Goal: Task Accomplishment & Management: Manage account settings

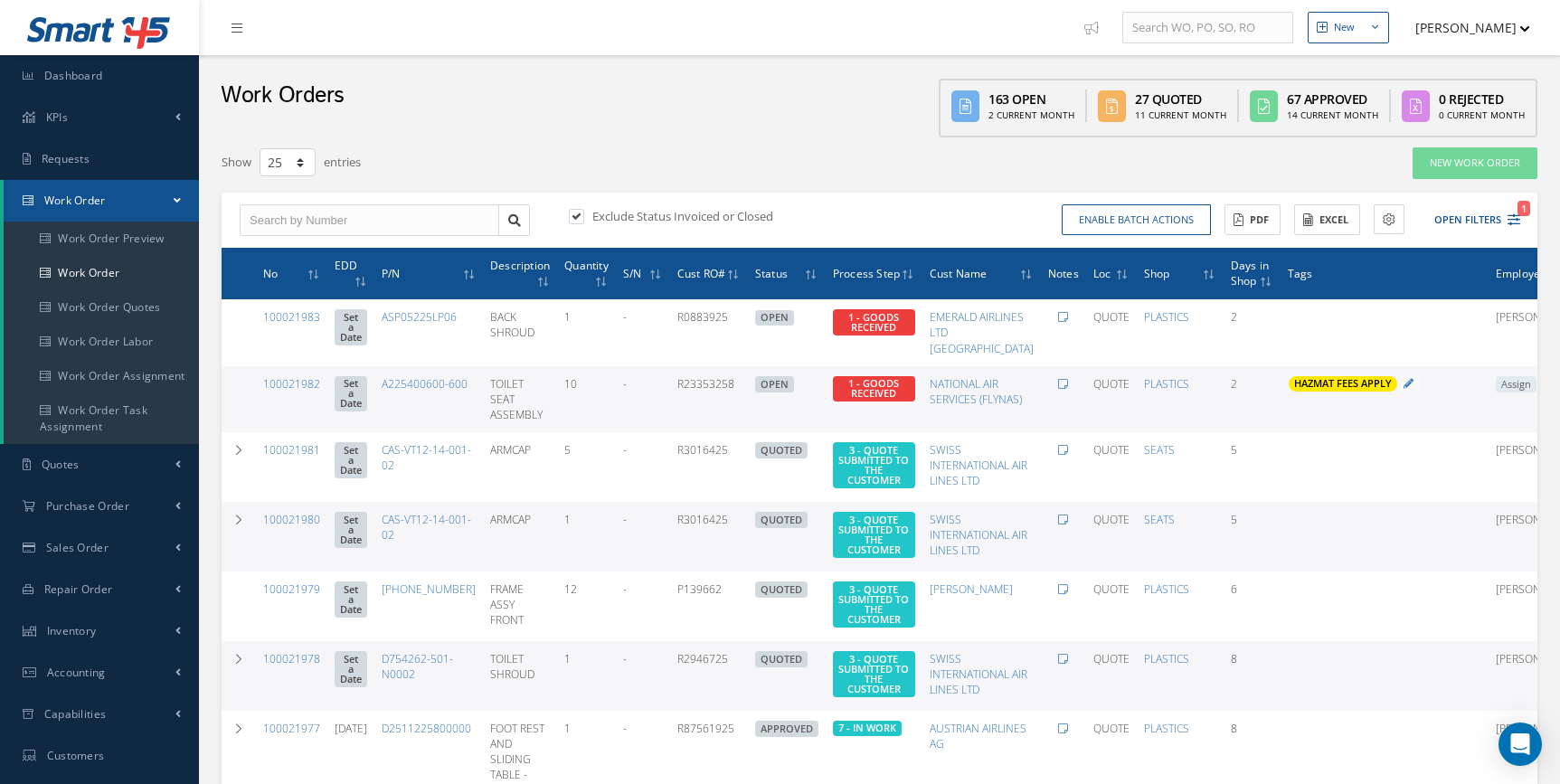
select select "25"
click at [1513, 222] on icon "1" at bounding box center [1513, 220] width 13 height 13
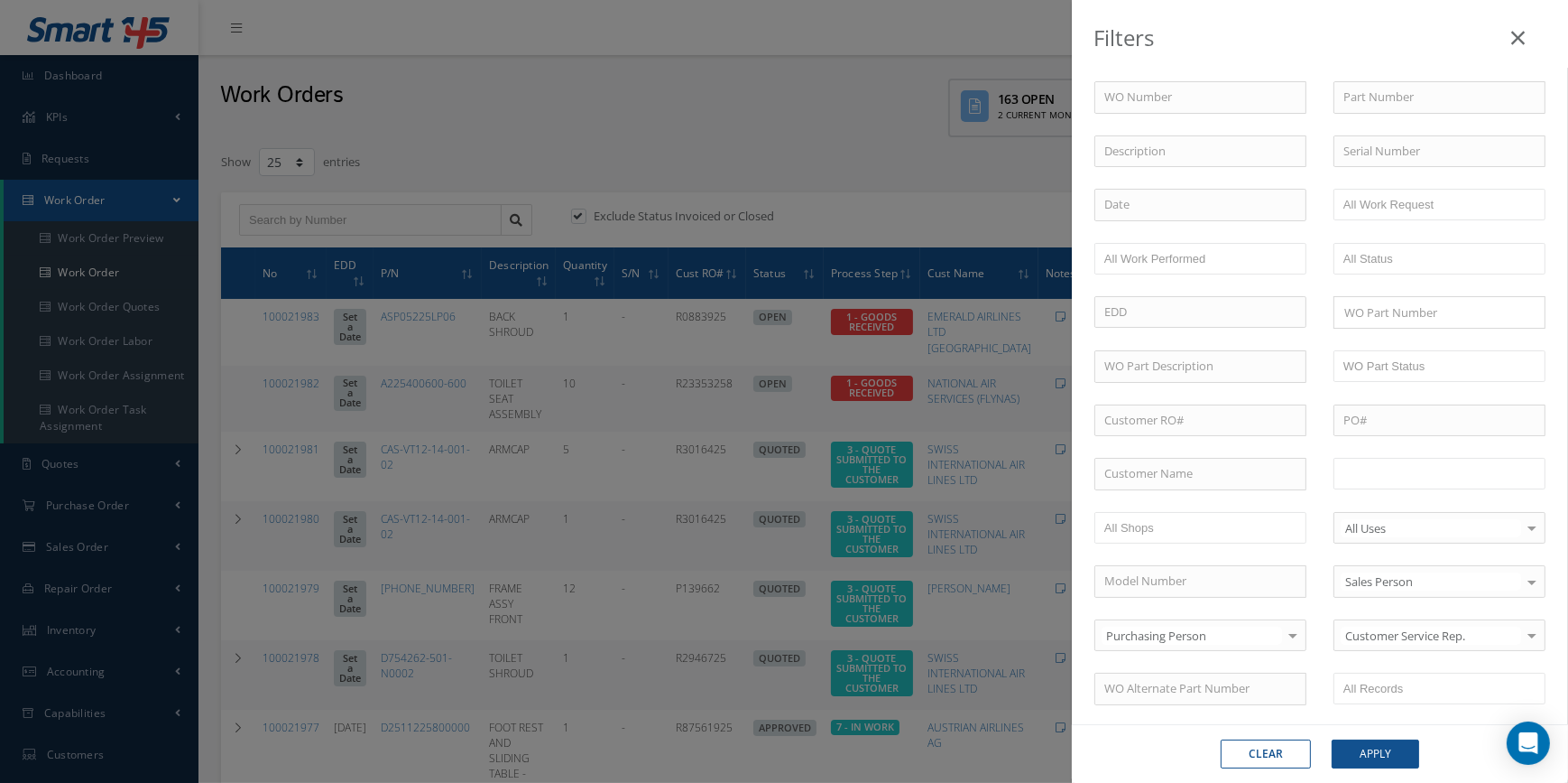
click at [1427, 466] on input "text" at bounding box center [1400, 473] width 114 height 22
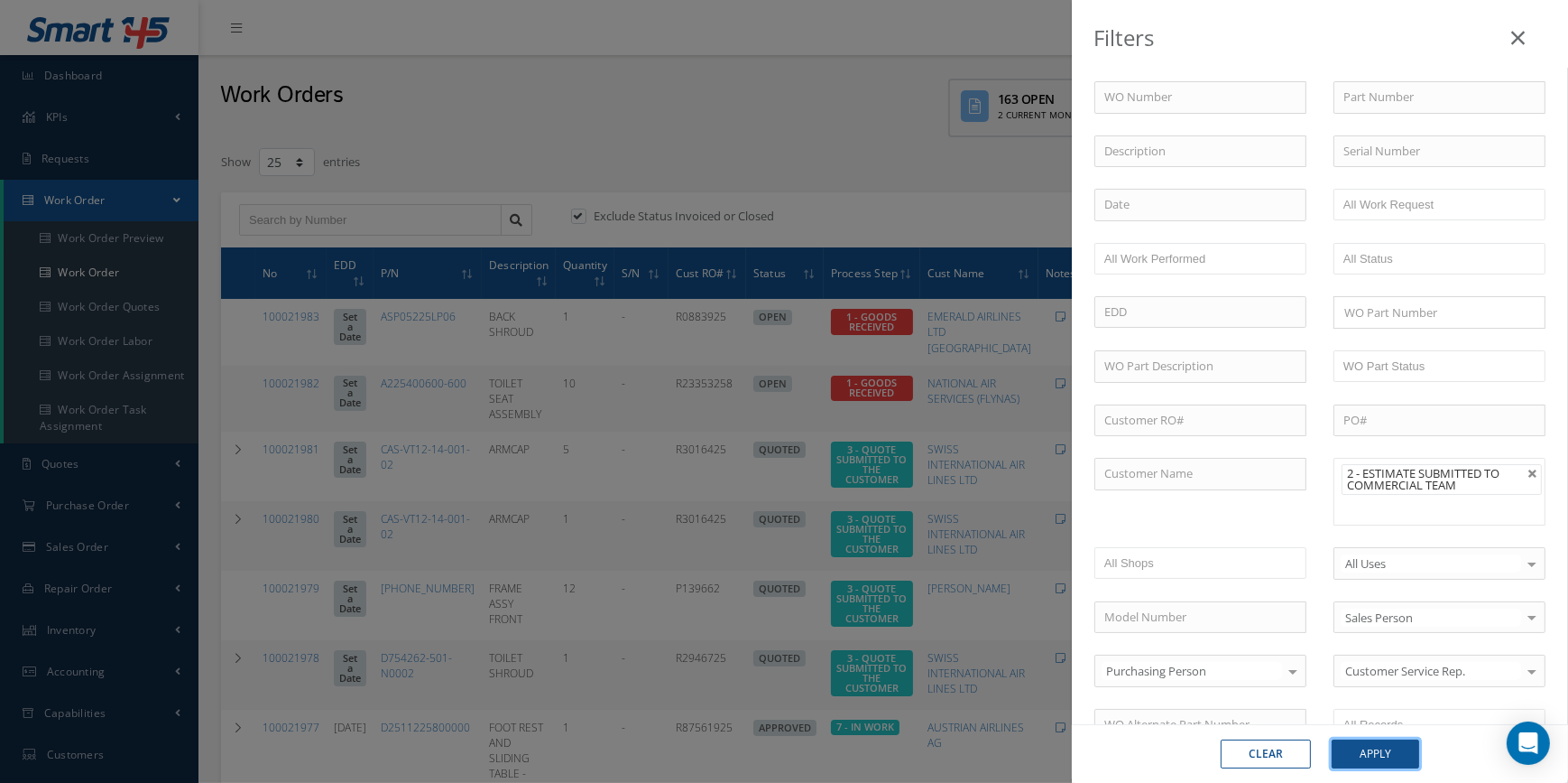
click at [1368, 760] on button "Apply" at bounding box center [1375, 753] width 87 height 29
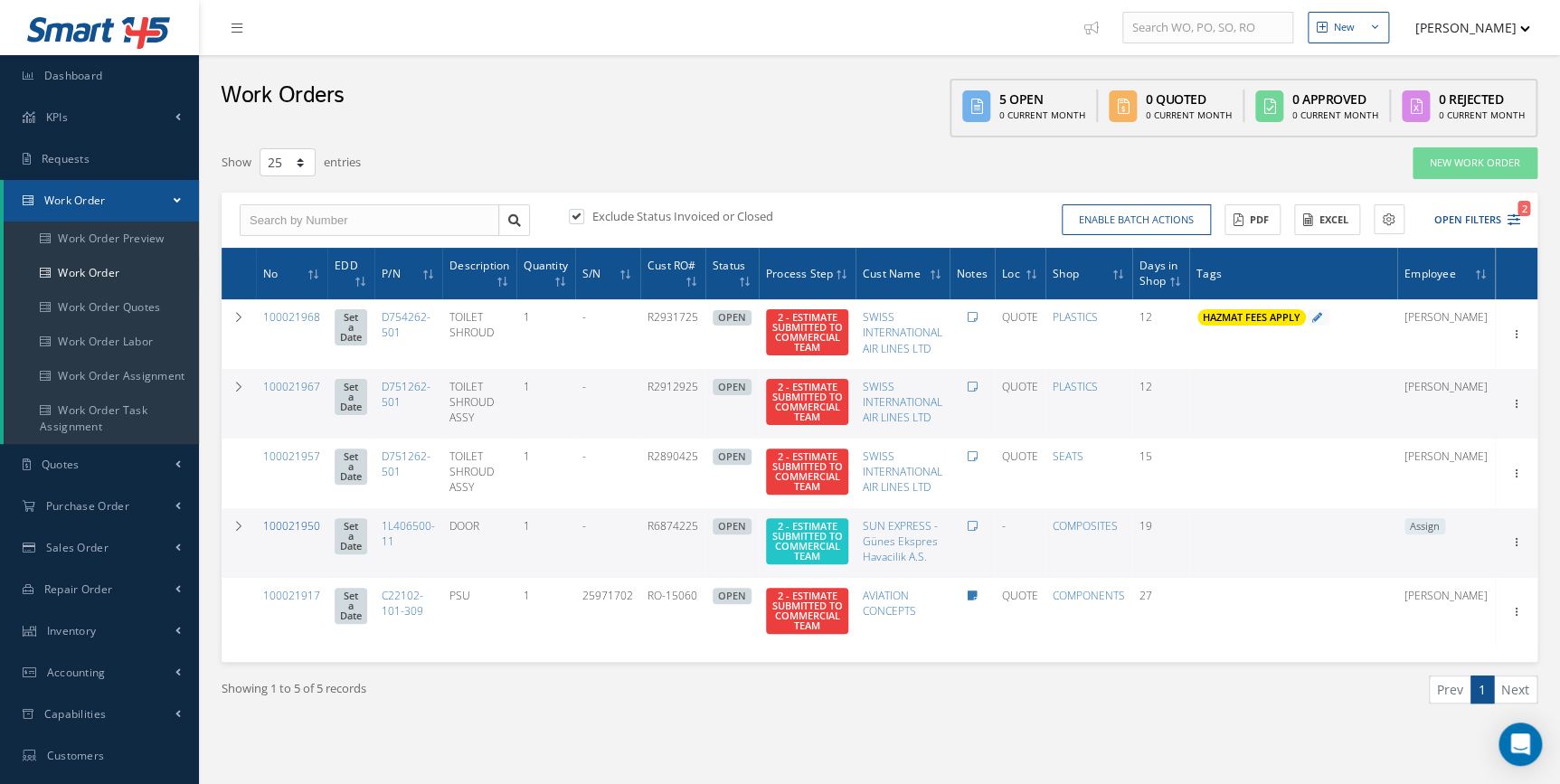
click at [294, 533] on link "100021950" at bounding box center [291, 526] width 57 height 15
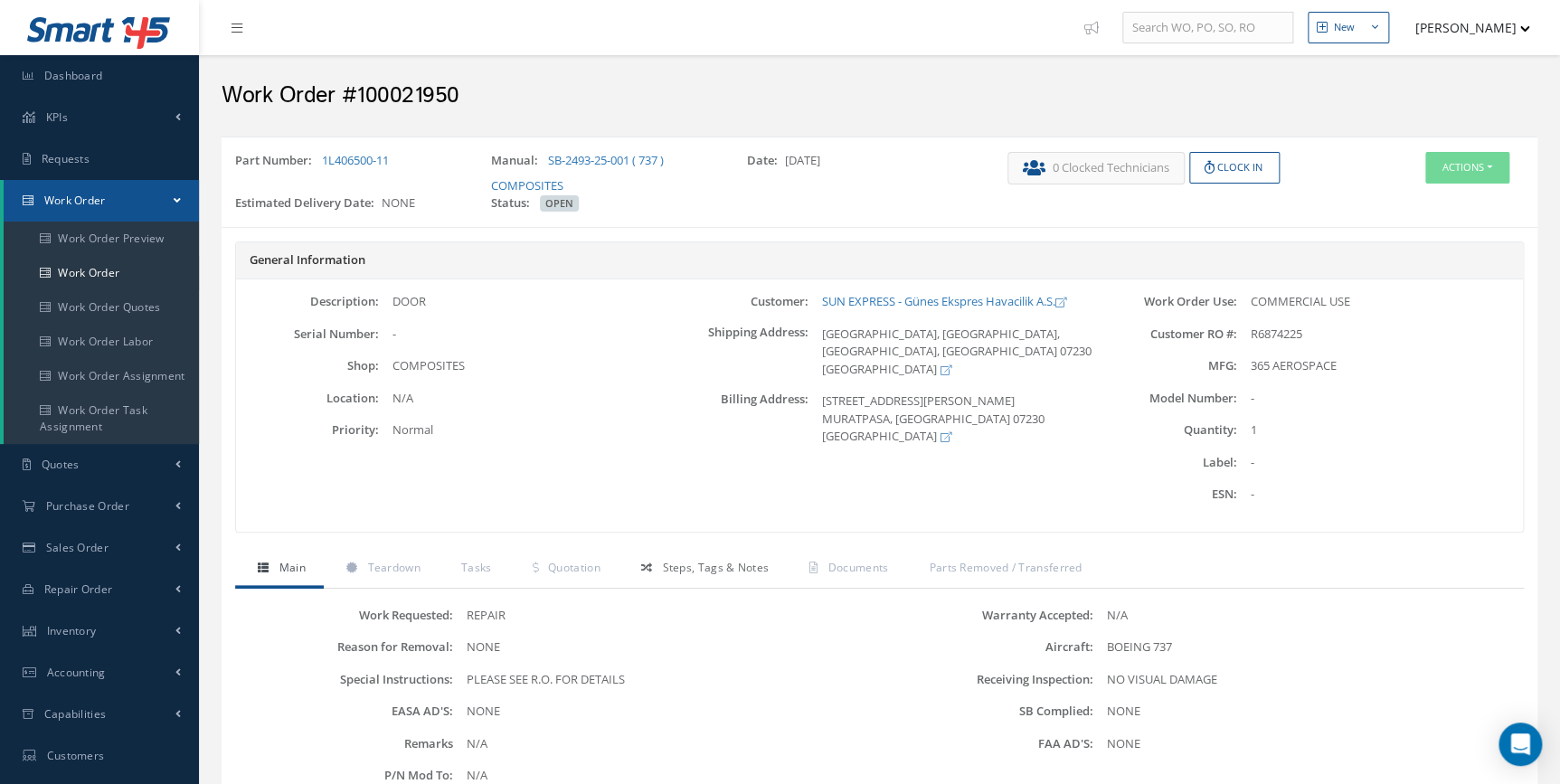
click at [726, 567] on span "Steps, Tags & Notes" at bounding box center [715, 567] width 106 height 15
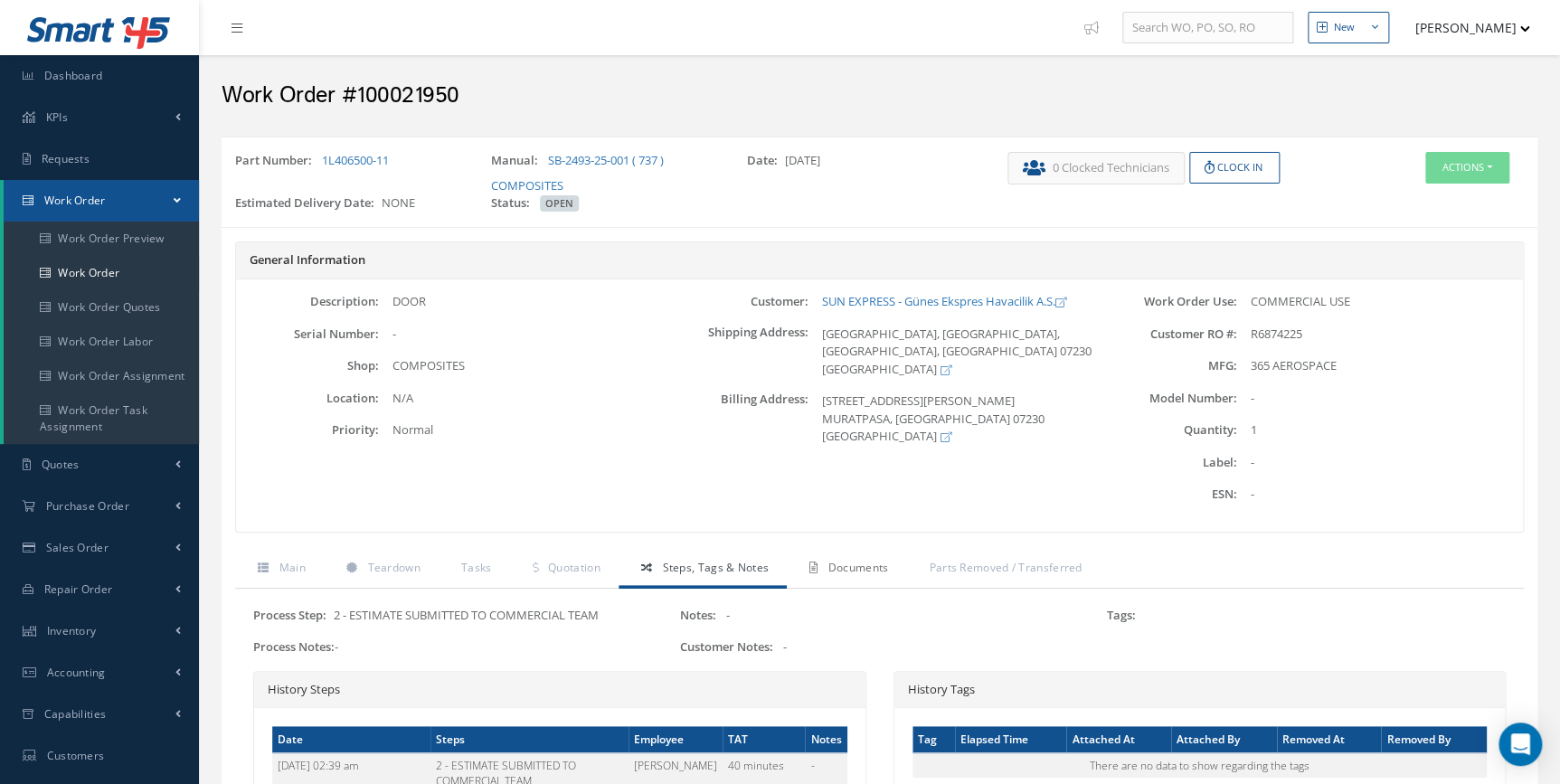
click at [835, 571] on span "Documents" at bounding box center [858, 567] width 61 height 15
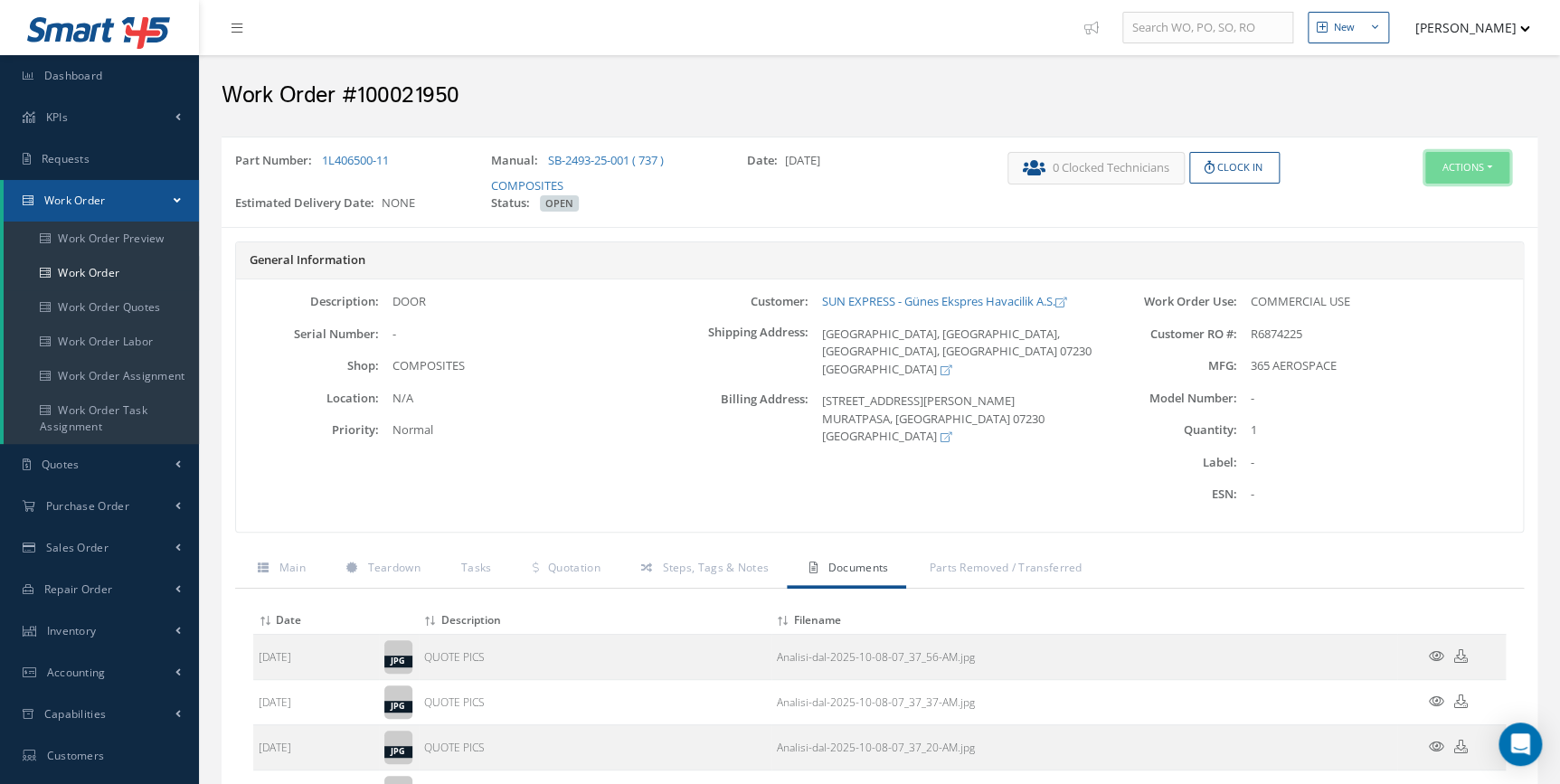
click at [1469, 182] on button "Actions" at bounding box center [1467, 168] width 84 height 32
click at [1428, 198] on link "Edit" at bounding box center [1438, 201] width 145 height 24
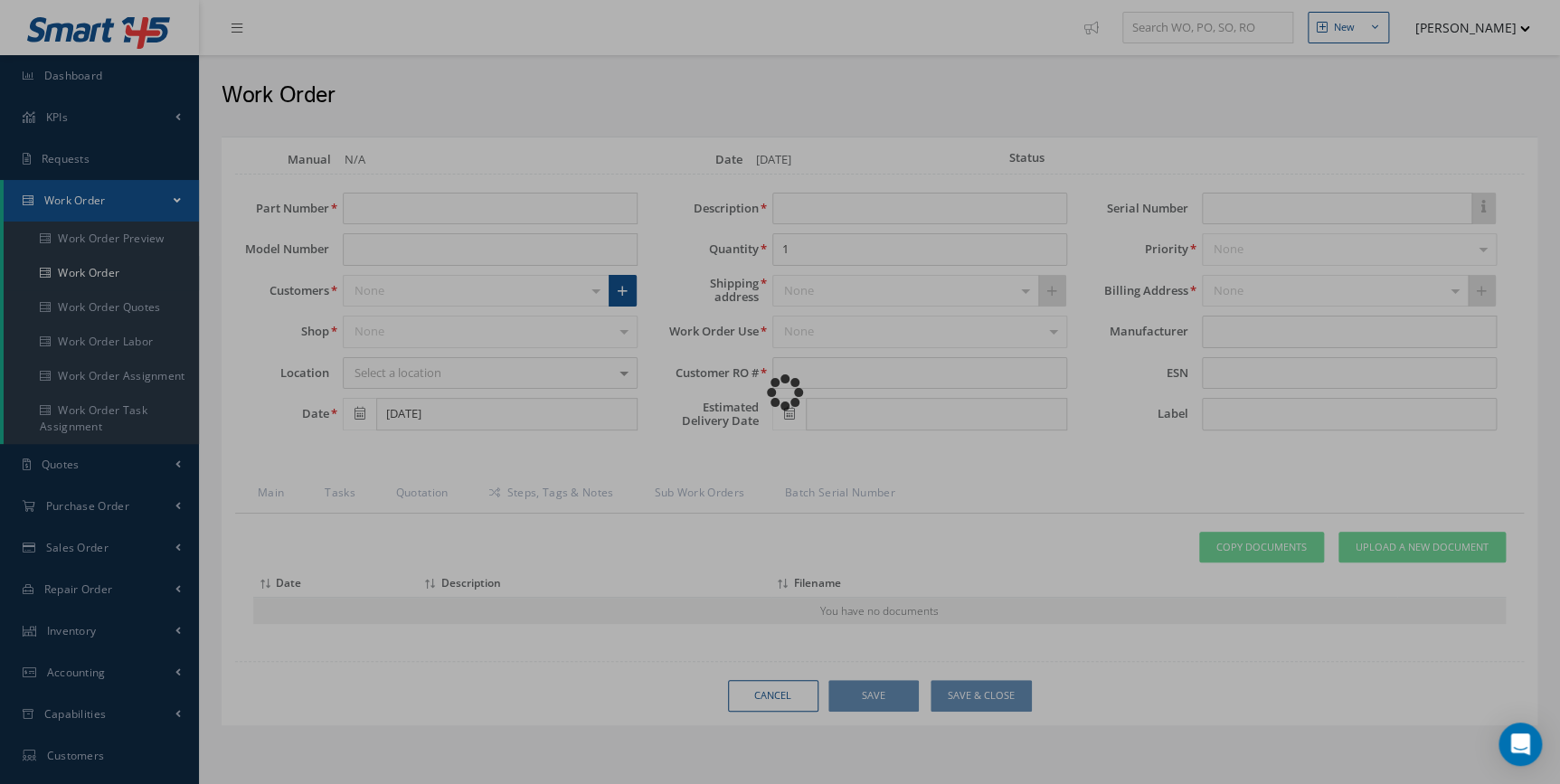
type input "1L406500-11"
type input "[DATE]"
type input "DOOR"
type input "R6874225"
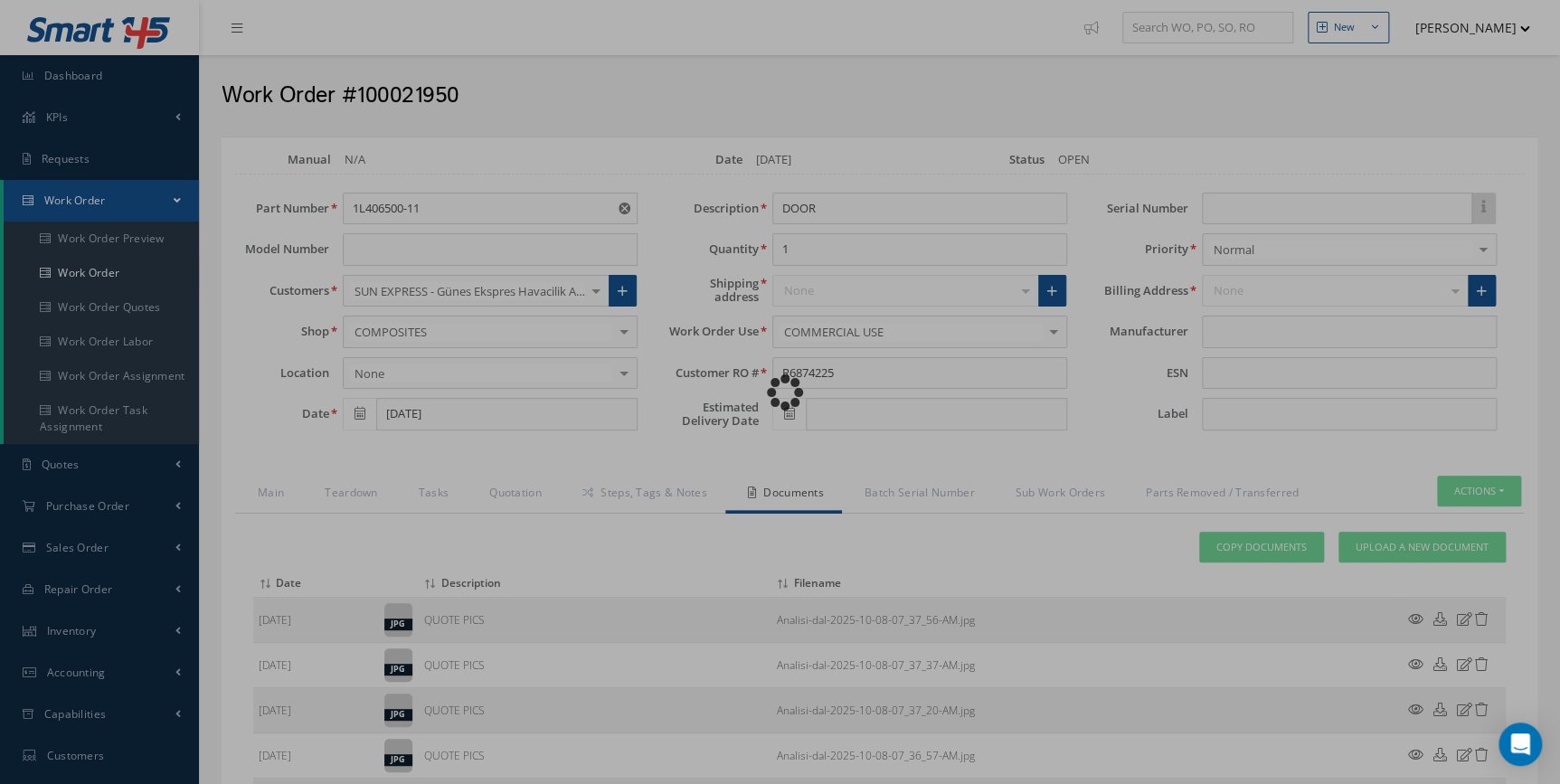
type input "365 AEROSPACE"
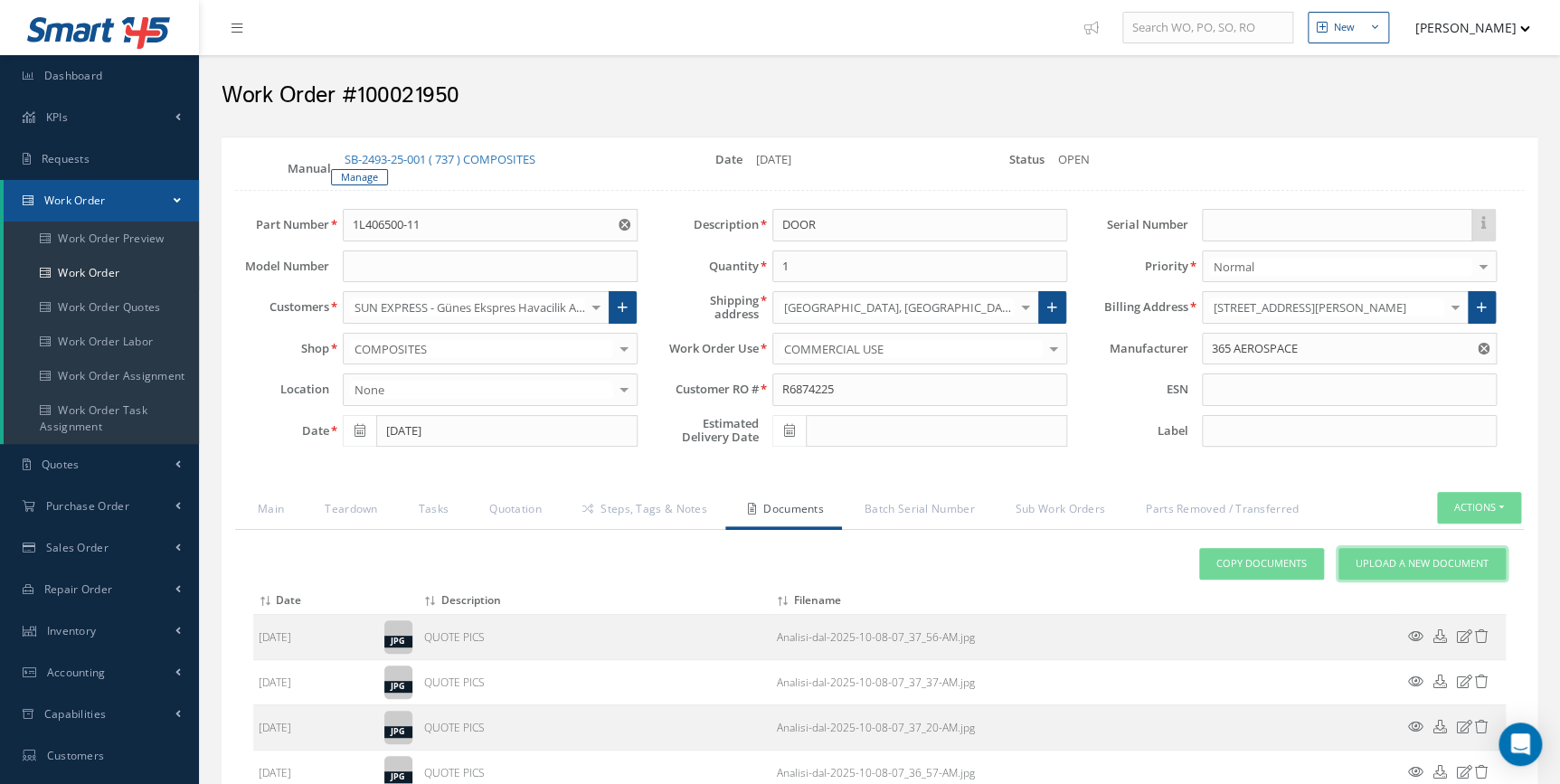
click at [1390, 564] on span "Upload a New Document" at bounding box center [1422, 563] width 133 height 15
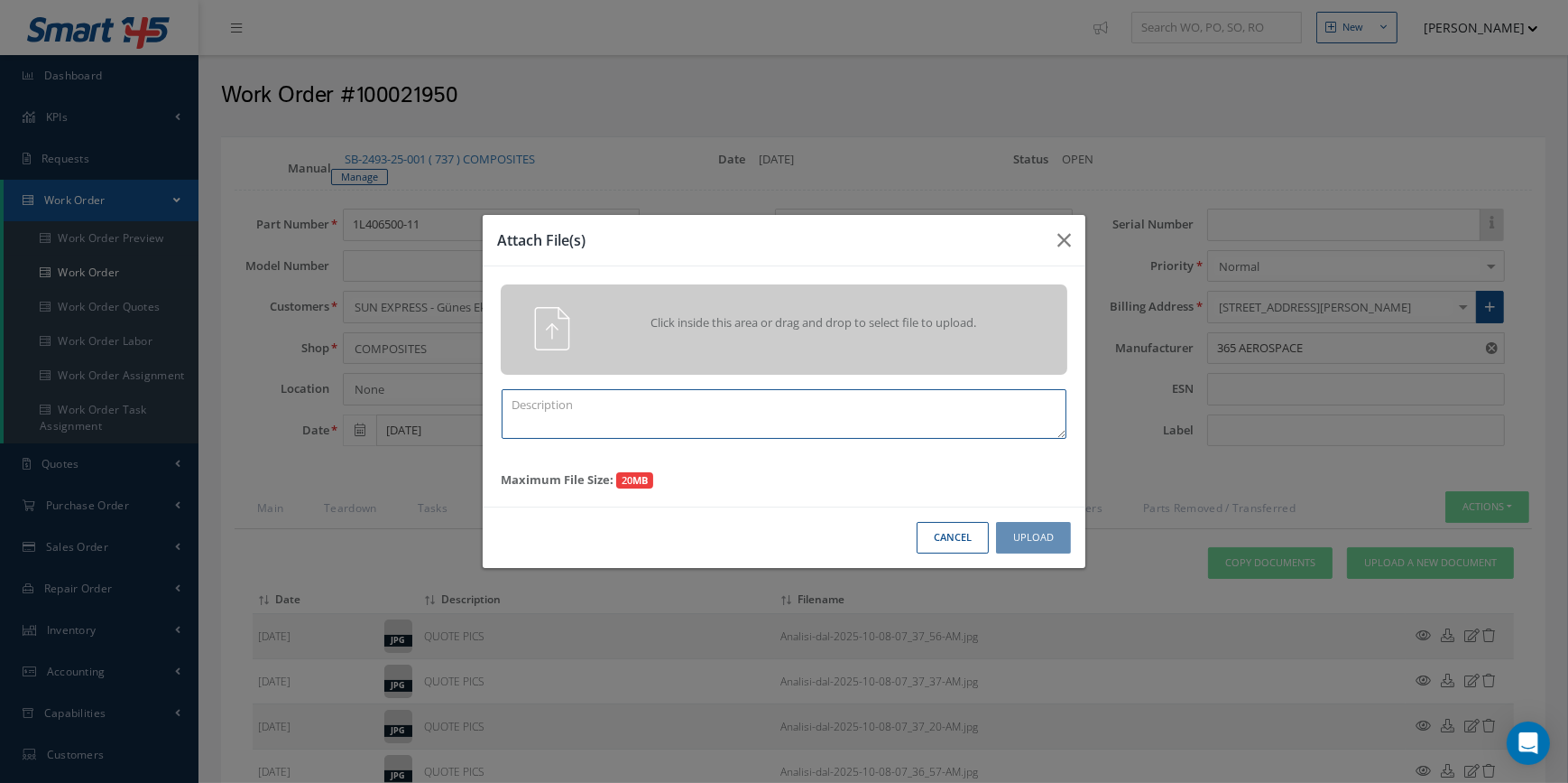
click at [642, 415] on textarea at bounding box center [784, 413] width 565 height 49
type textarea "QUOTE PICS"
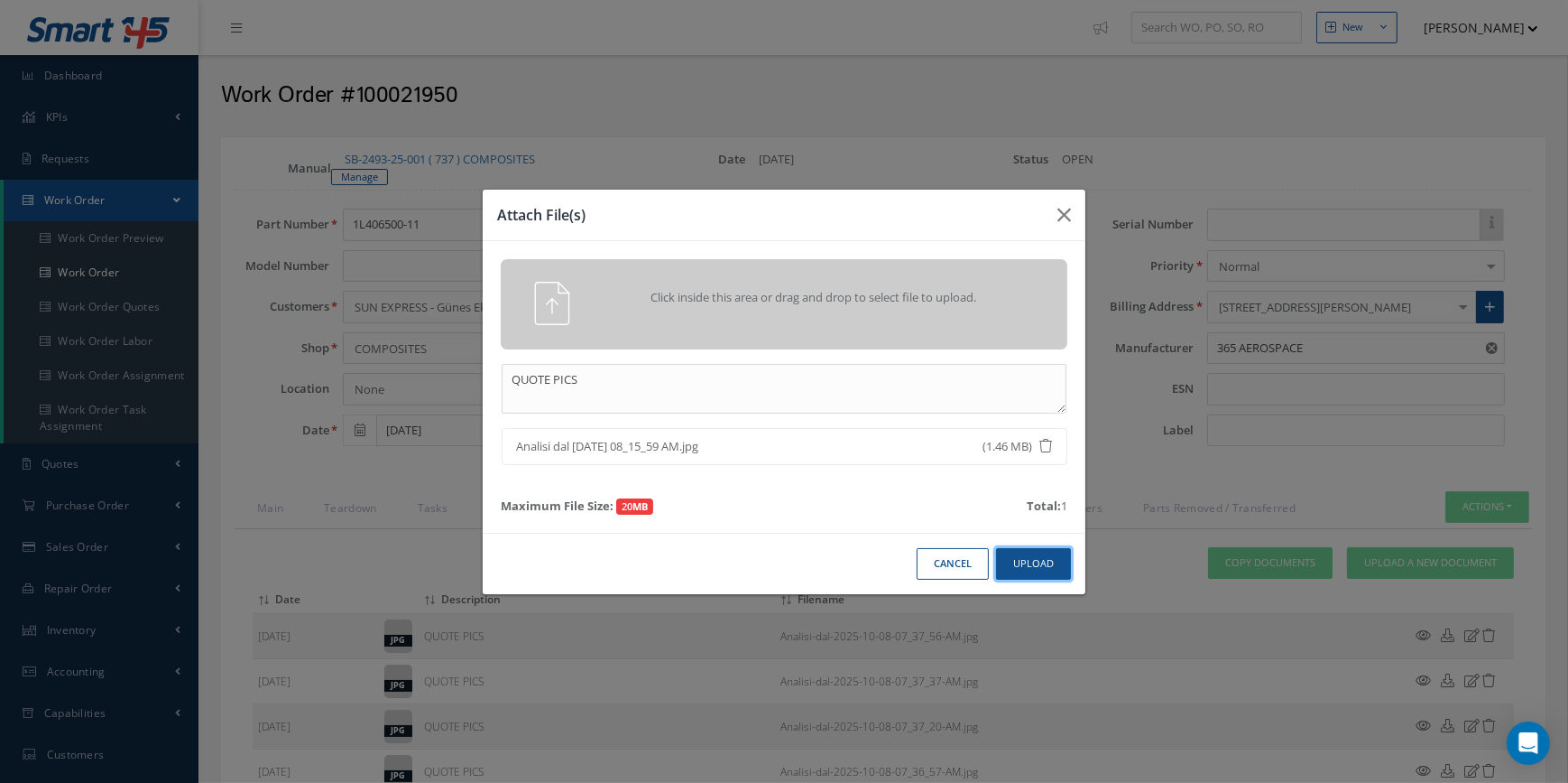
click at [1045, 569] on button "Upload" at bounding box center [1034, 564] width 74 height 32
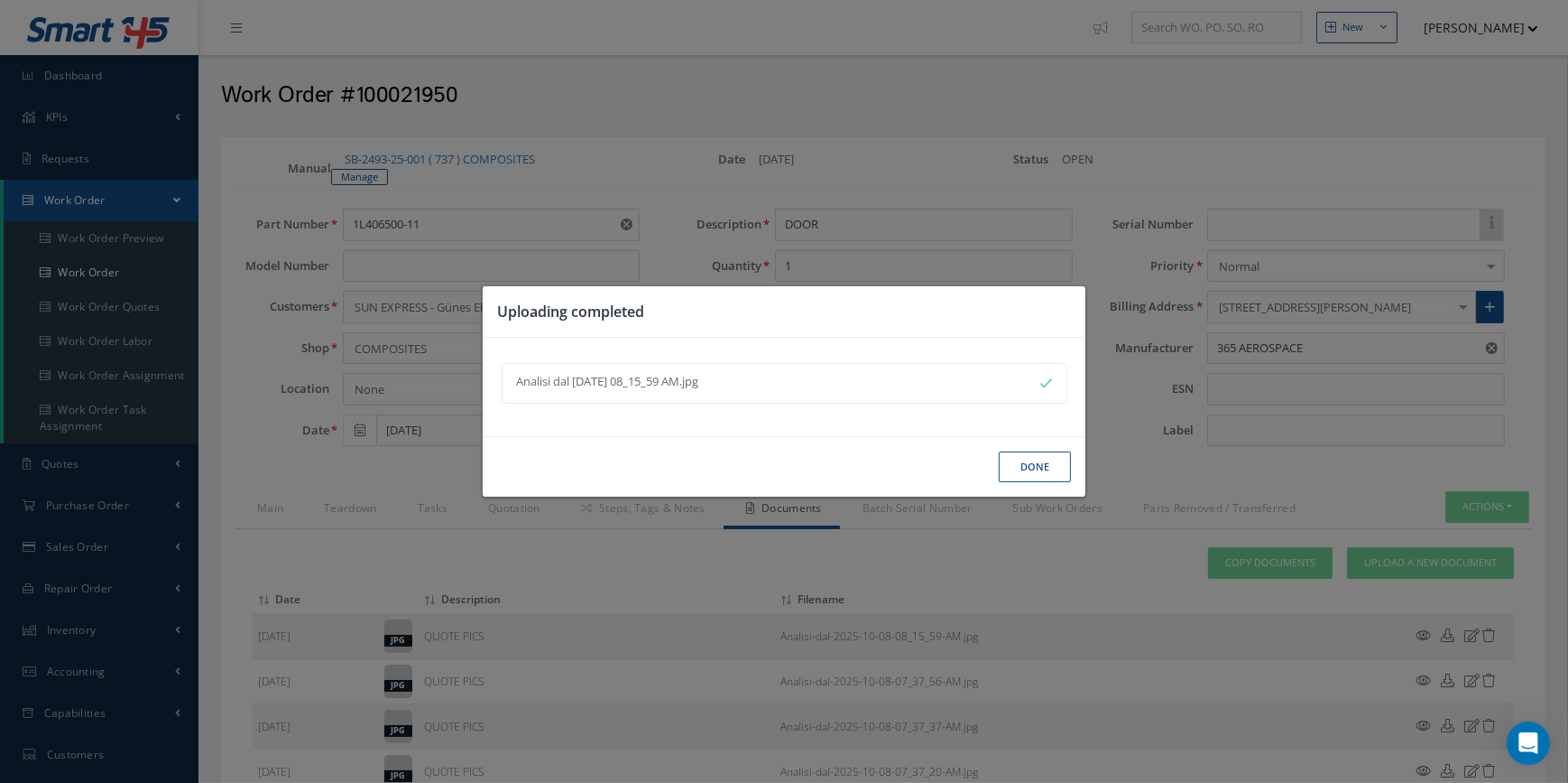
click at [1025, 475] on button "Done" at bounding box center [1035, 467] width 73 height 32
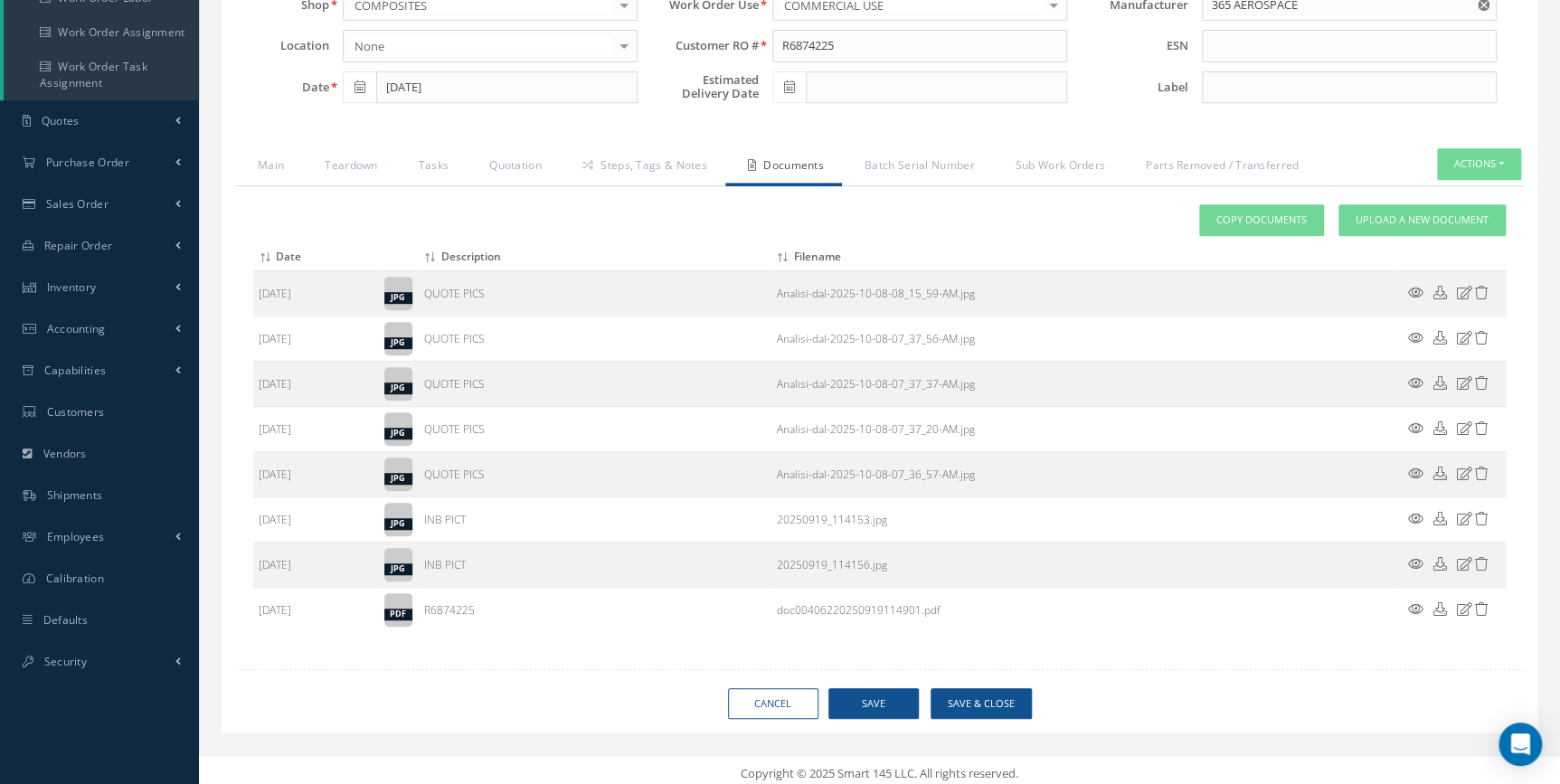
scroll to position [347, 0]
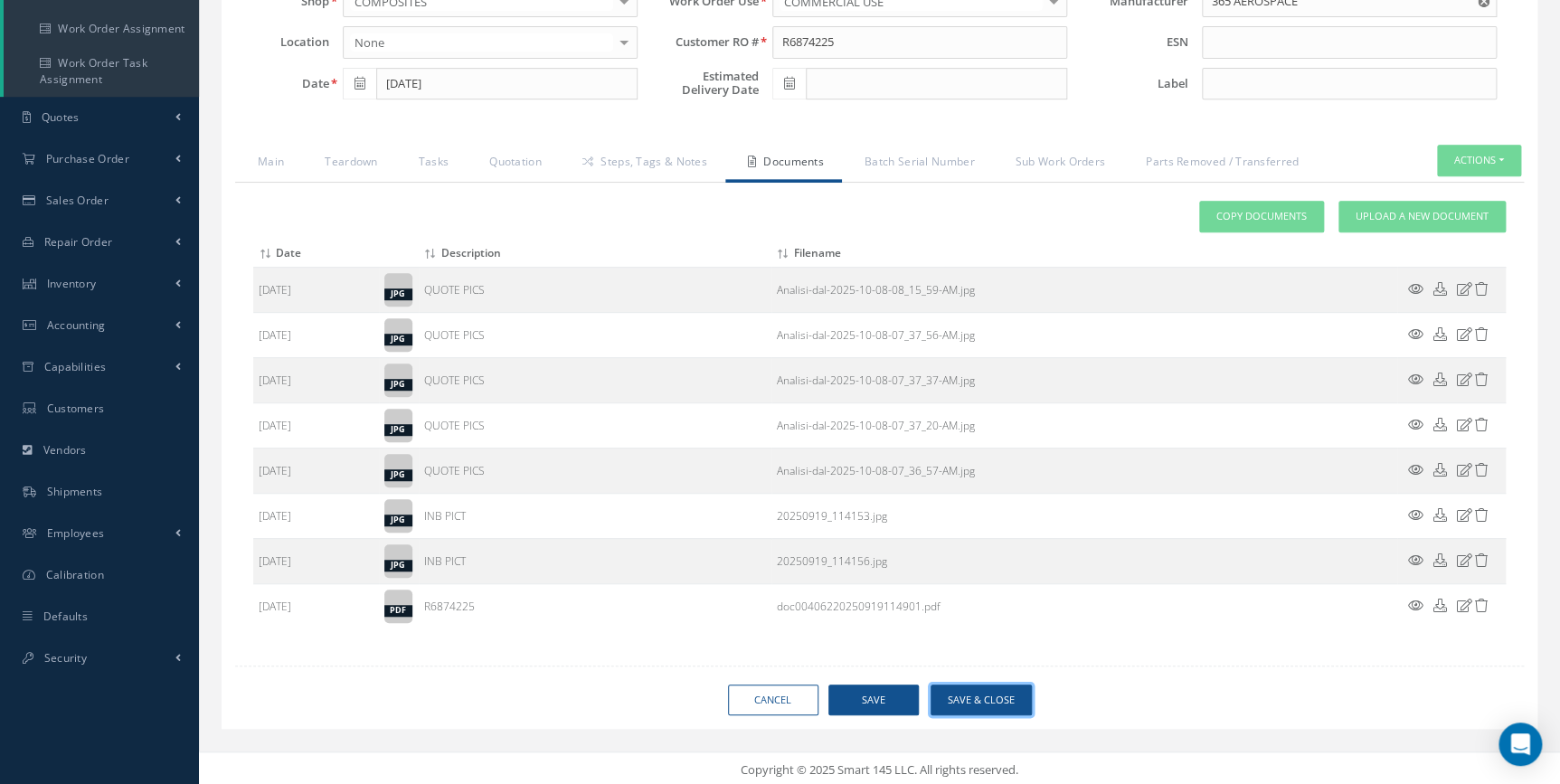
click at [988, 705] on button "Save & Close" at bounding box center [981, 700] width 102 height 32
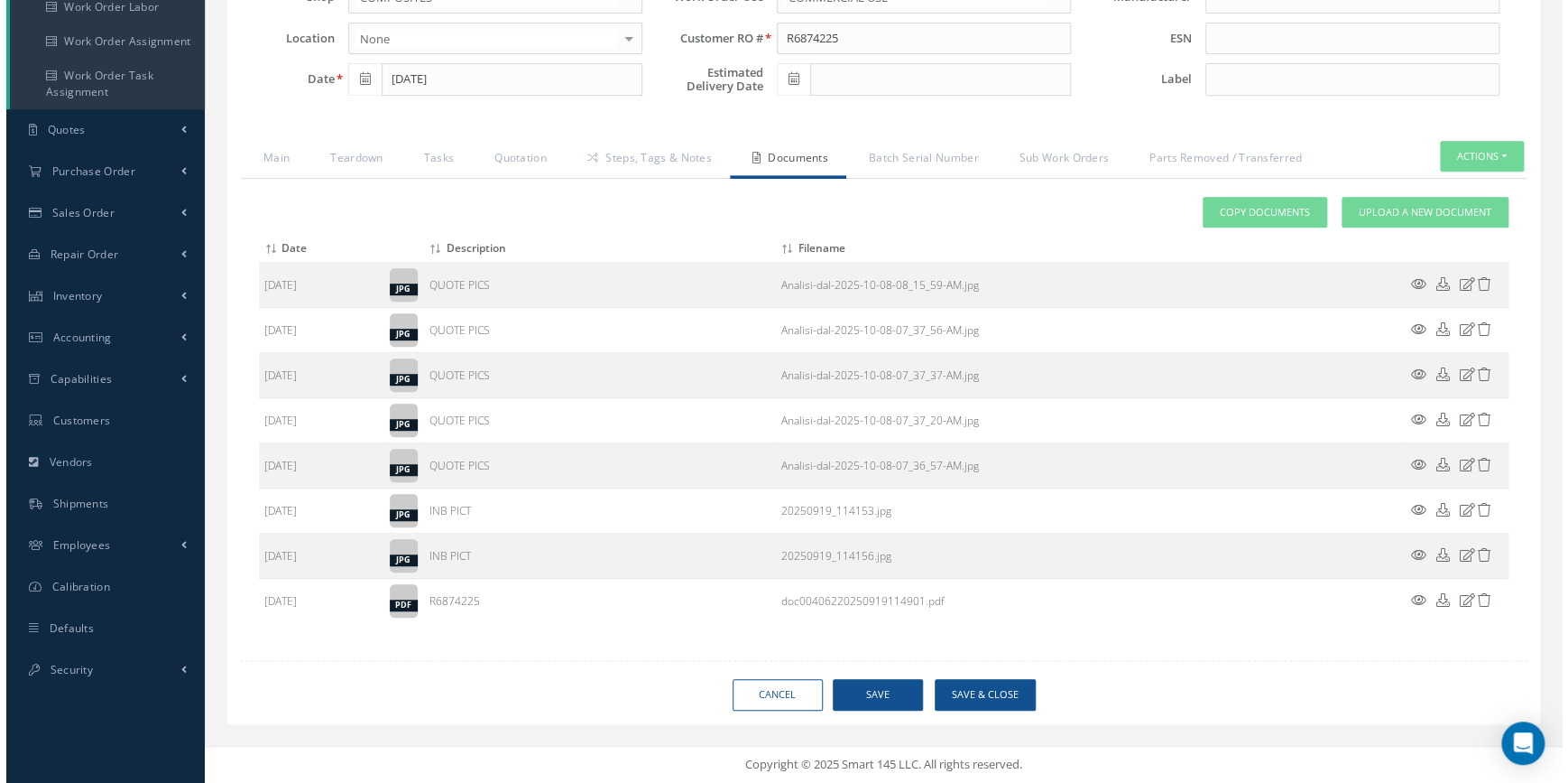
scroll to position [331, 0]
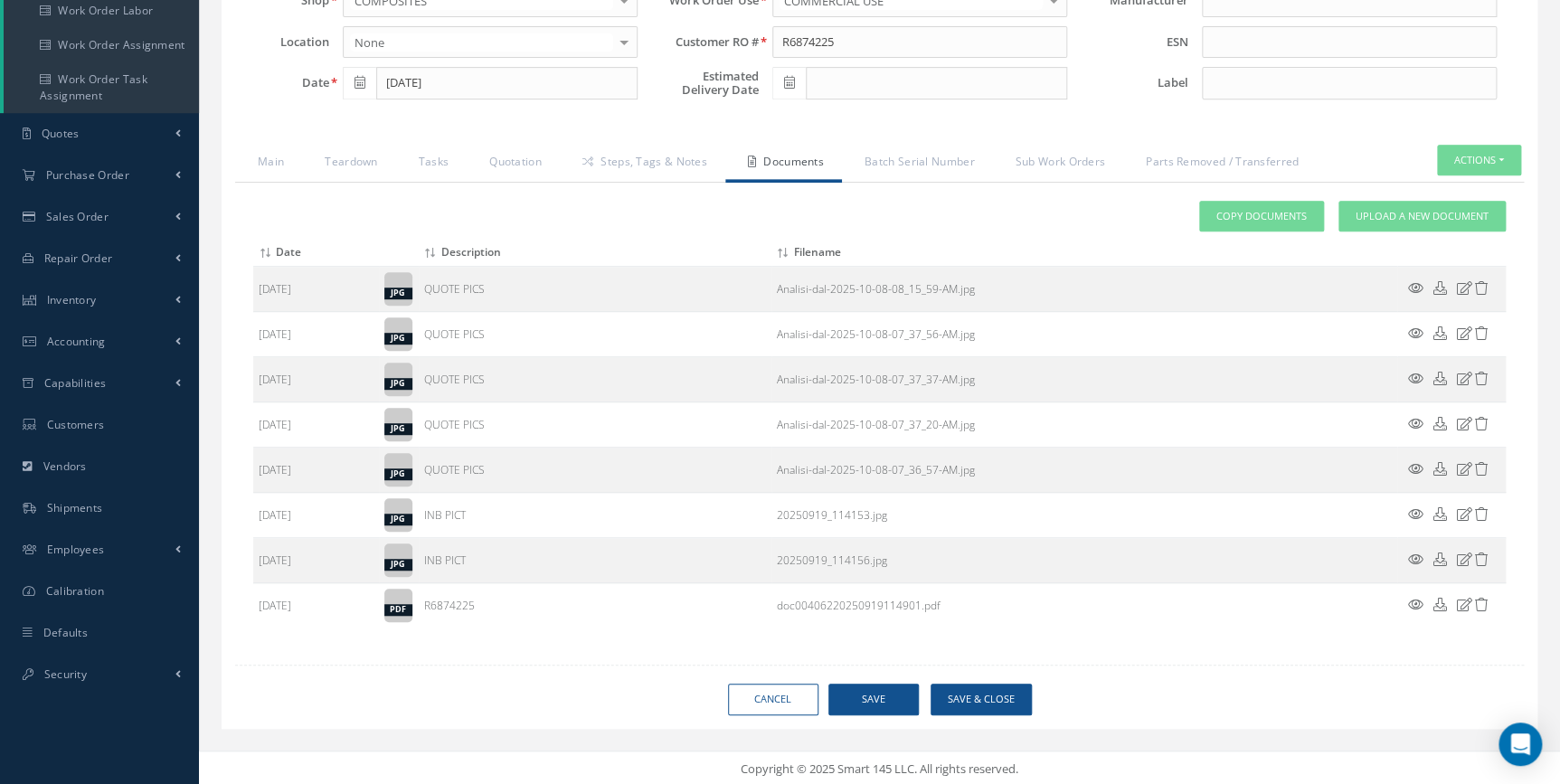
type input "365 AEROSPACE"
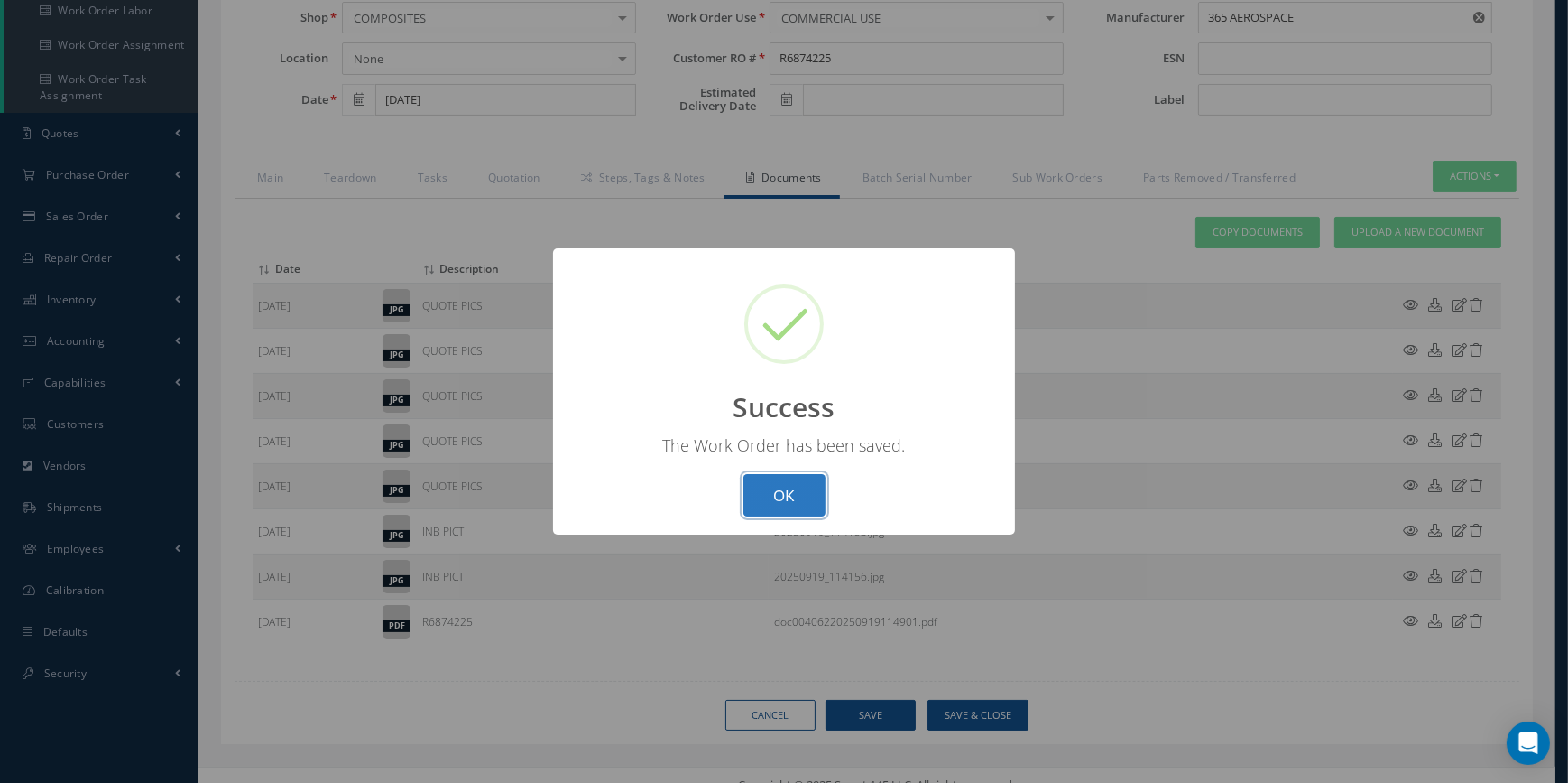
click at [774, 511] on button "OK" at bounding box center [784, 495] width 82 height 43
select select "25"
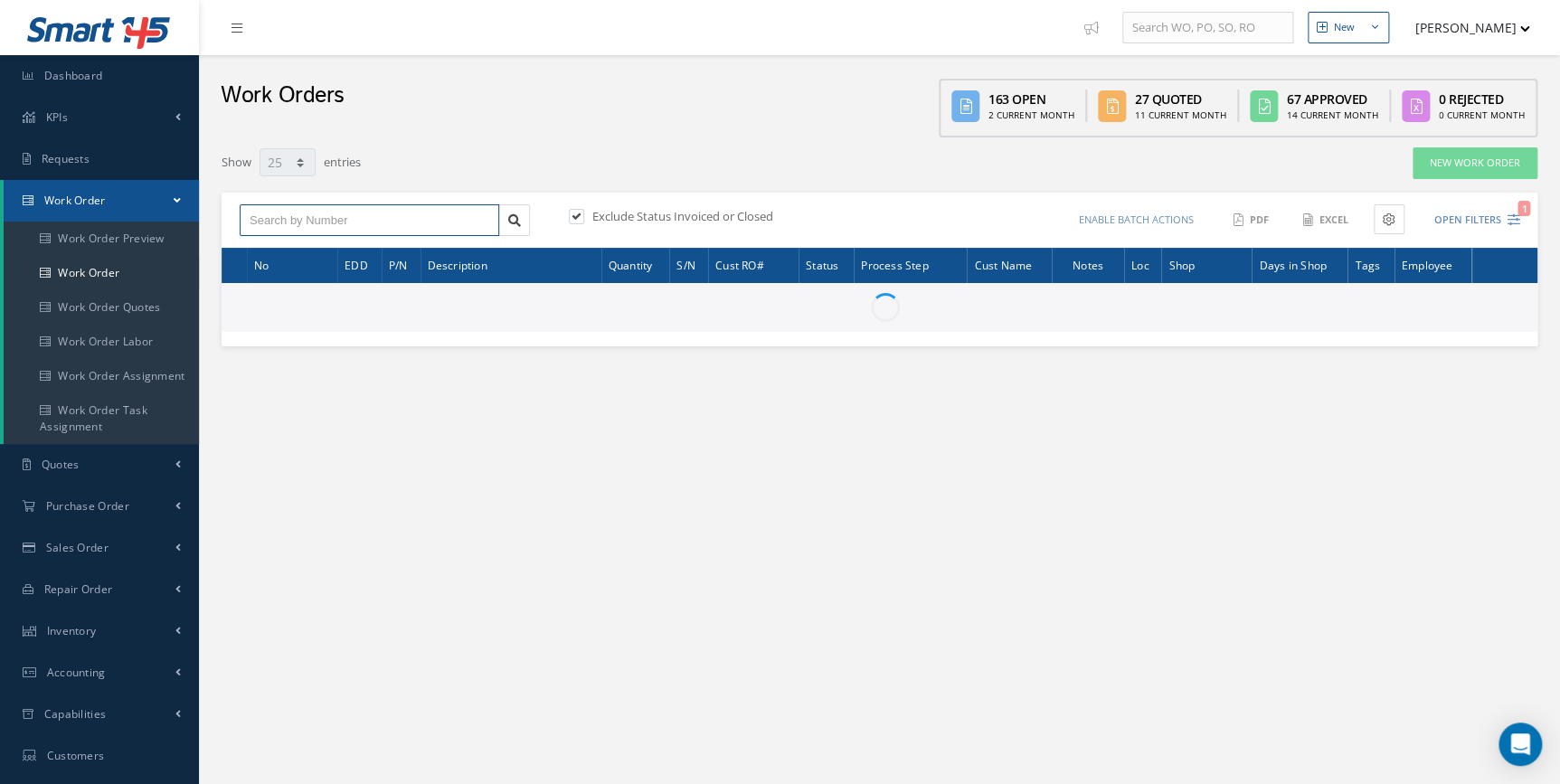
click at [354, 226] on input "text" at bounding box center [369, 220] width 259 height 33
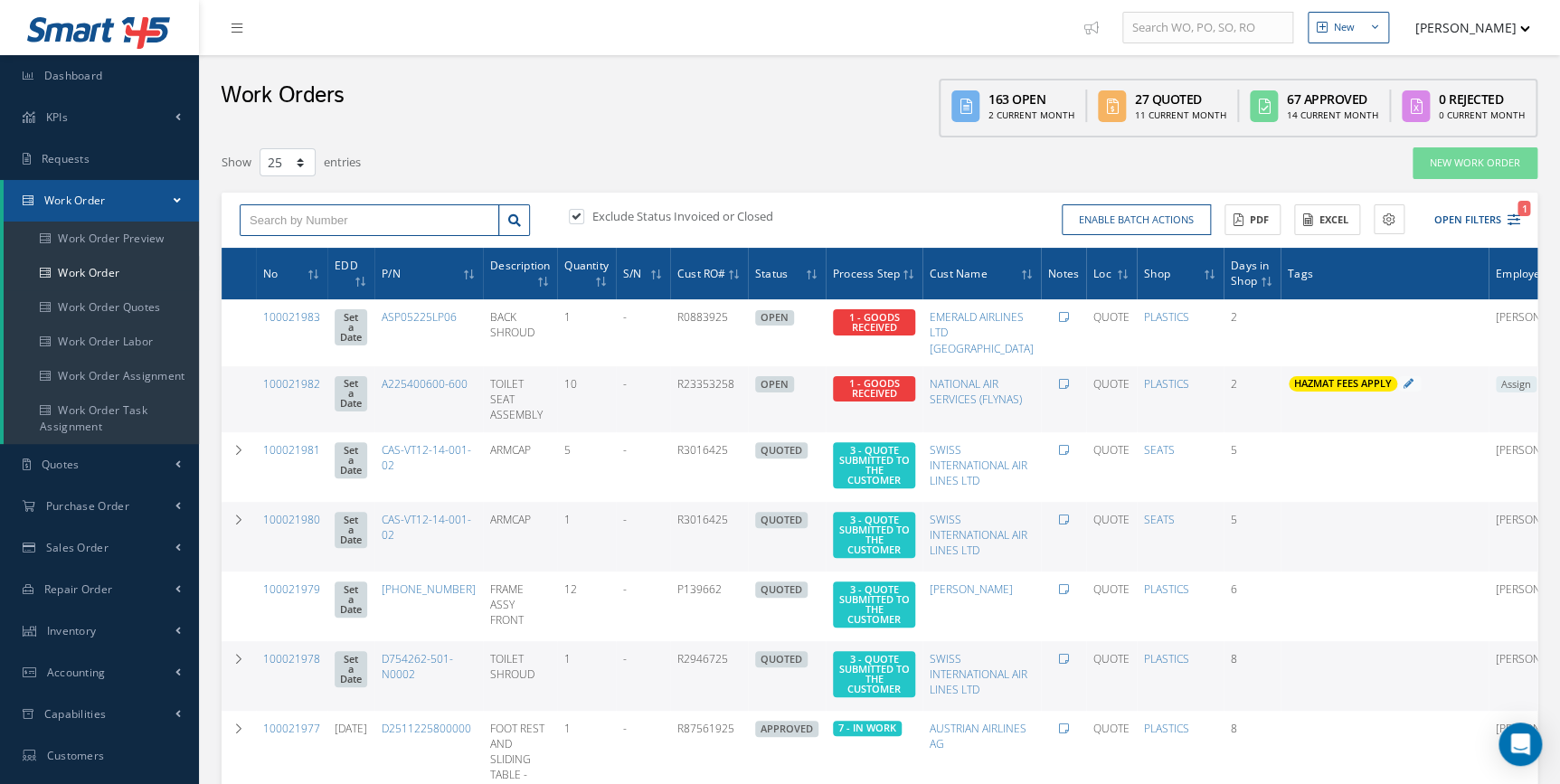
click at [342, 221] on input "text" at bounding box center [369, 220] width 259 height 33
type input "100021971"
click at [287, 241] on div "100021971" at bounding box center [369, 252] width 257 height 33
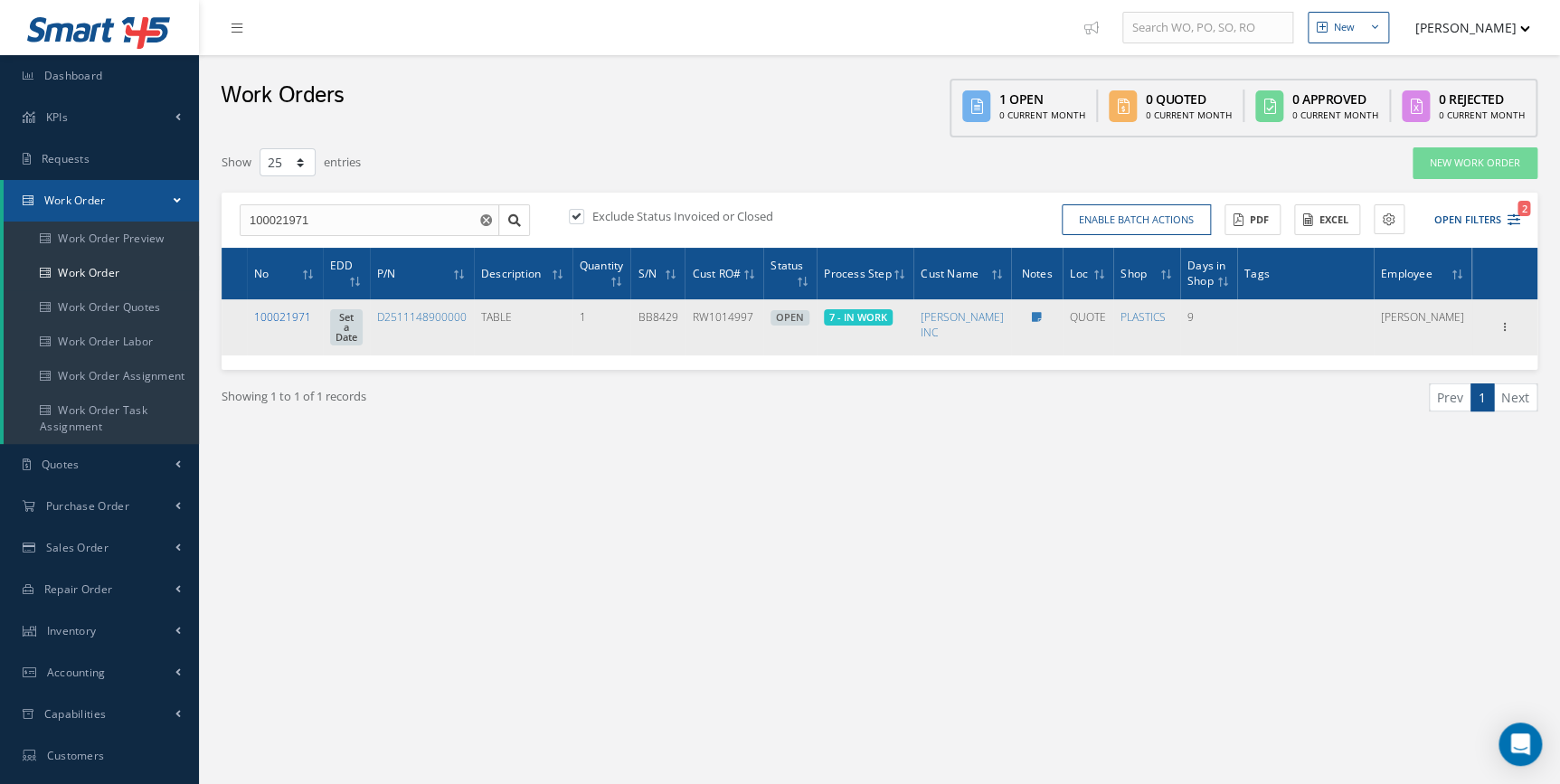
click at [288, 312] on link "100021971" at bounding box center [282, 317] width 57 height 15
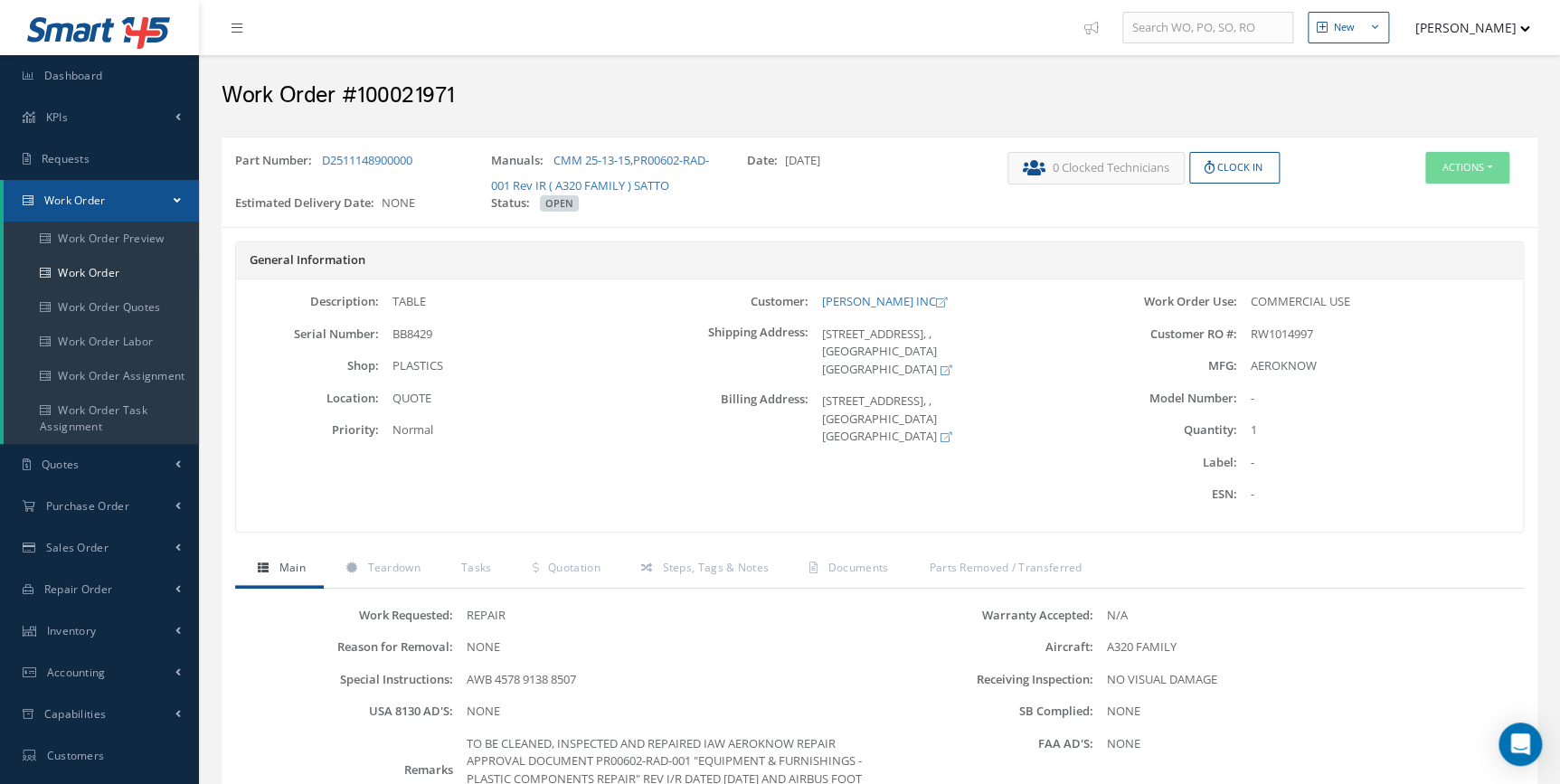
click at [409, 331] on span "BB8429" at bounding box center [412, 333] width 40 height 16
copy span "BB8429"
click at [405, 575] on link "Teardown" at bounding box center [380, 570] width 115 height 38
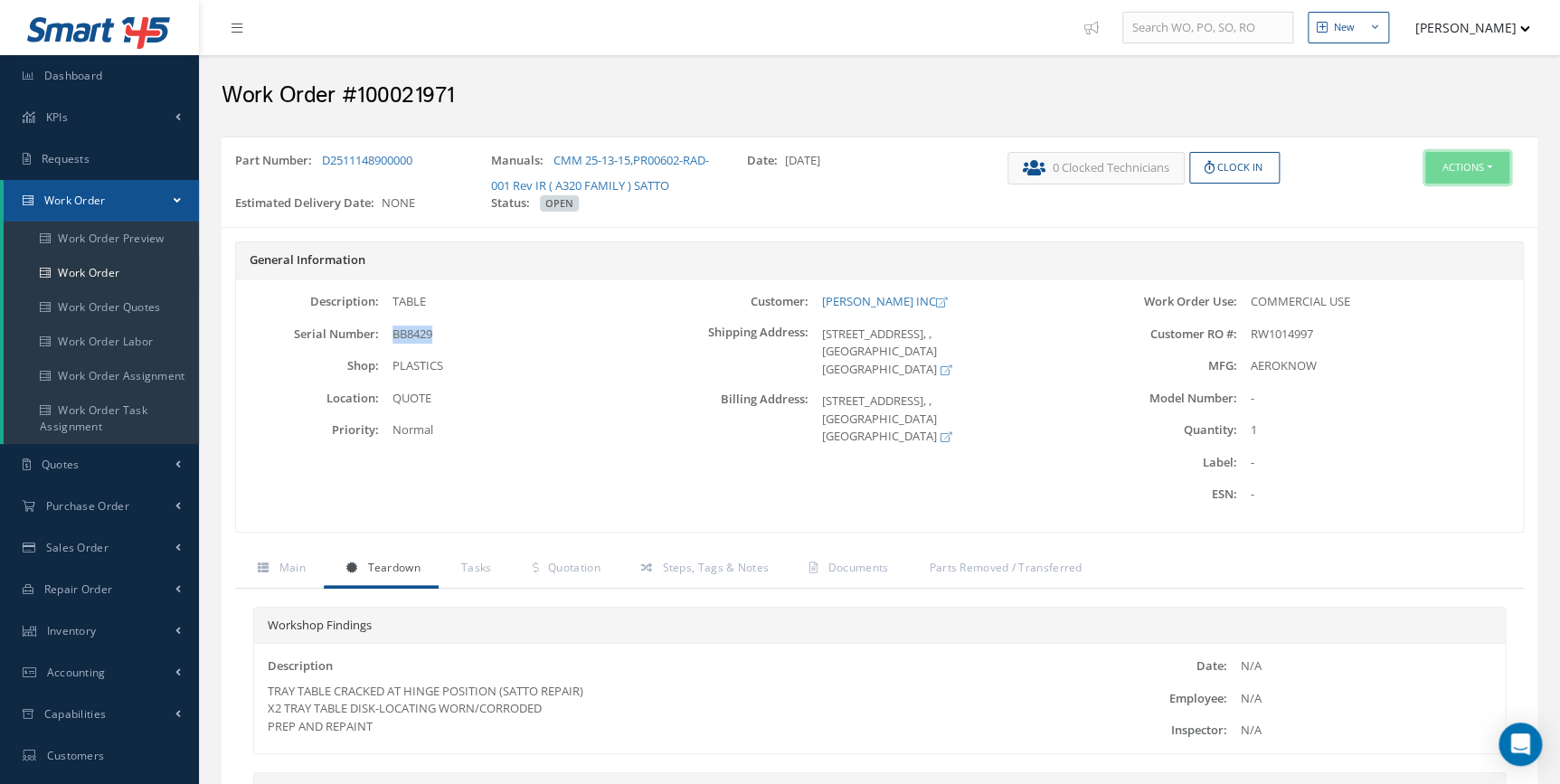
click at [1449, 181] on button "Actions" at bounding box center [1467, 168] width 84 height 32
click at [1431, 206] on link "Edit" at bounding box center [1438, 201] width 145 height 24
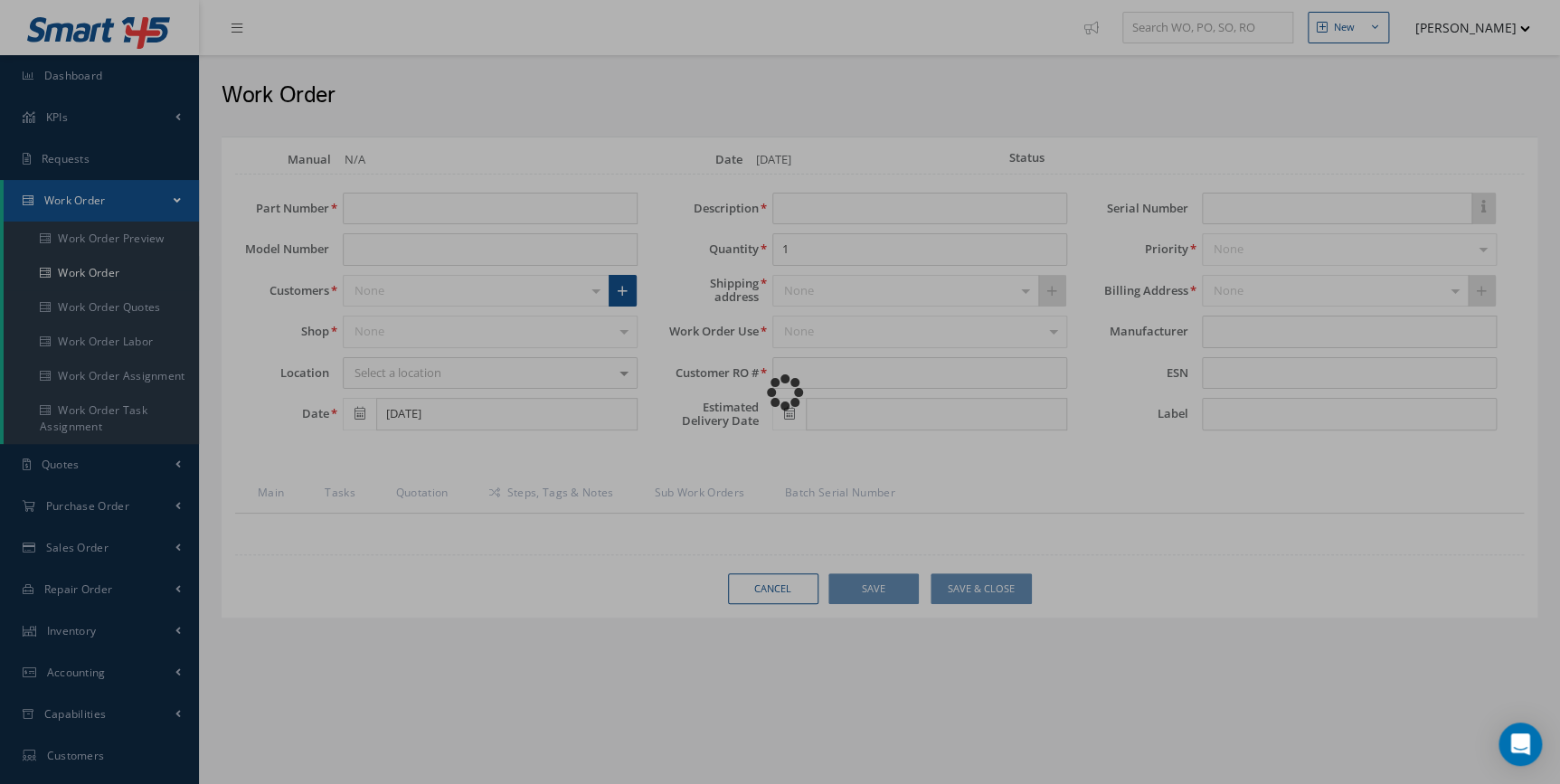
type input "D2511148900000"
type input "[DATE]"
type input "TABLE"
type input "RW1014997"
type input "BB8429"
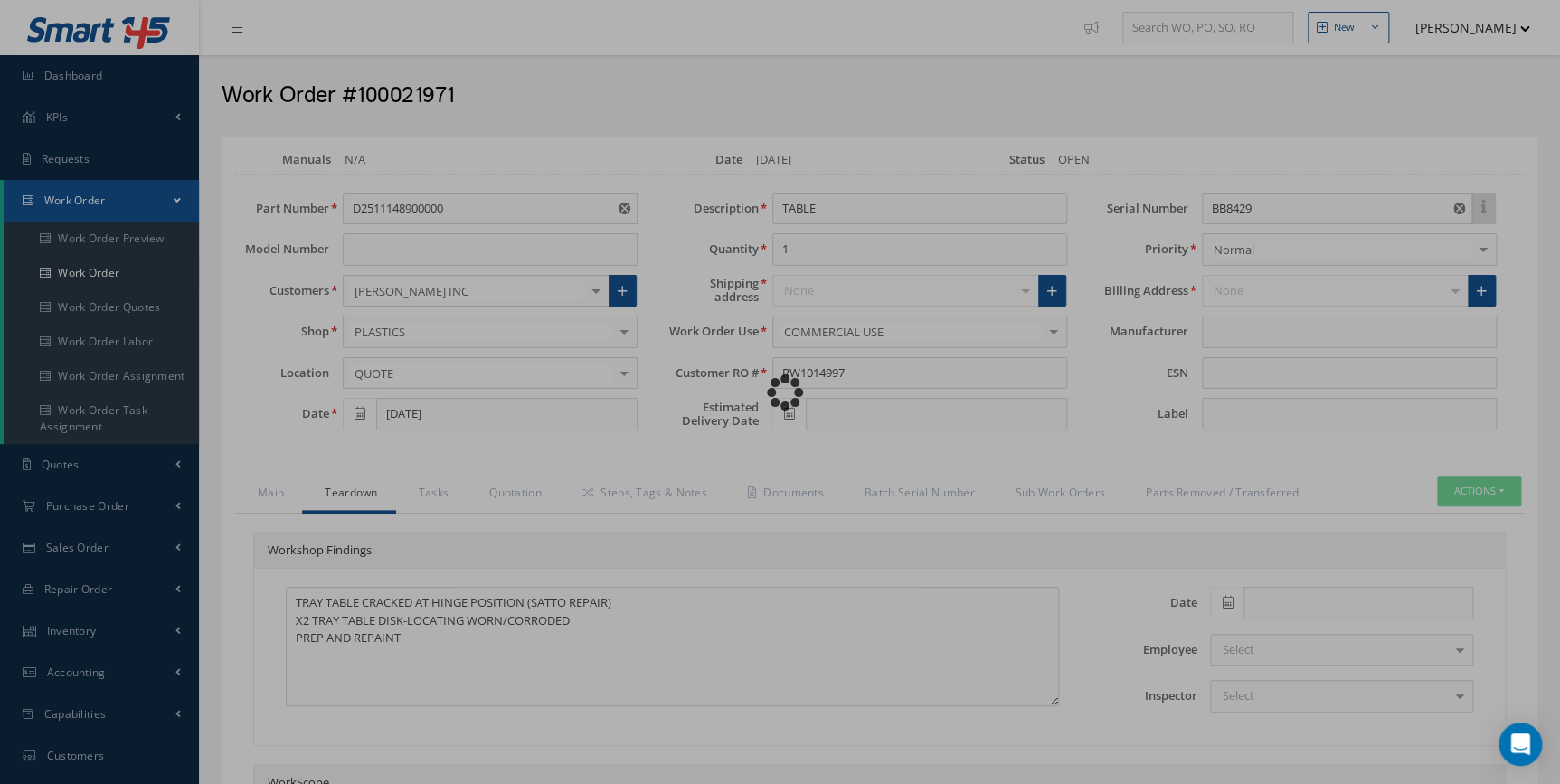
type input "AEROKNOW"
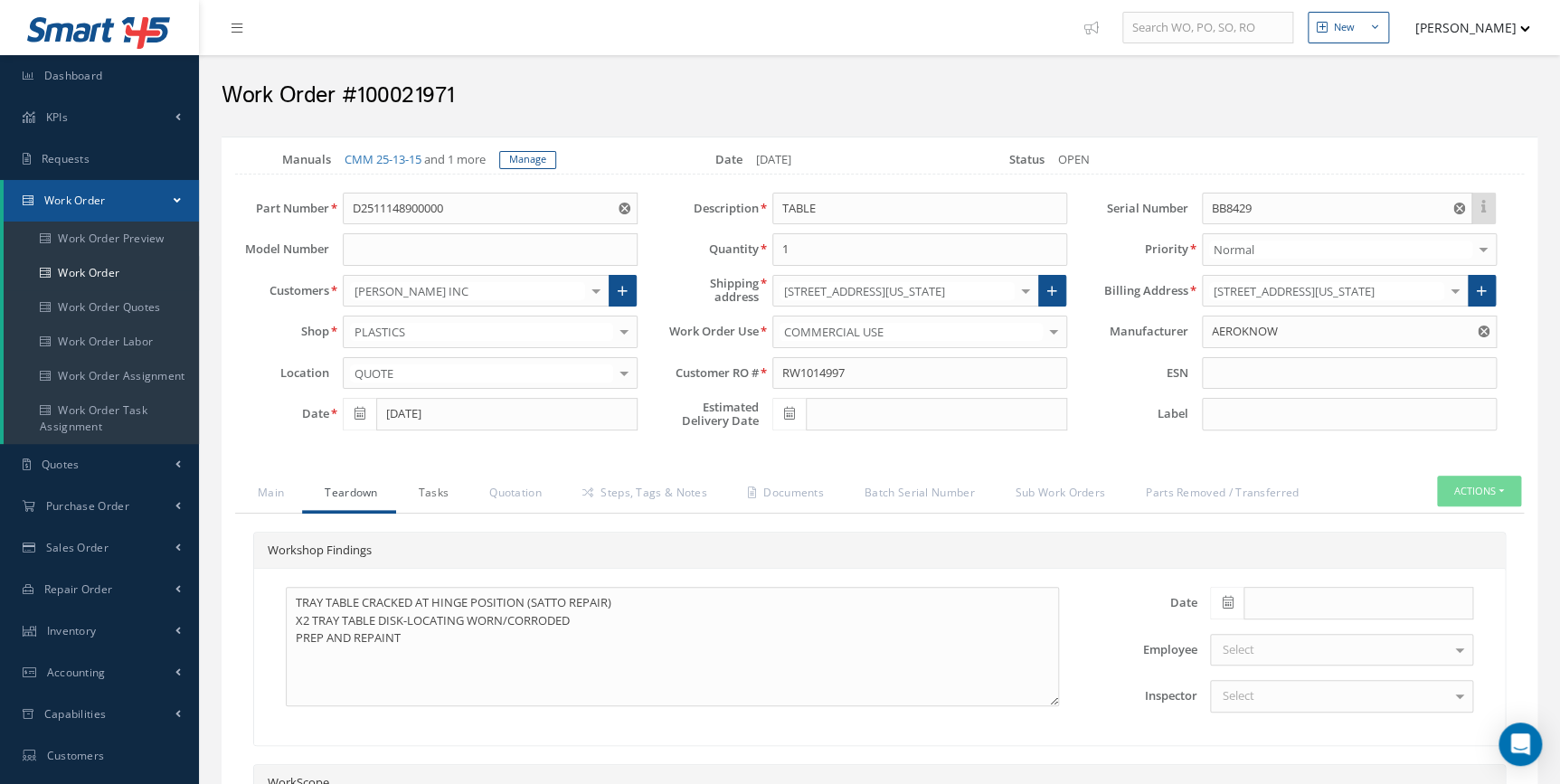
click at [433, 497] on link "Tasks" at bounding box center [432, 494] width 72 height 38
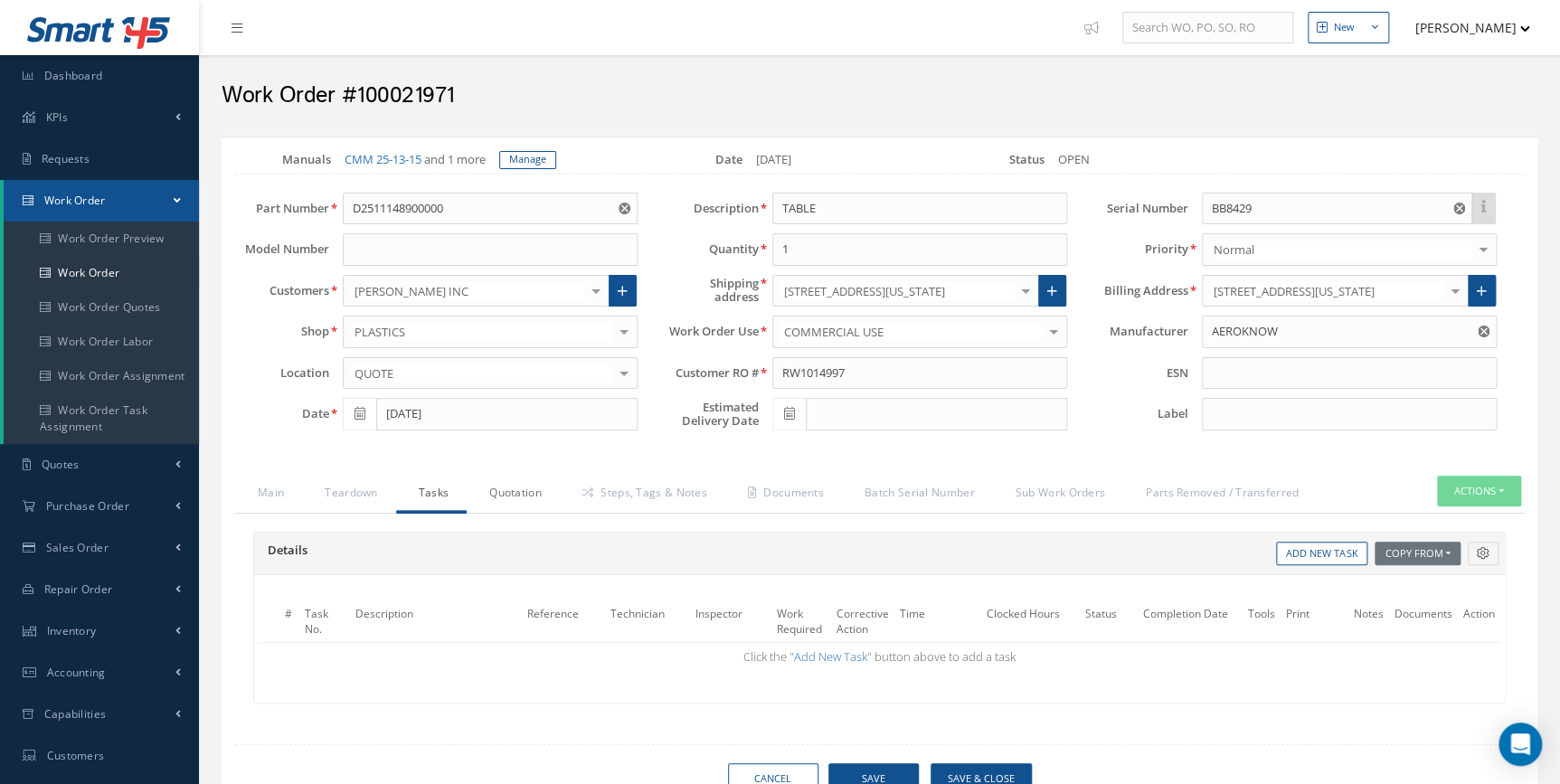
click at [522, 495] on link "Quotation" at bounding box center [513, 494] width 93 height 38
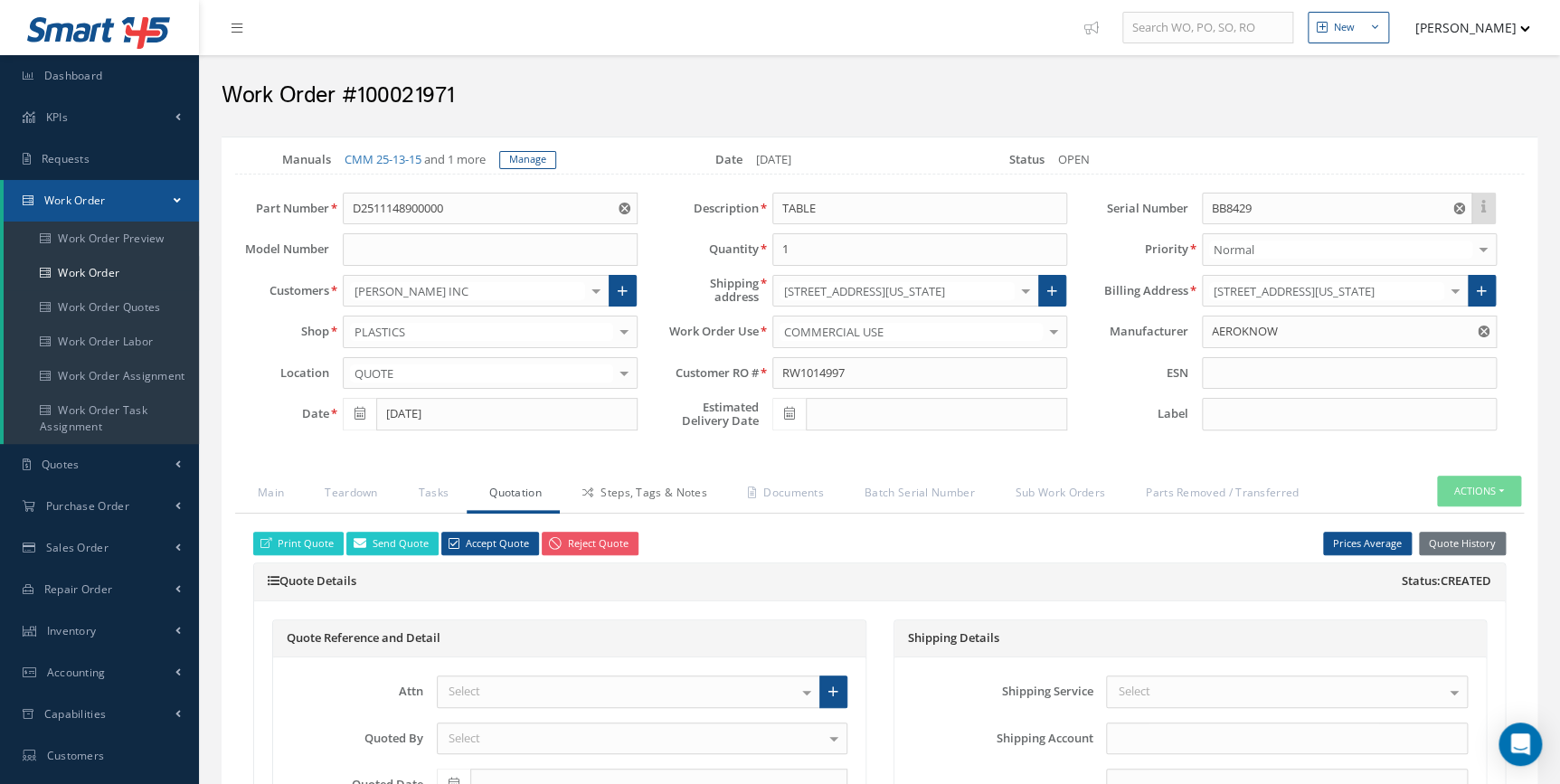
click at [670, 499] on link "Steps, Tags & Notes" at bounding box center [642, 494] width 165 height 38
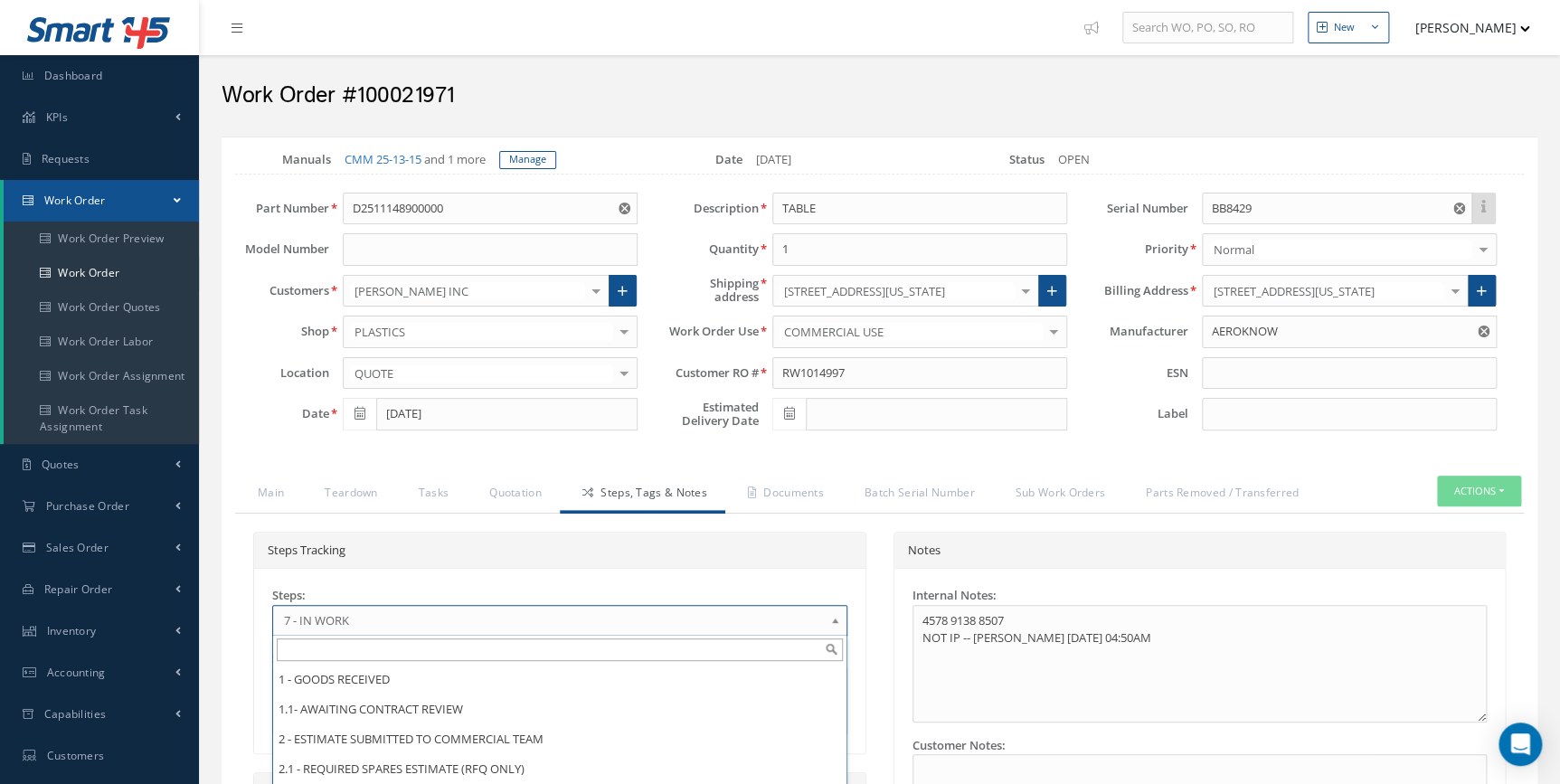
click at [388, 622] on span "7 - IN WORK" at bounding box center [553, 620] width 540 height 21
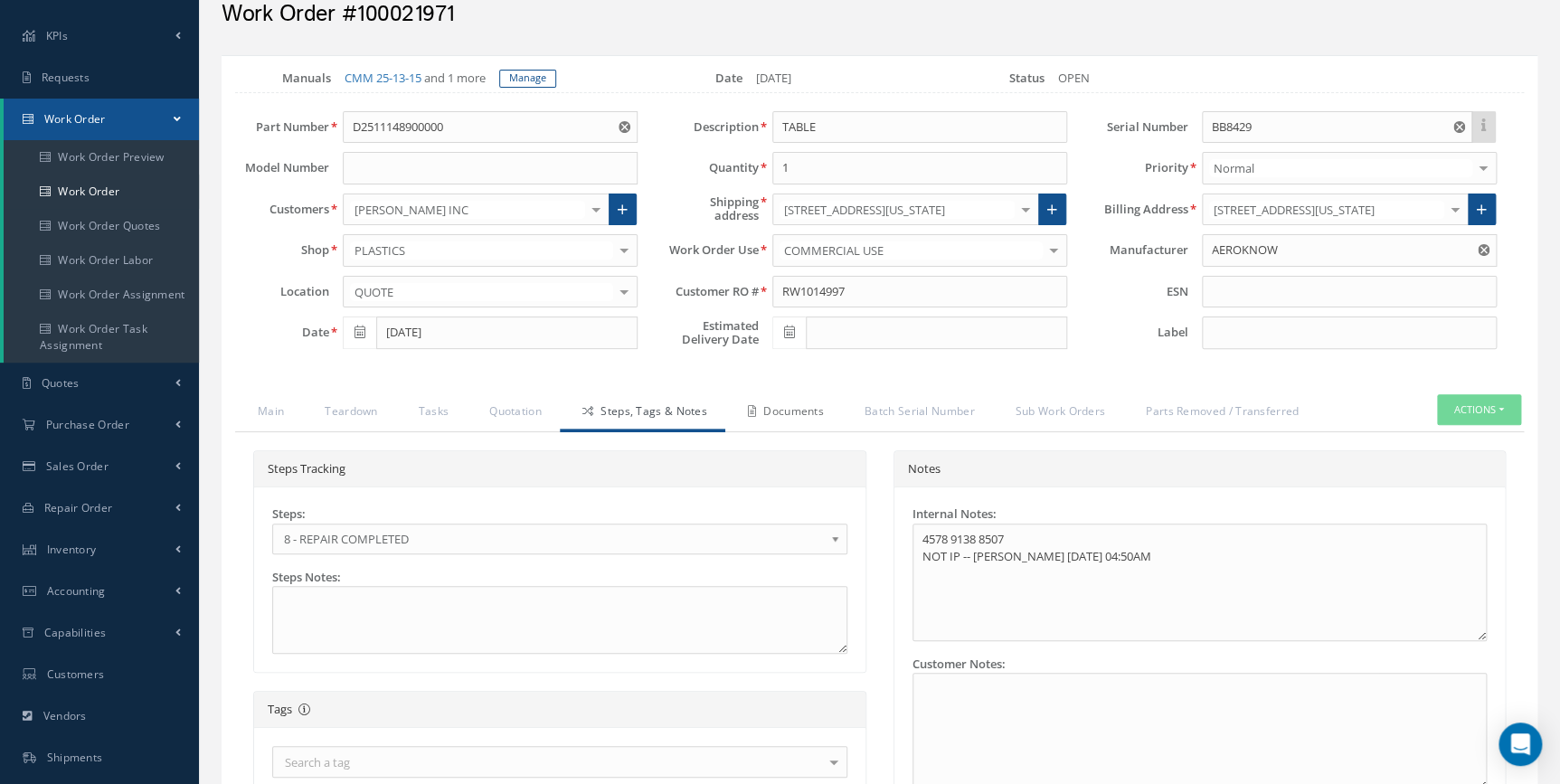
click at [786, 417] on link "Documents" at bounding box center [783, 413] width 117 height 38
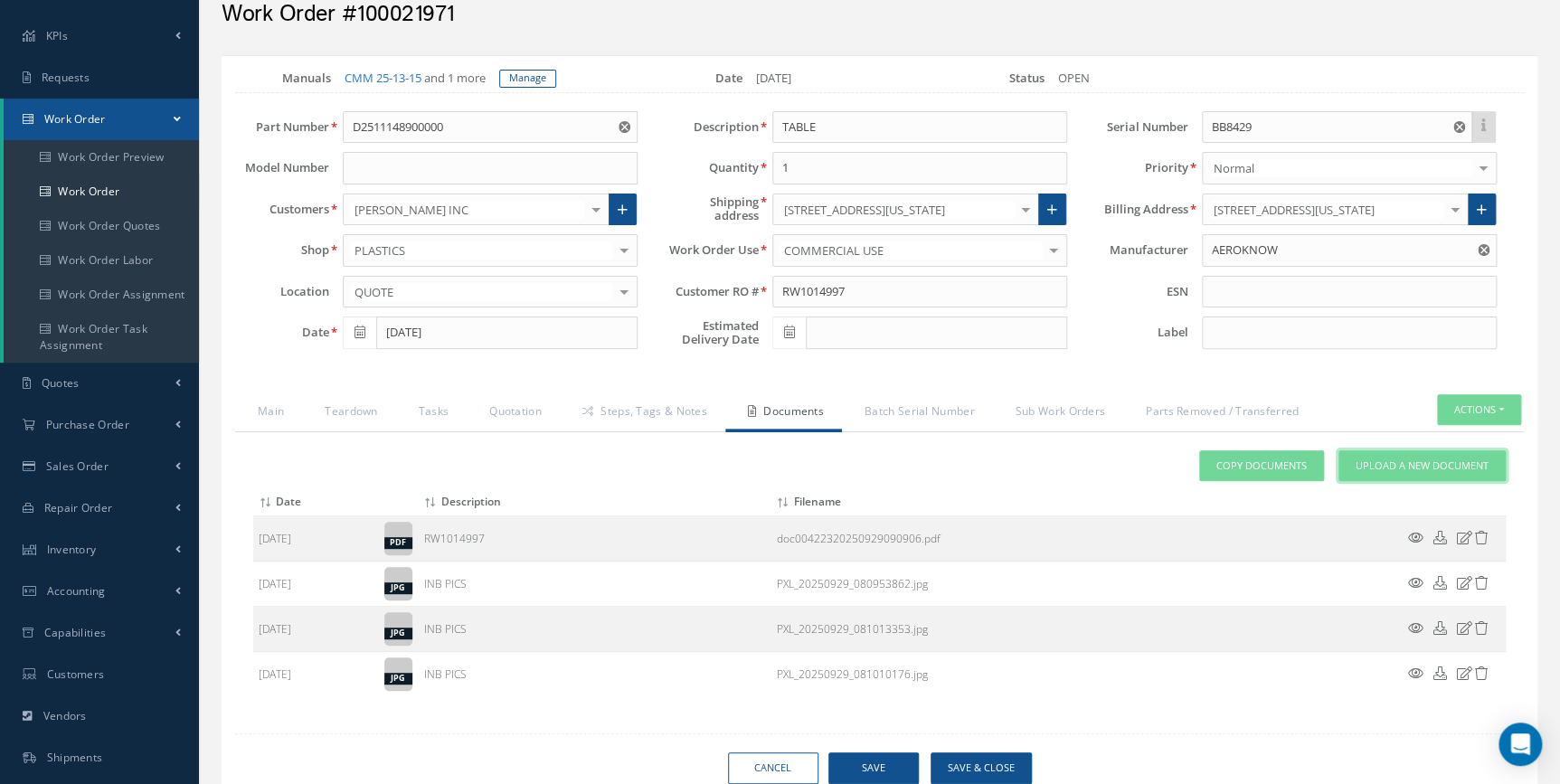
click at [1459, 474] on link "Upload a New Document" at bounding box center [1421, 466] width 167 height 32
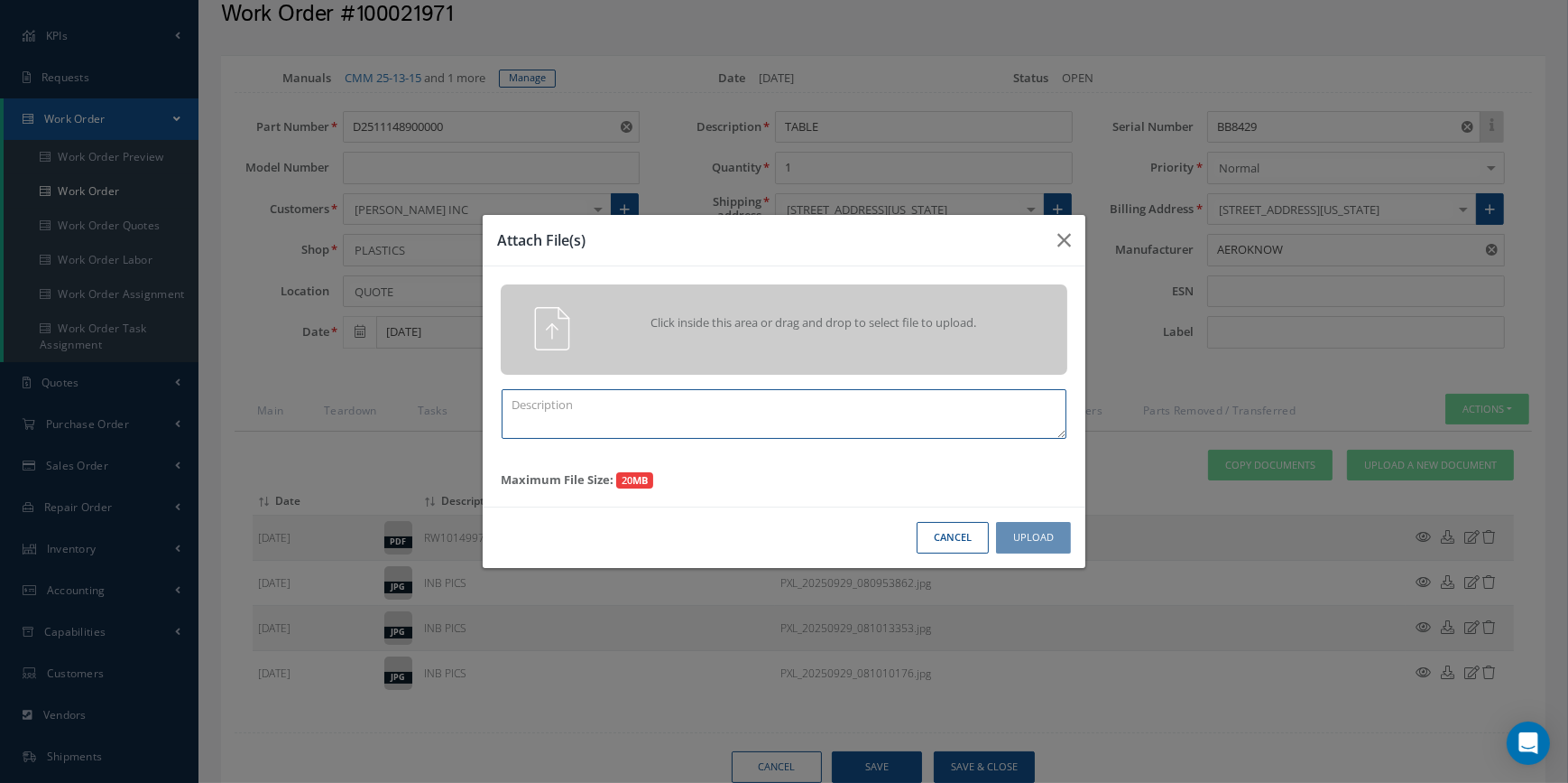
click at [686, 404] on textarea at bounding box center [784, 413] width 565 height 49
type textarea "Q"
type textarea "FINISH"
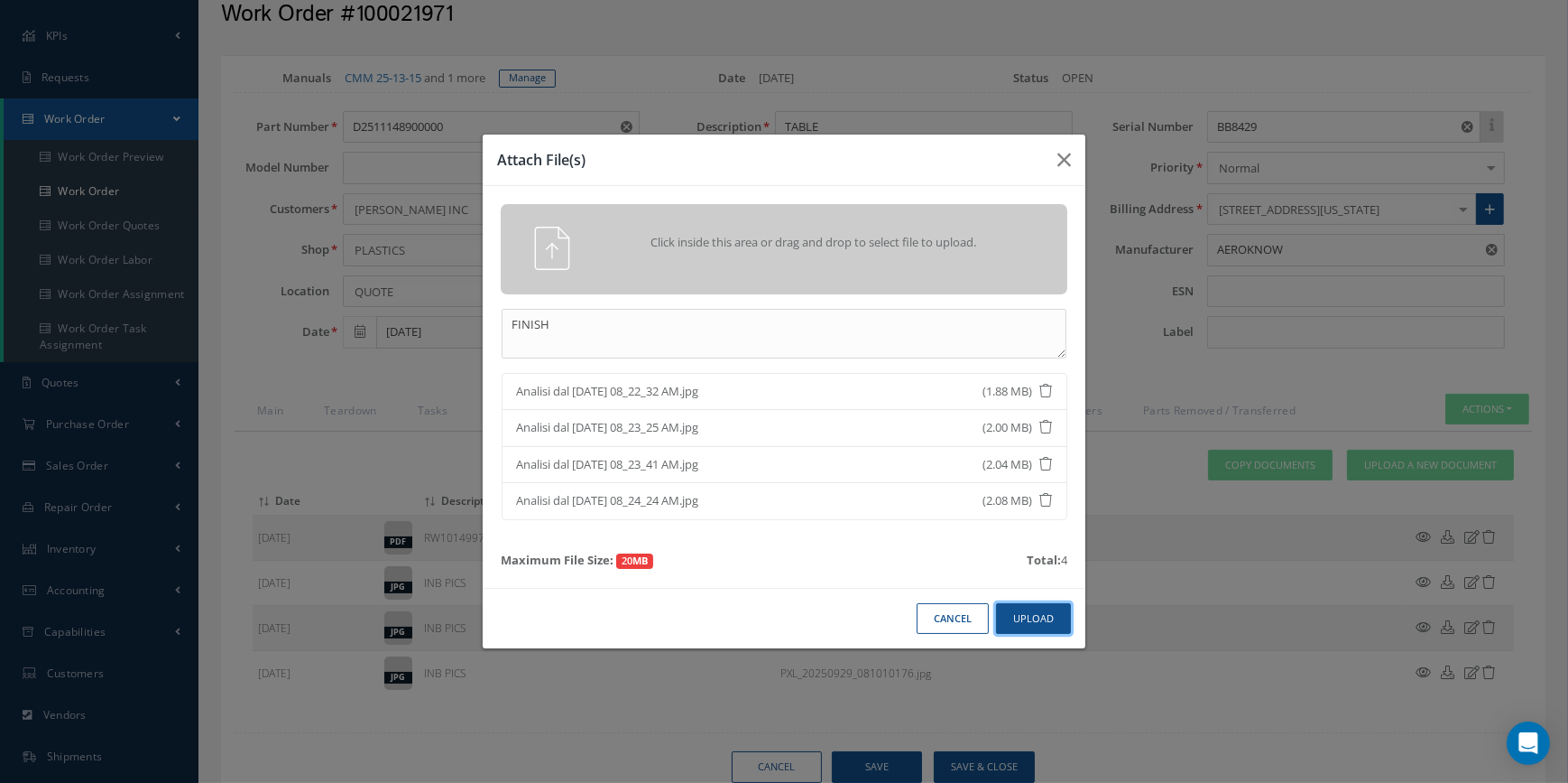
click at [1037, 613] on button "Upload" at bounding box center [1034, 619] width 74 height 32
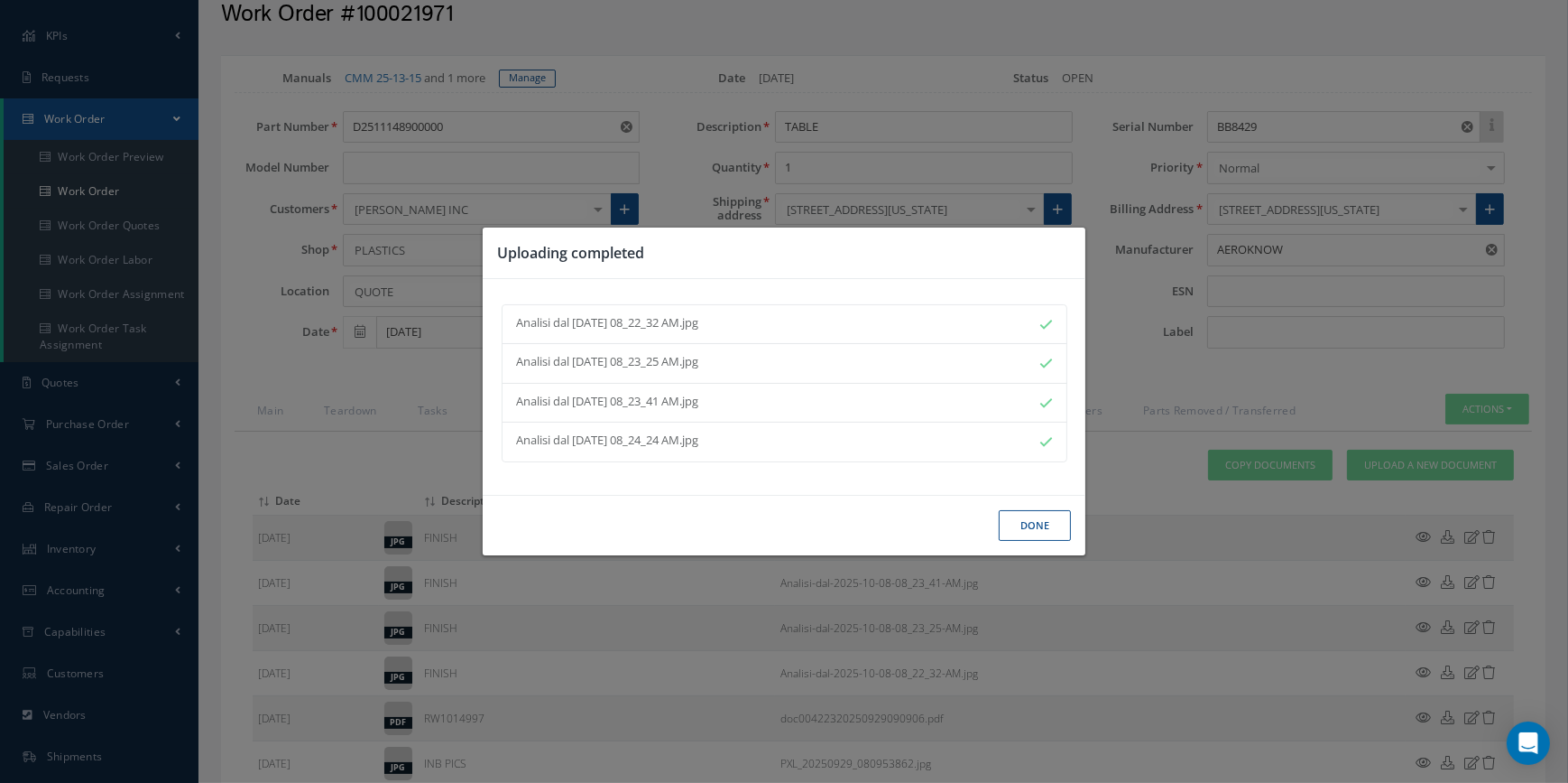
click at [1051, 533] on button "Done" at bounding box center [1035, 526] width 73 height 32
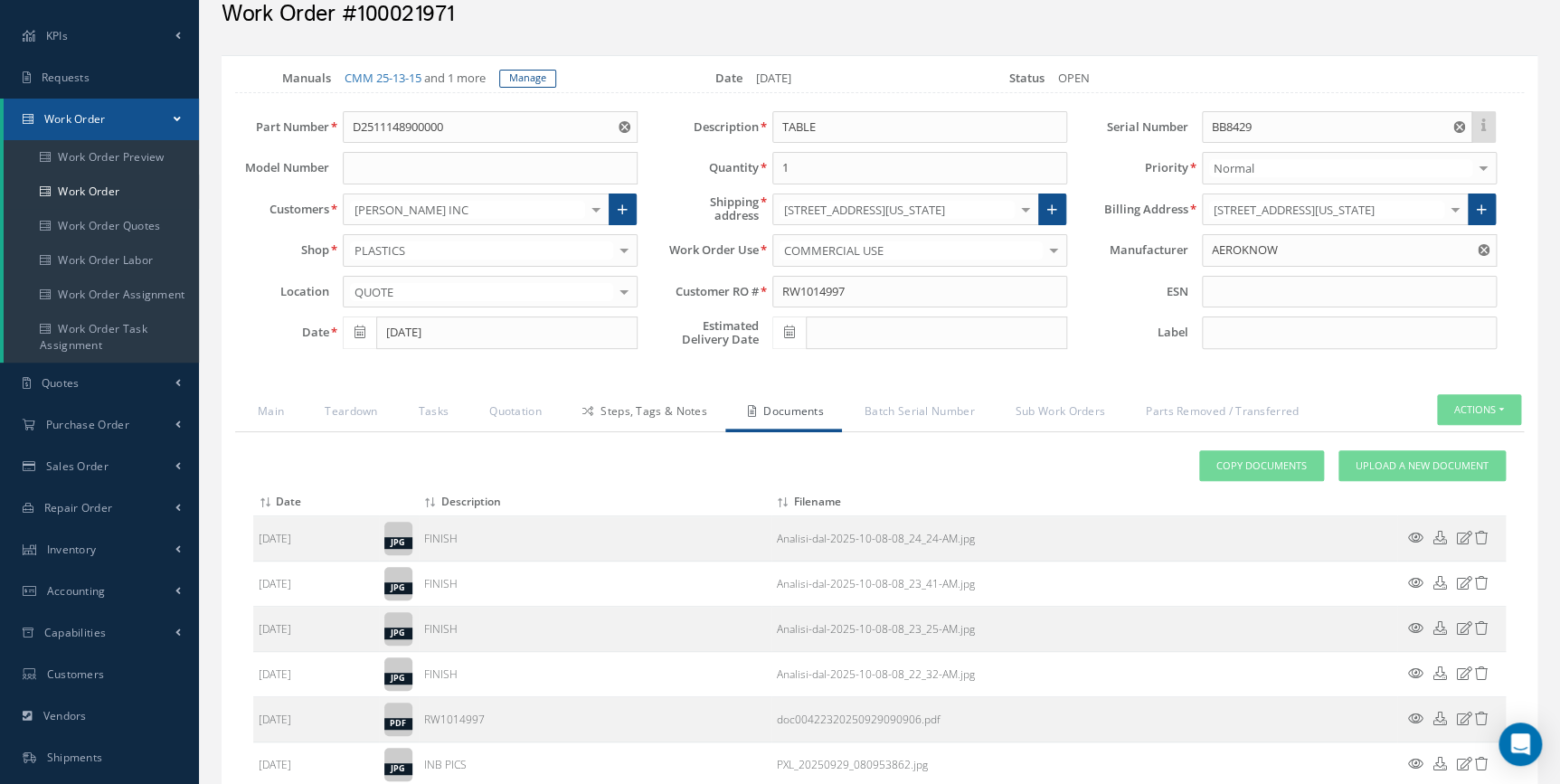
click at [647, 415] on link "Steps, Tags & Notes" at bounding box center [642, 413] width 165 height 38
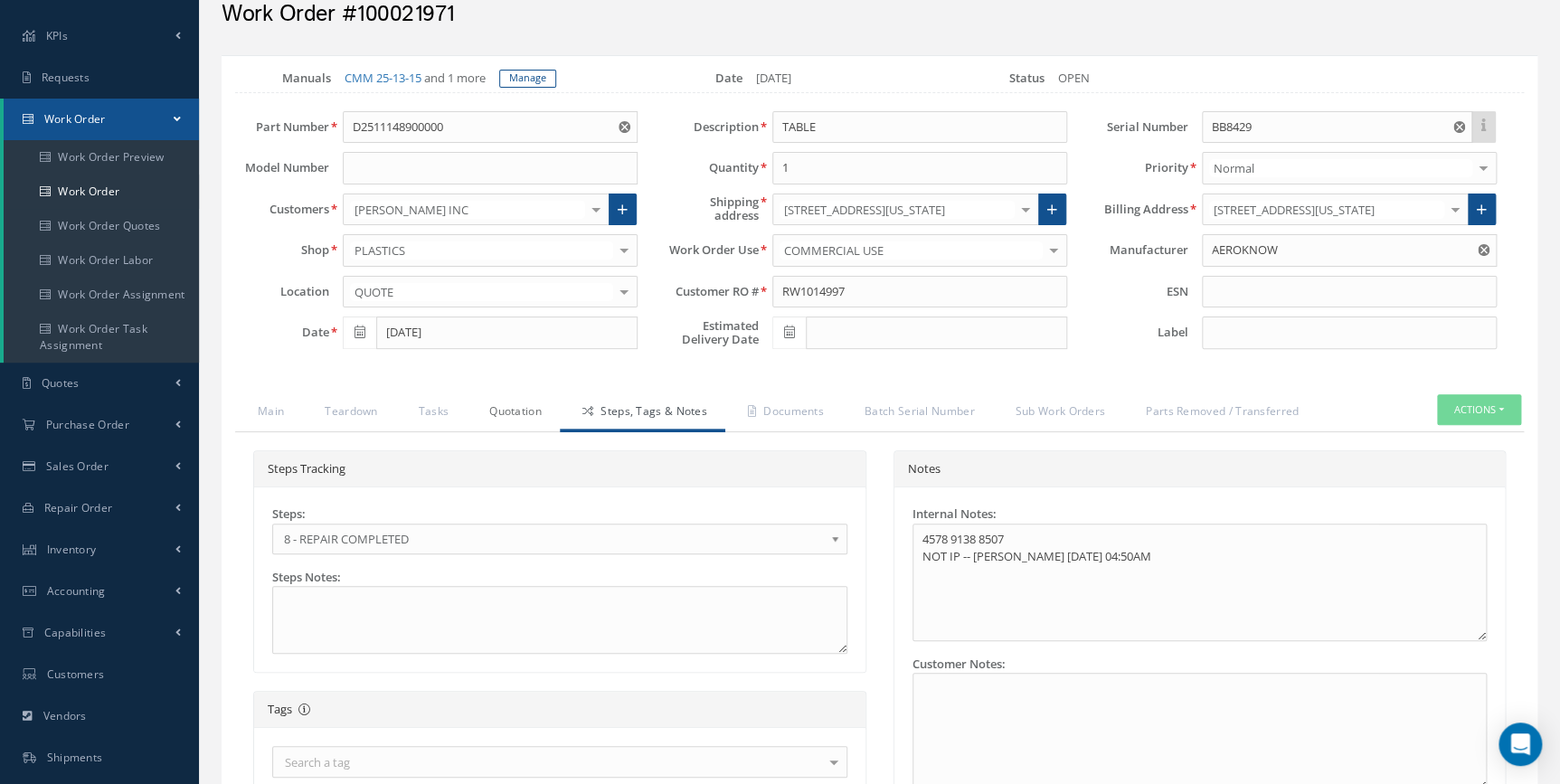
click at [505, 402] on link "Quotation" at bounding box center [513, 413] width 93 height 38
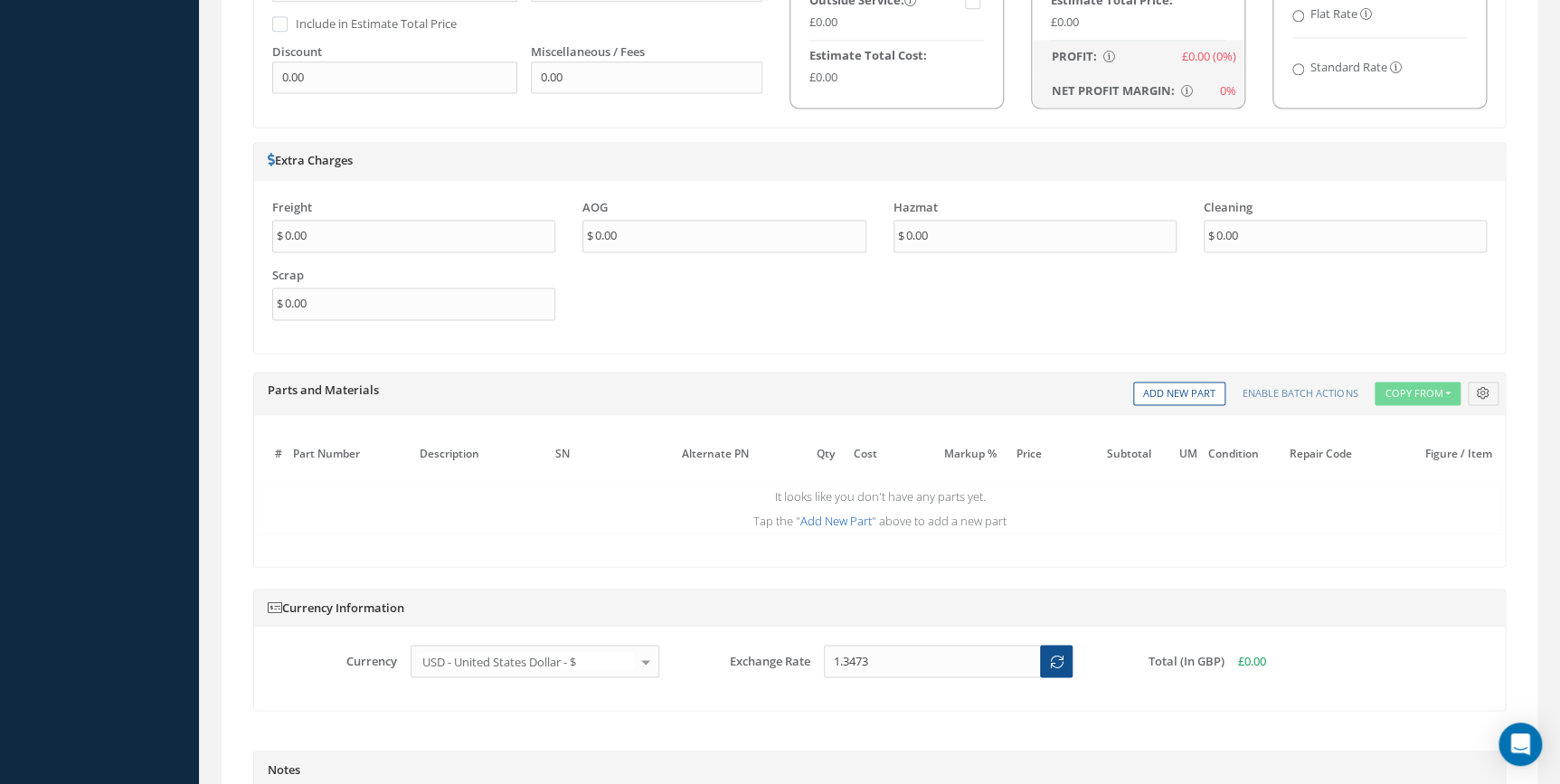
scroll to position [1232, 0]
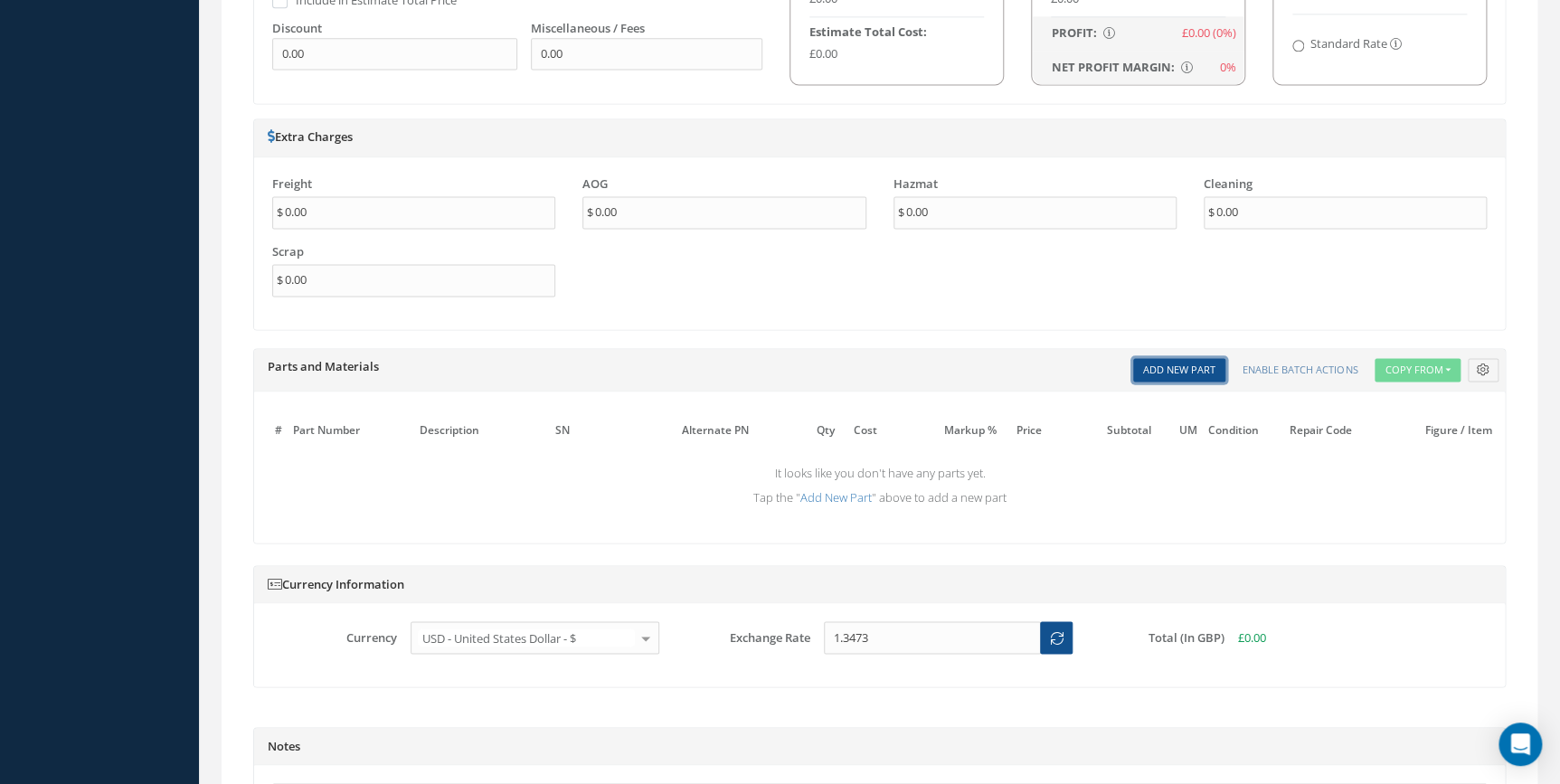
click at [1179, 372] on link "Add New Part" at bounding box center [1179, 370] width 92 height 24
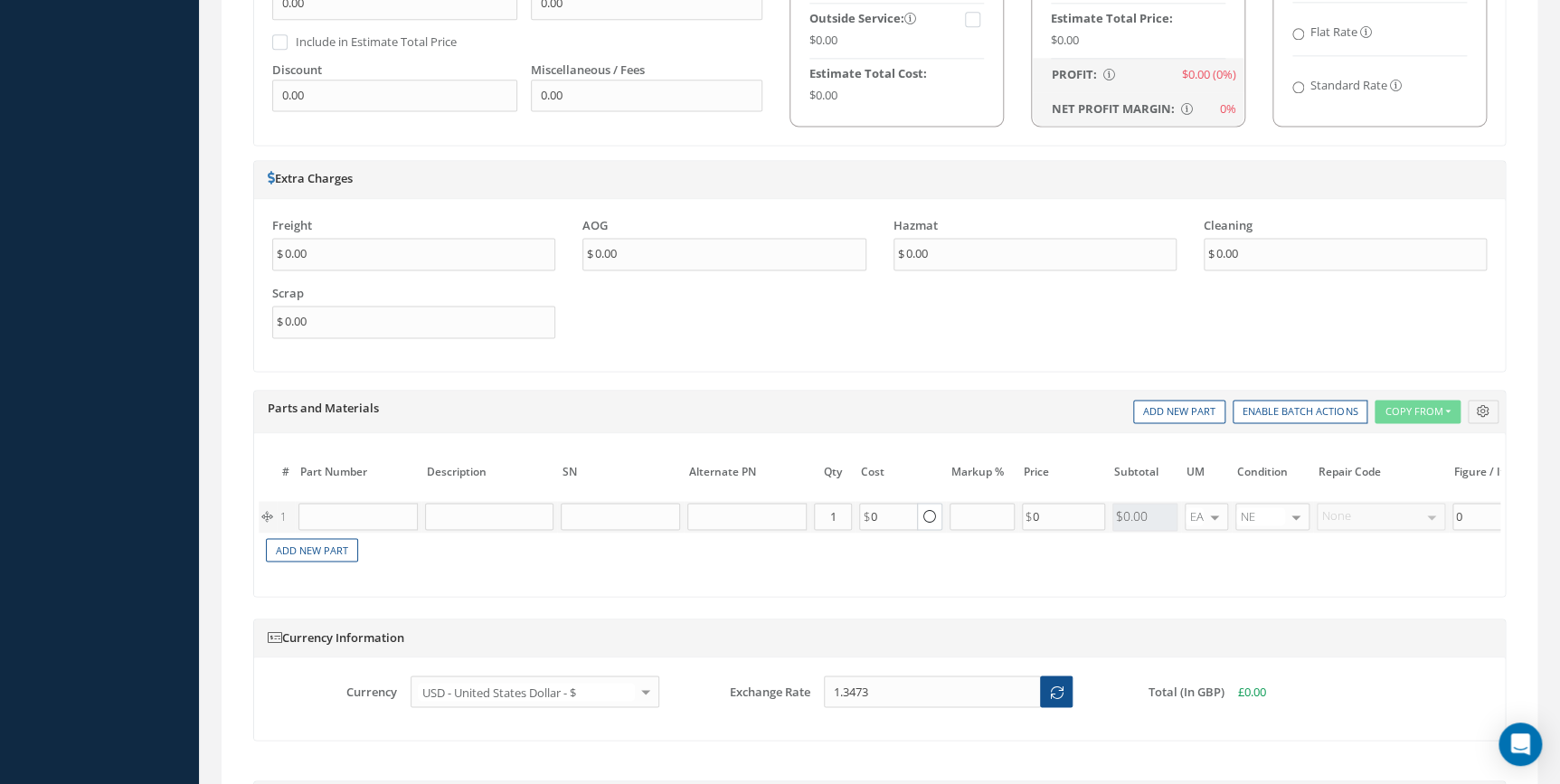
scroll to position [1149, 0]
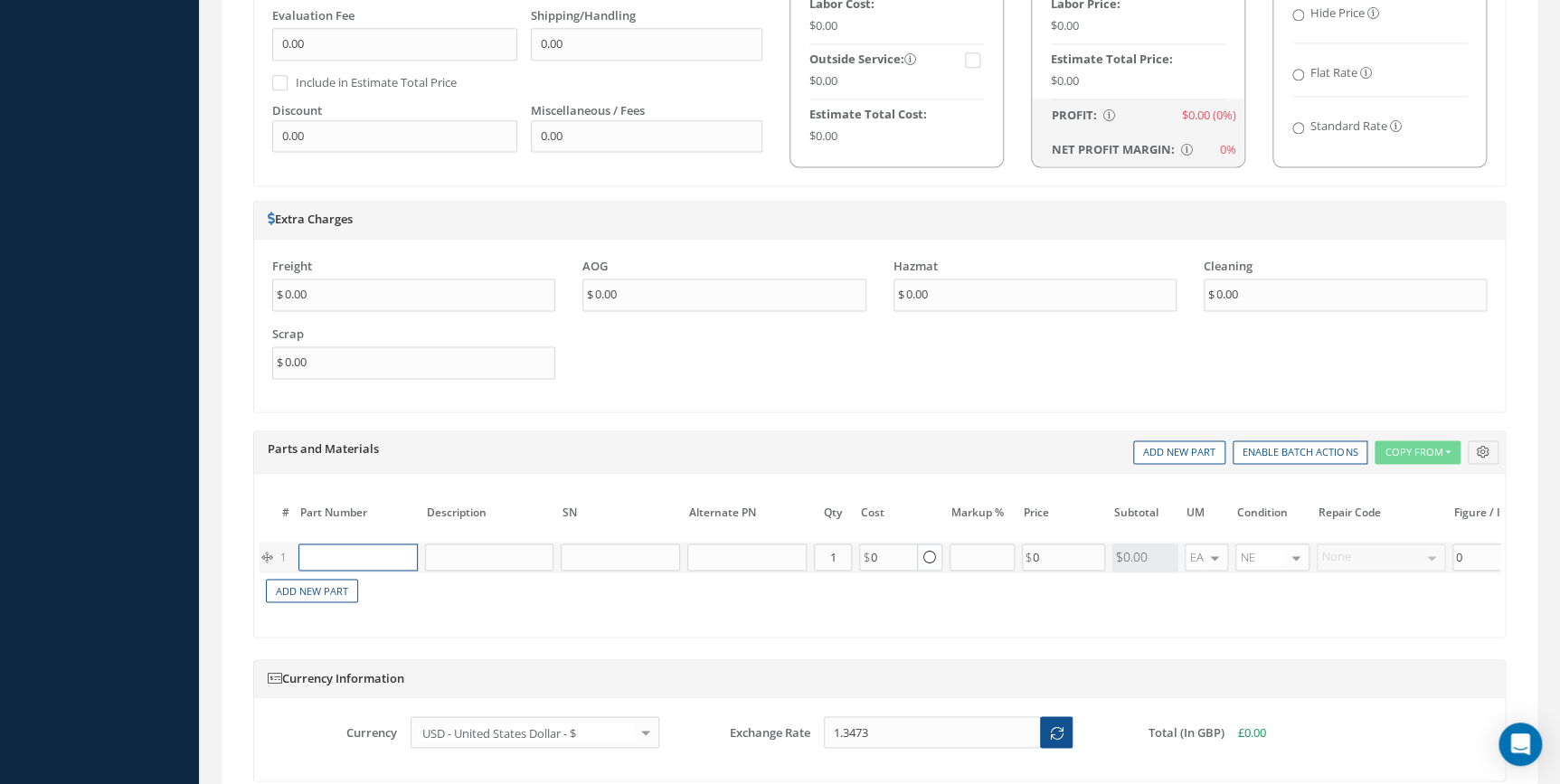
click at [413, 552] on input "text" at bounding box center [358, 557] width 119 height 27
click at [395, 586] on div "SPRING" at bounding box center [440, 587] width 98 height 31
type input "D2511044420000"
type input "SPRING"
type input "45.55"
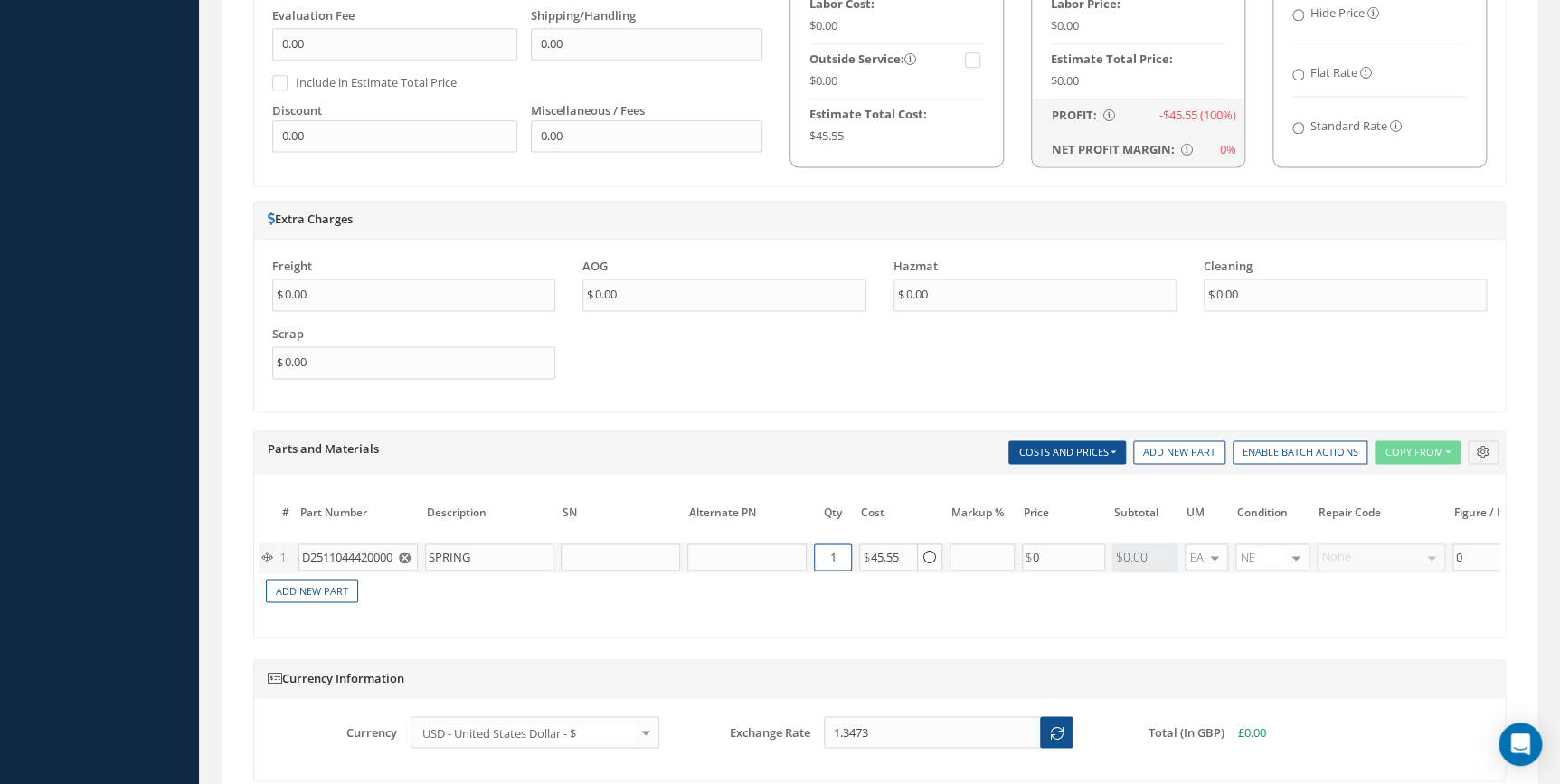
click at [814, 552] on input "1" at bounding box center [833, 557] width 38 height 27
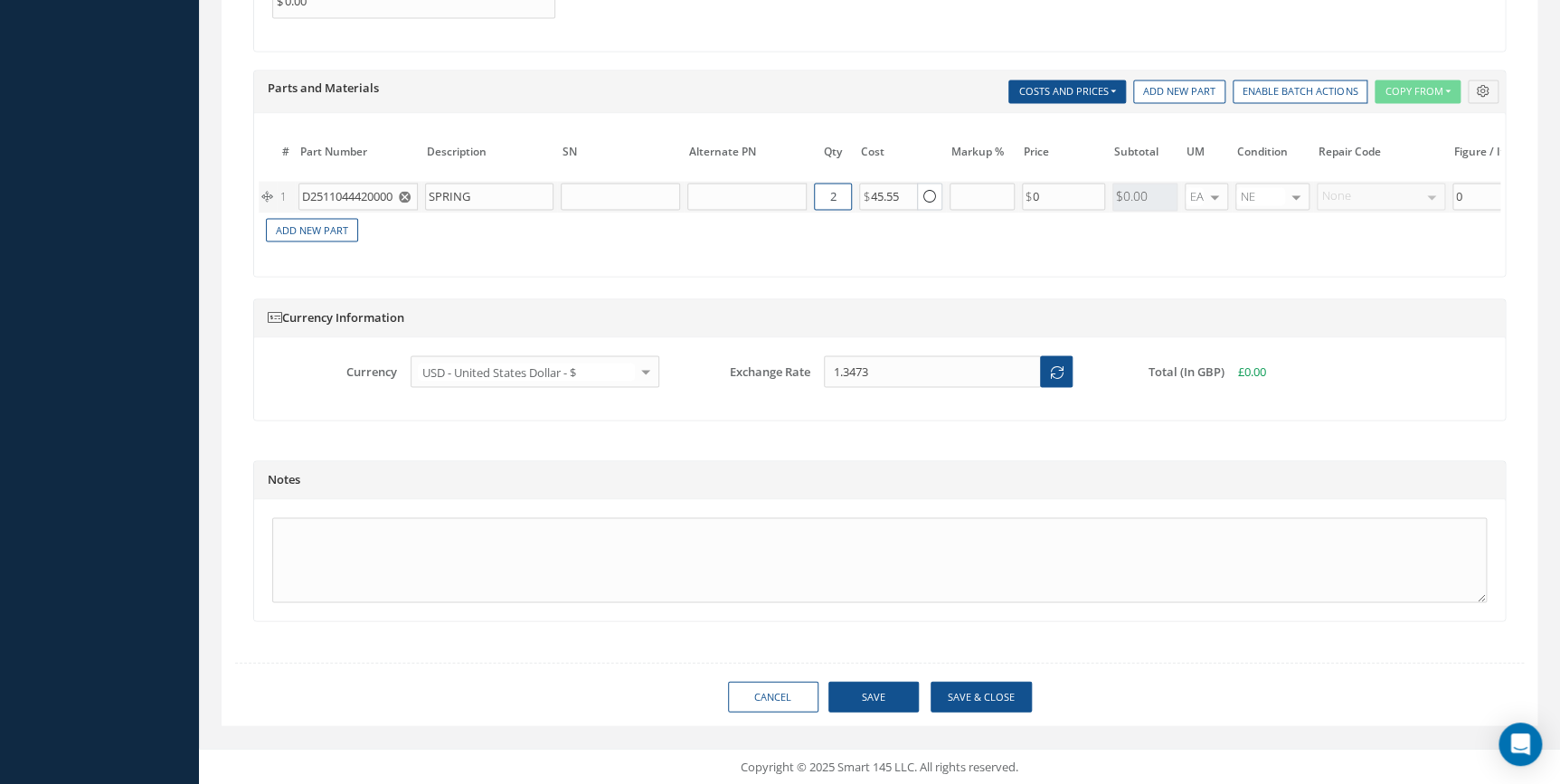
type input "2"
click at [908, 693] on button "Save" at bounding box center [873, 696] width 90 height 32
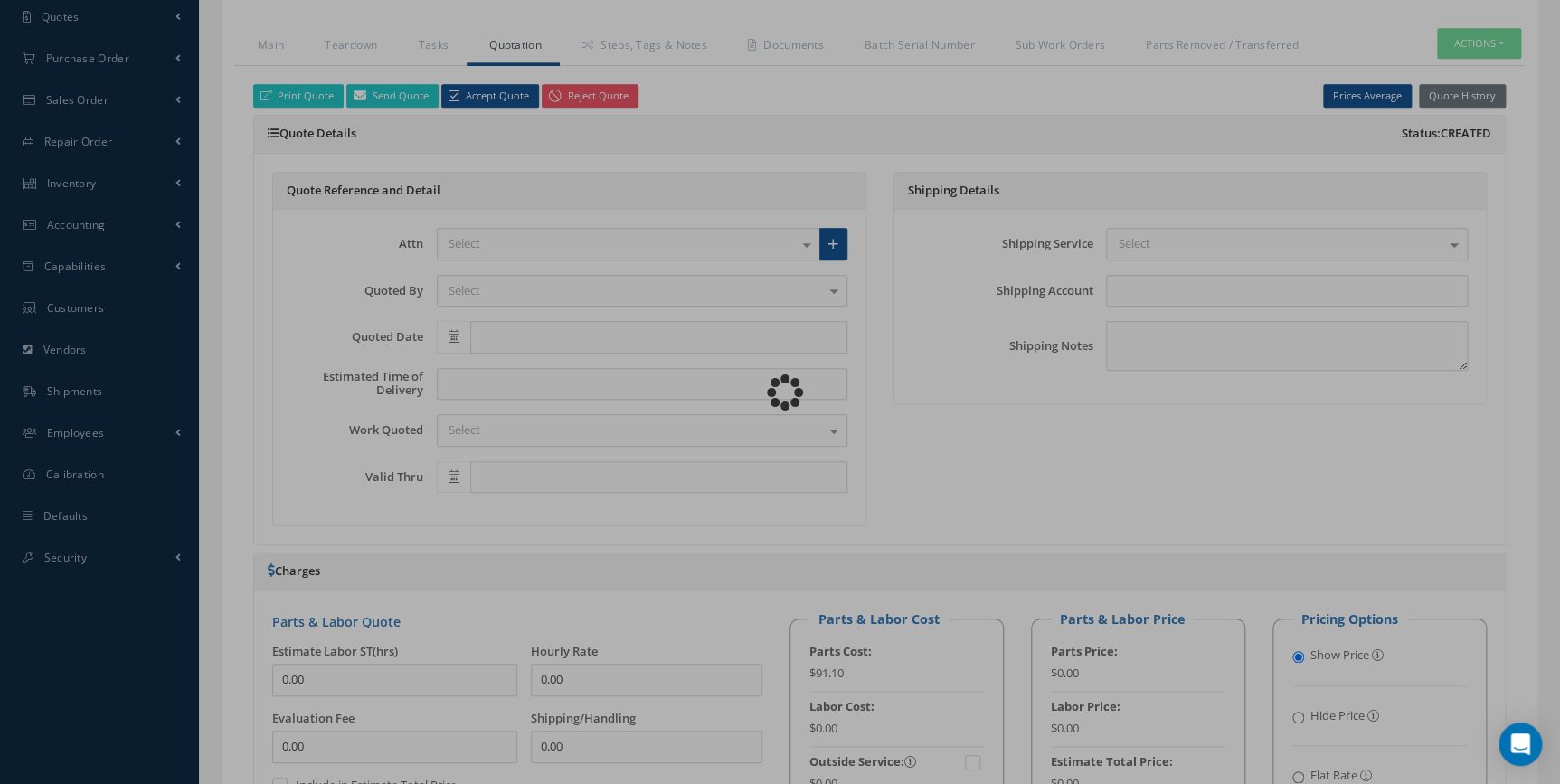
scroll to position [36, 0]
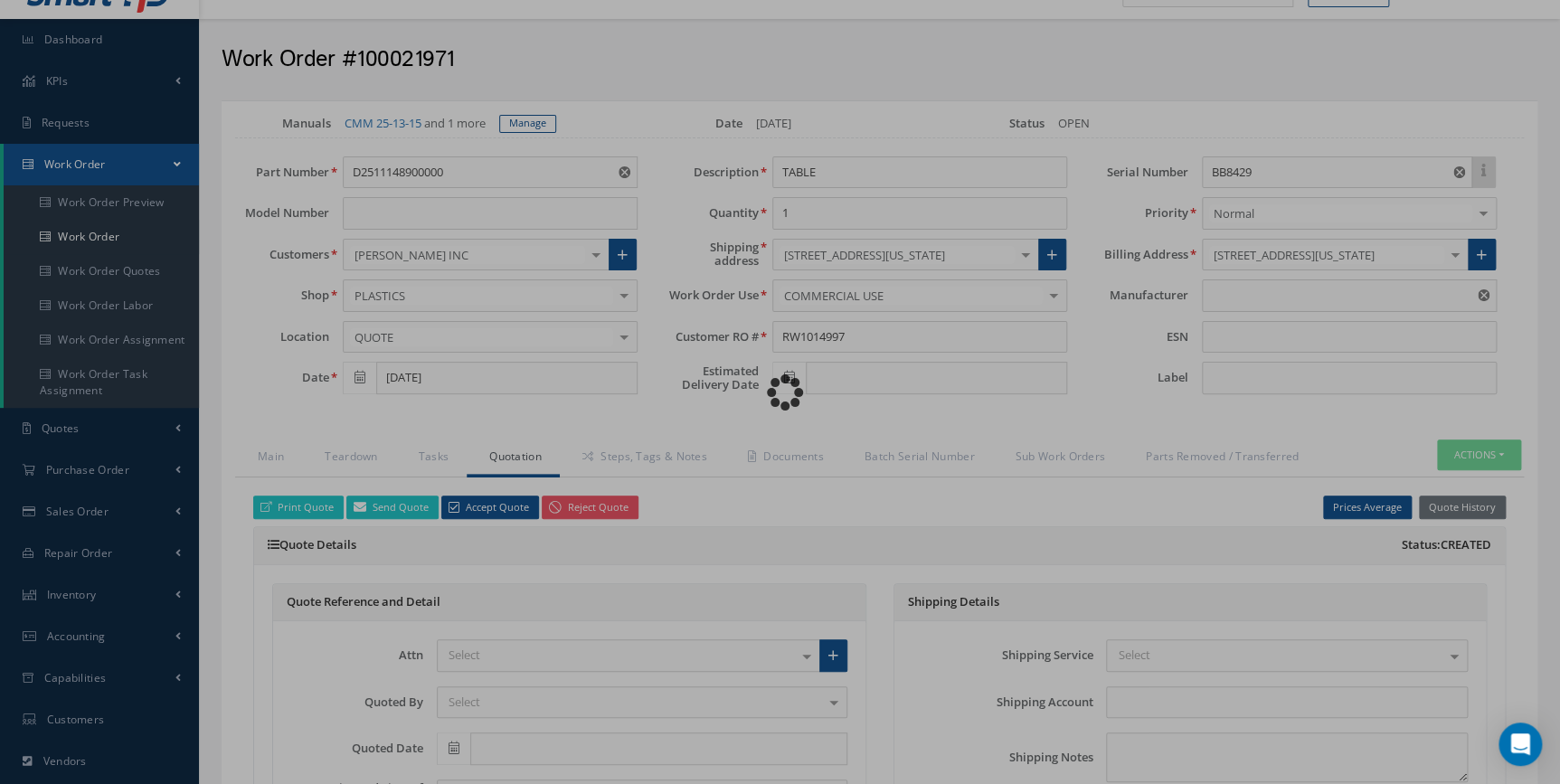
type input "0.00"
checkbox input "true"
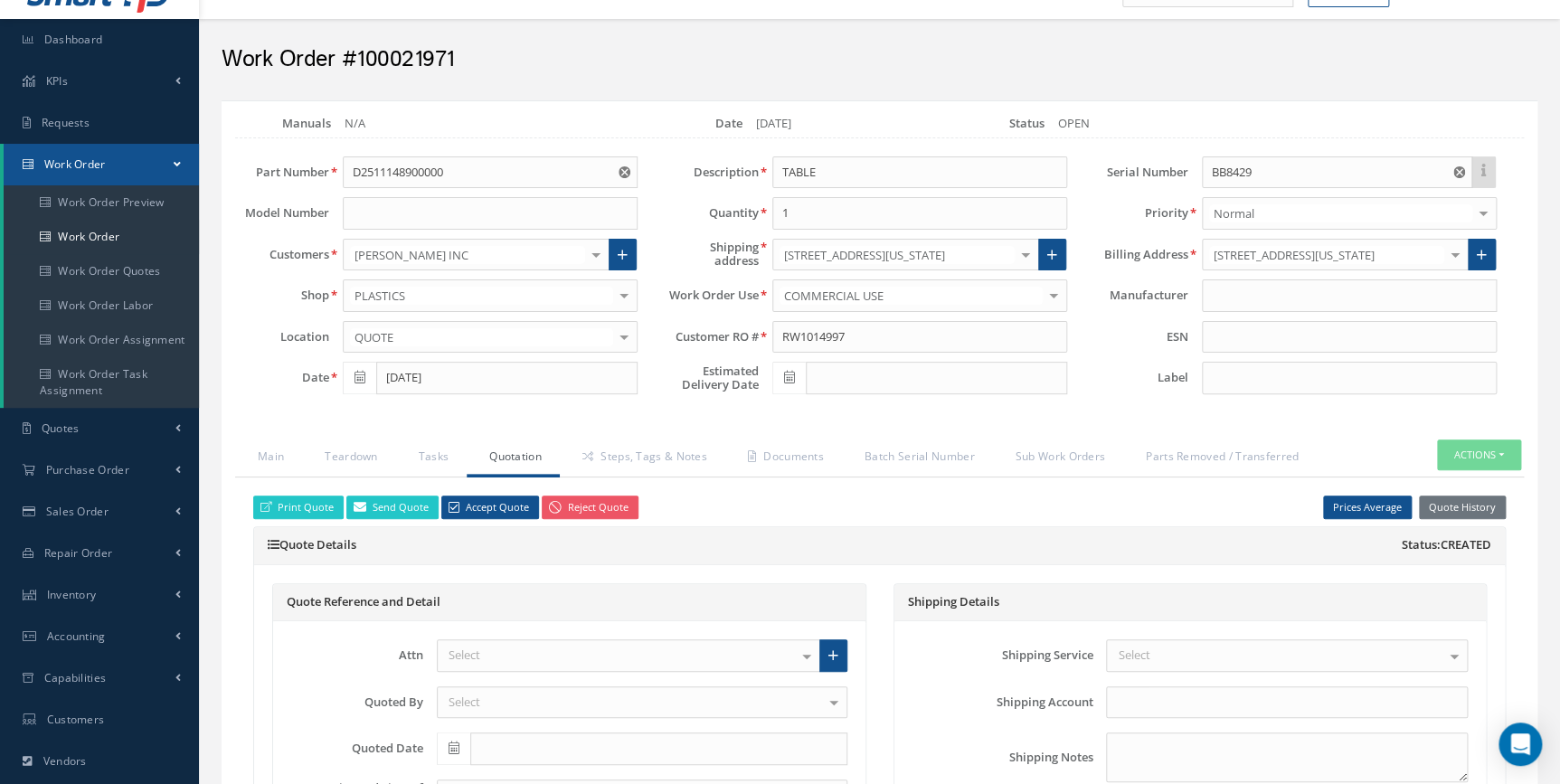
type input "AEROKNOW"
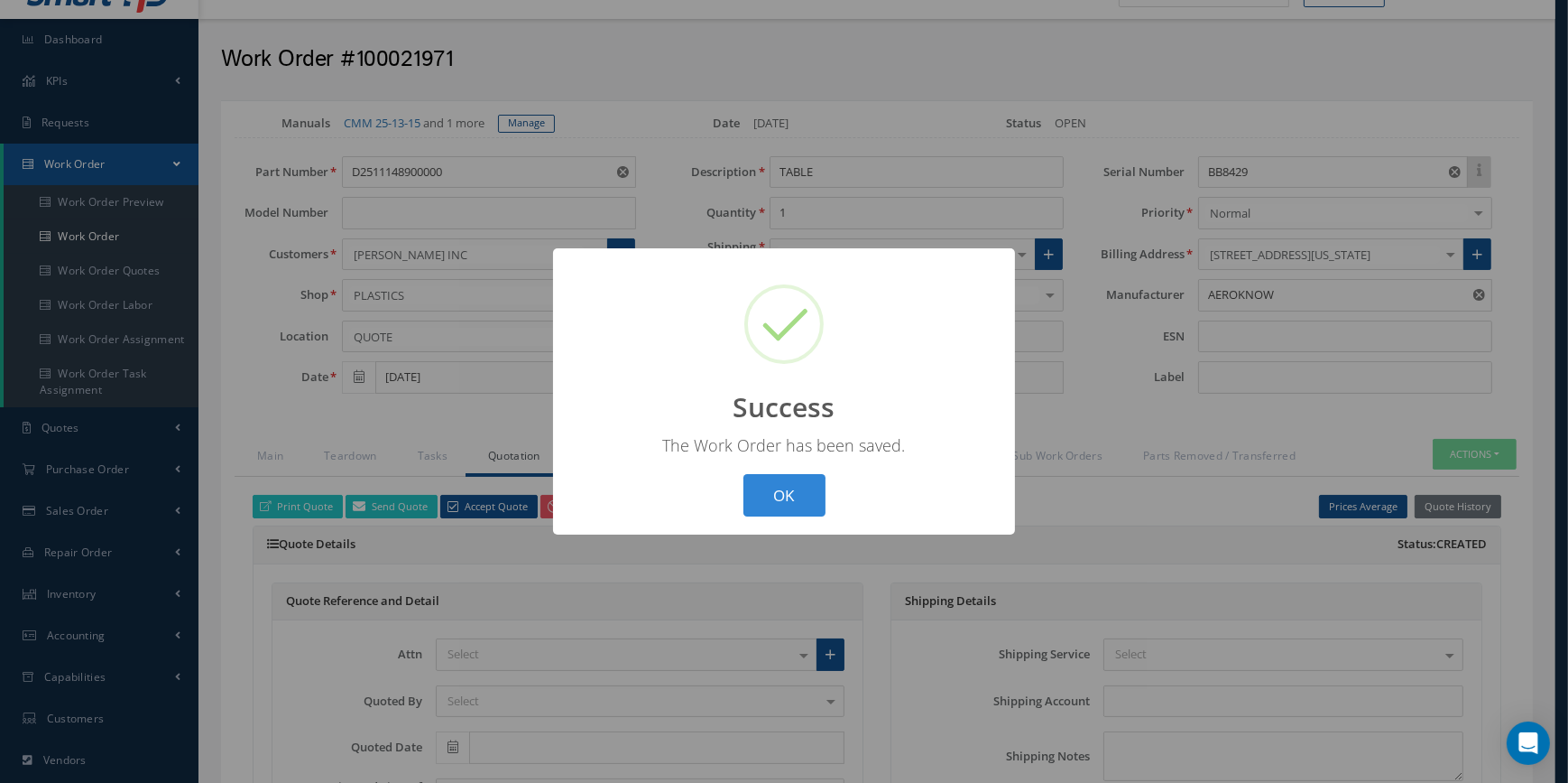
click at [744, 474] on button "OK" at bounding box center [784, 495] width 82 height 43
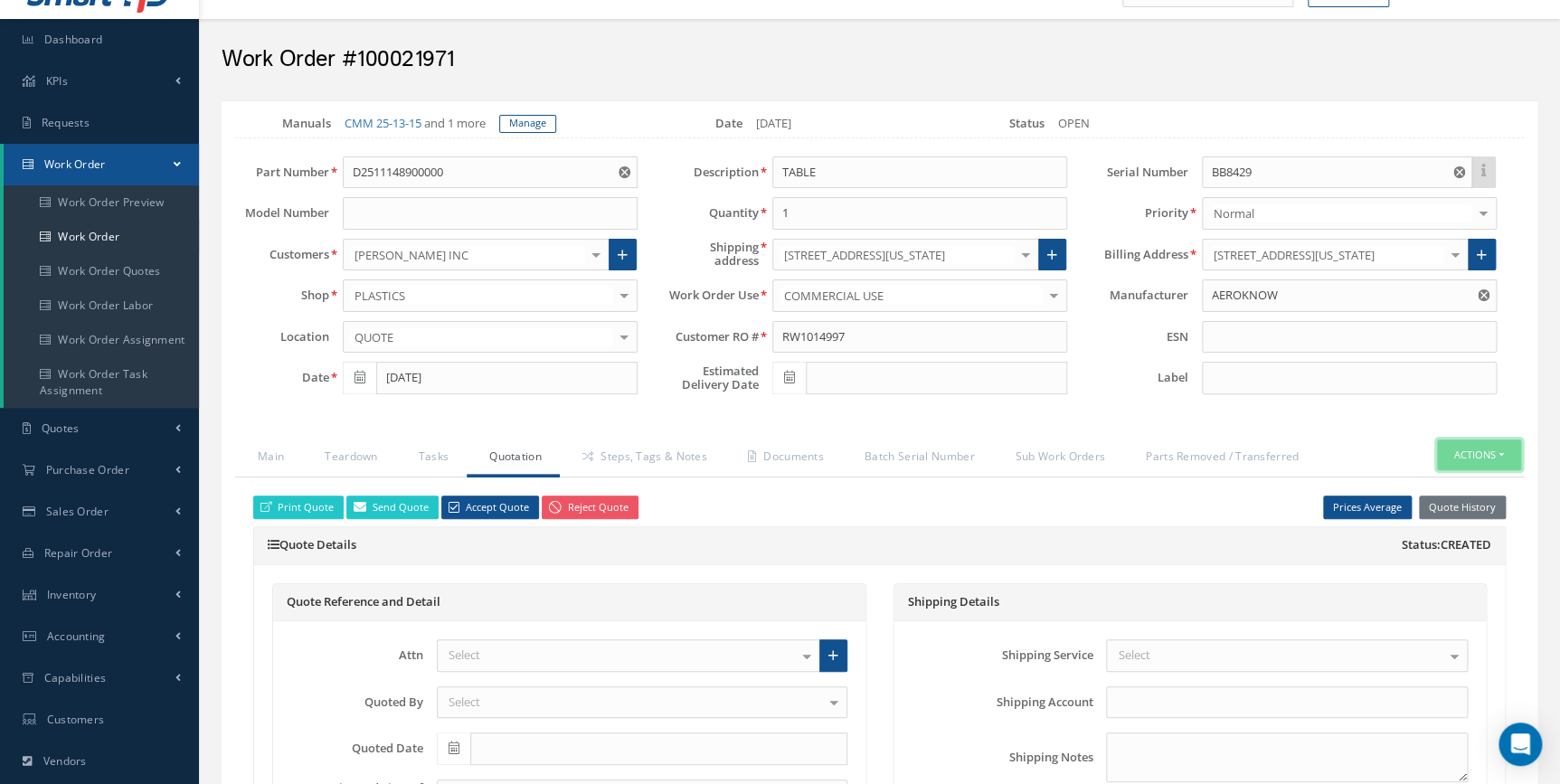
click at [1512, 451] on button "Actions" at bounding box center [1479, 455] width 84 height 32
click at [1438, 527] on link "Part Issue" at bounding box center [1450, 534] width 145 height 24
click at [650, 451] on link "Steps, Tags & Notes" at bounding box center [642, 458] width 165 height 38
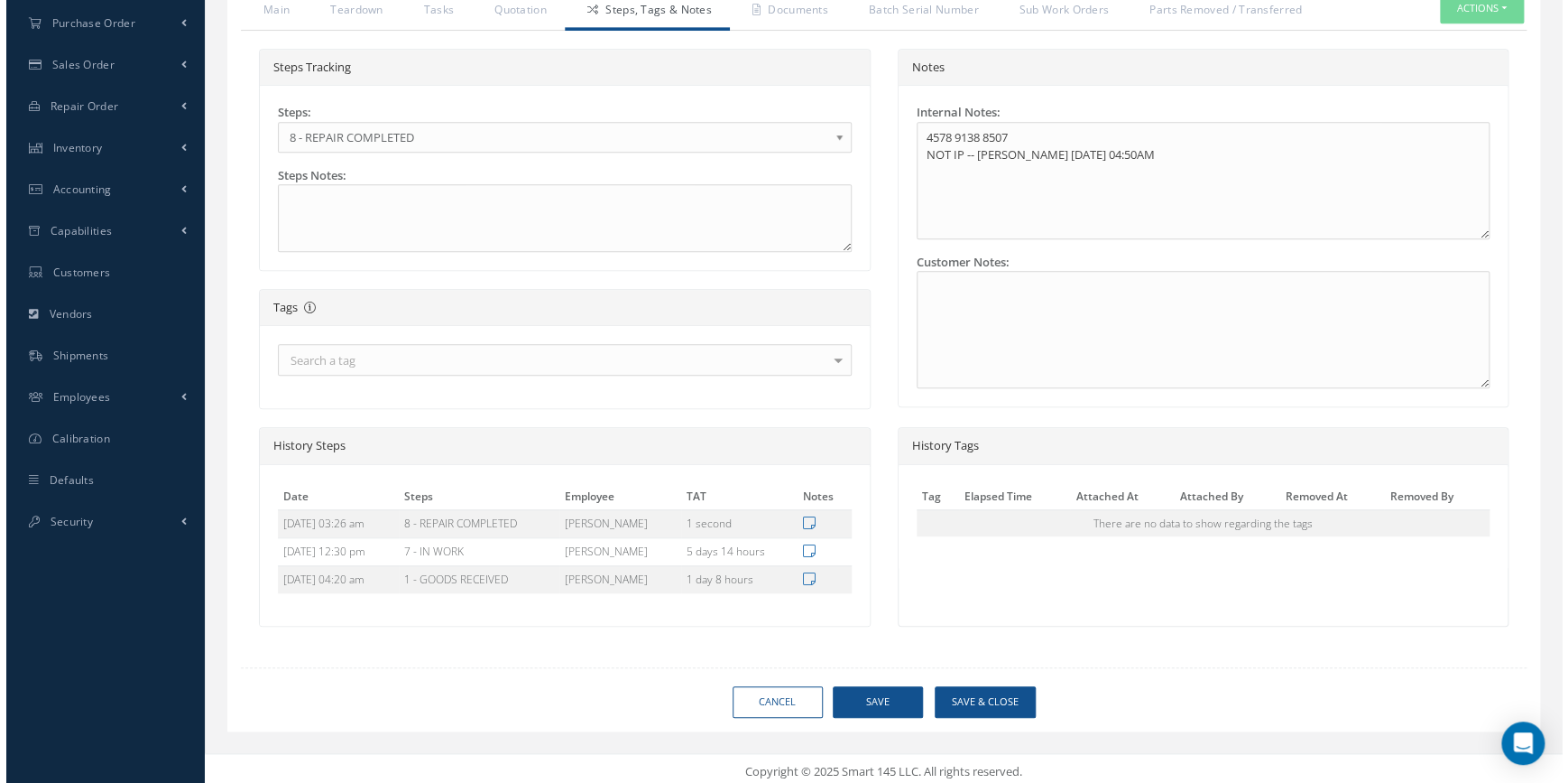
scroll to position [485, 0]
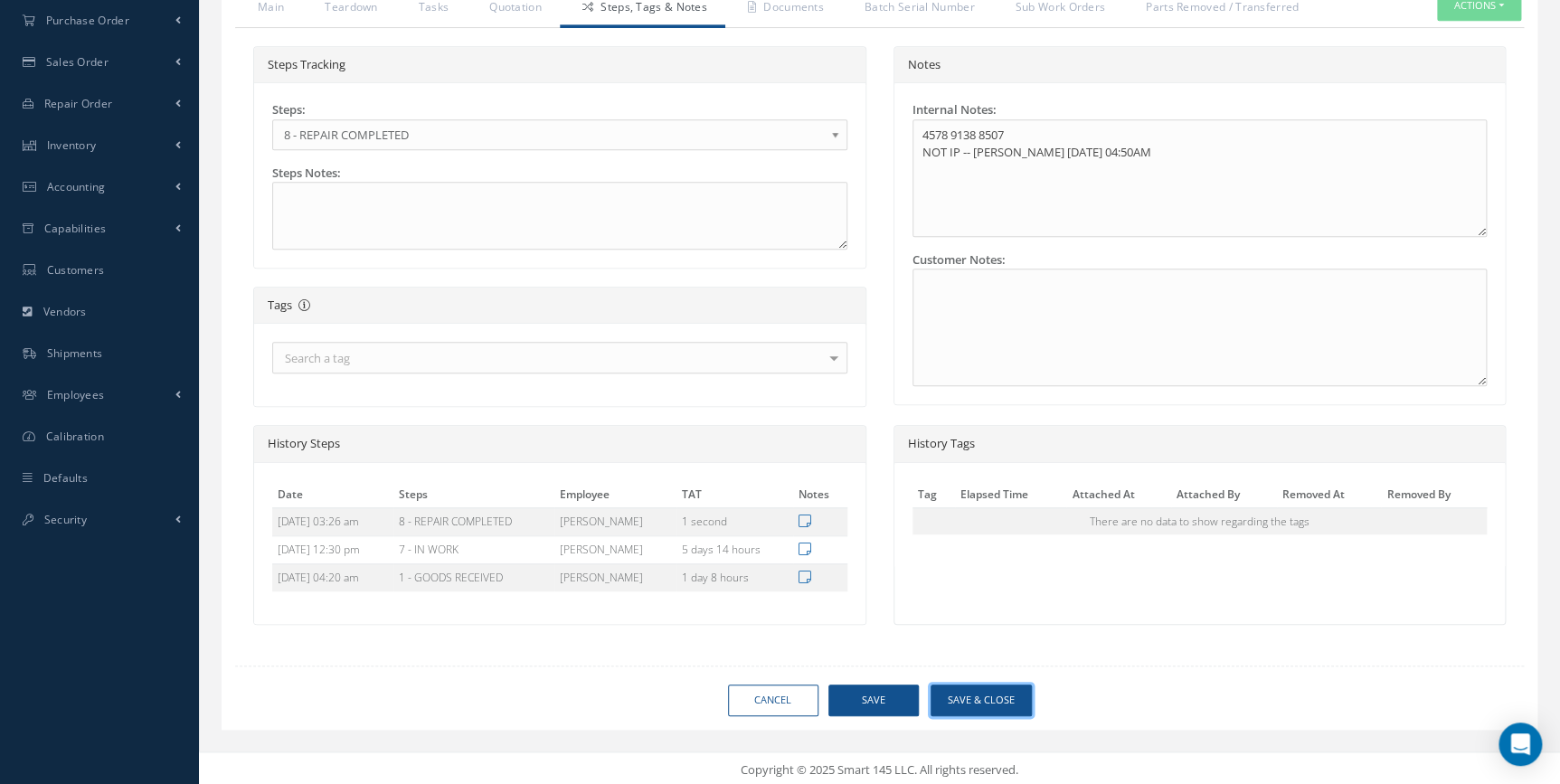
click at [973, 701] on button "Save & Close" at bounding box center [981, 700] width 102 height 32
type input "AEROKNOW"
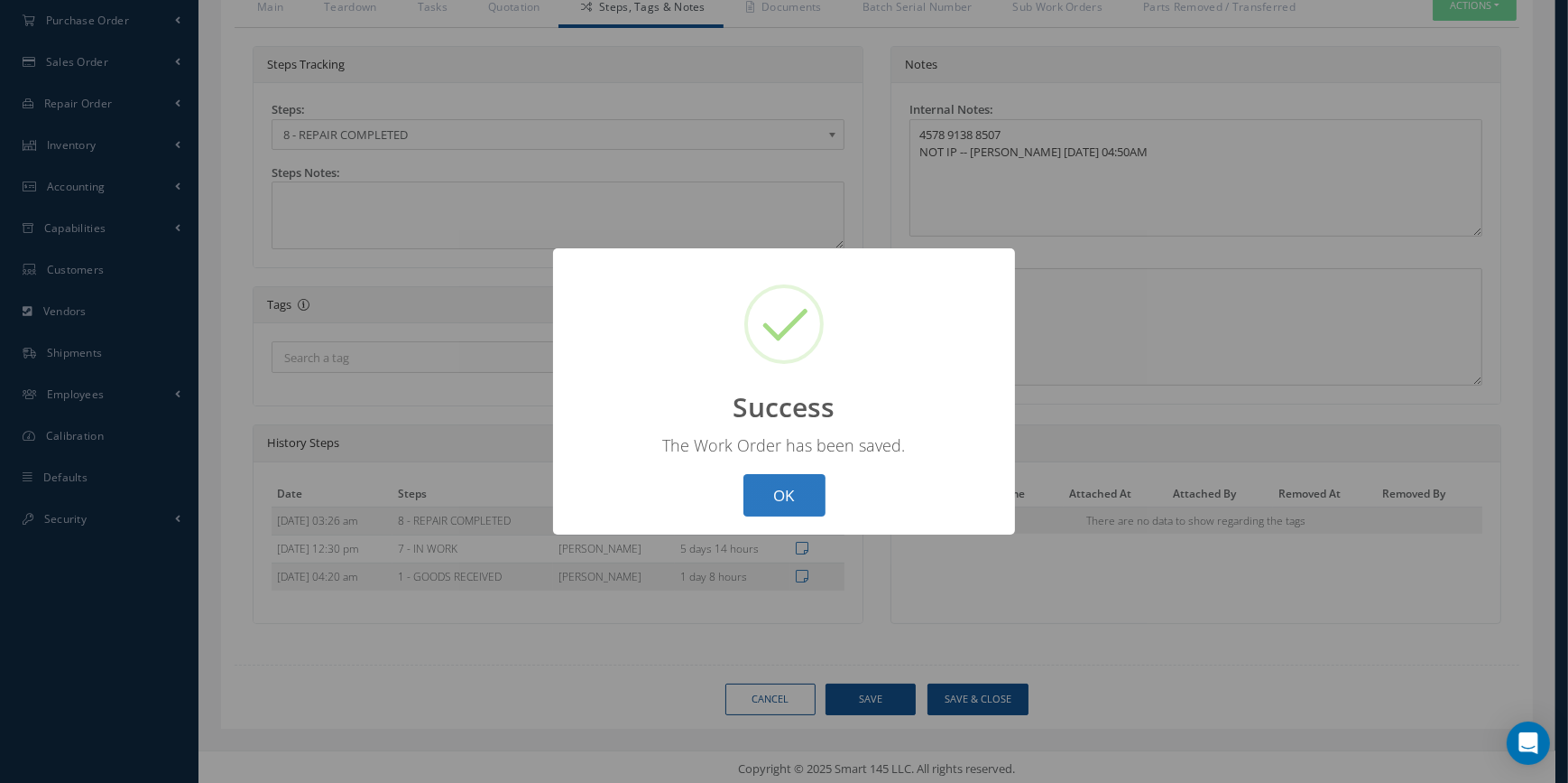
click at [802, 483] on button "OK" at bounding box center [784, 495] width 82 height 43
select select "25"
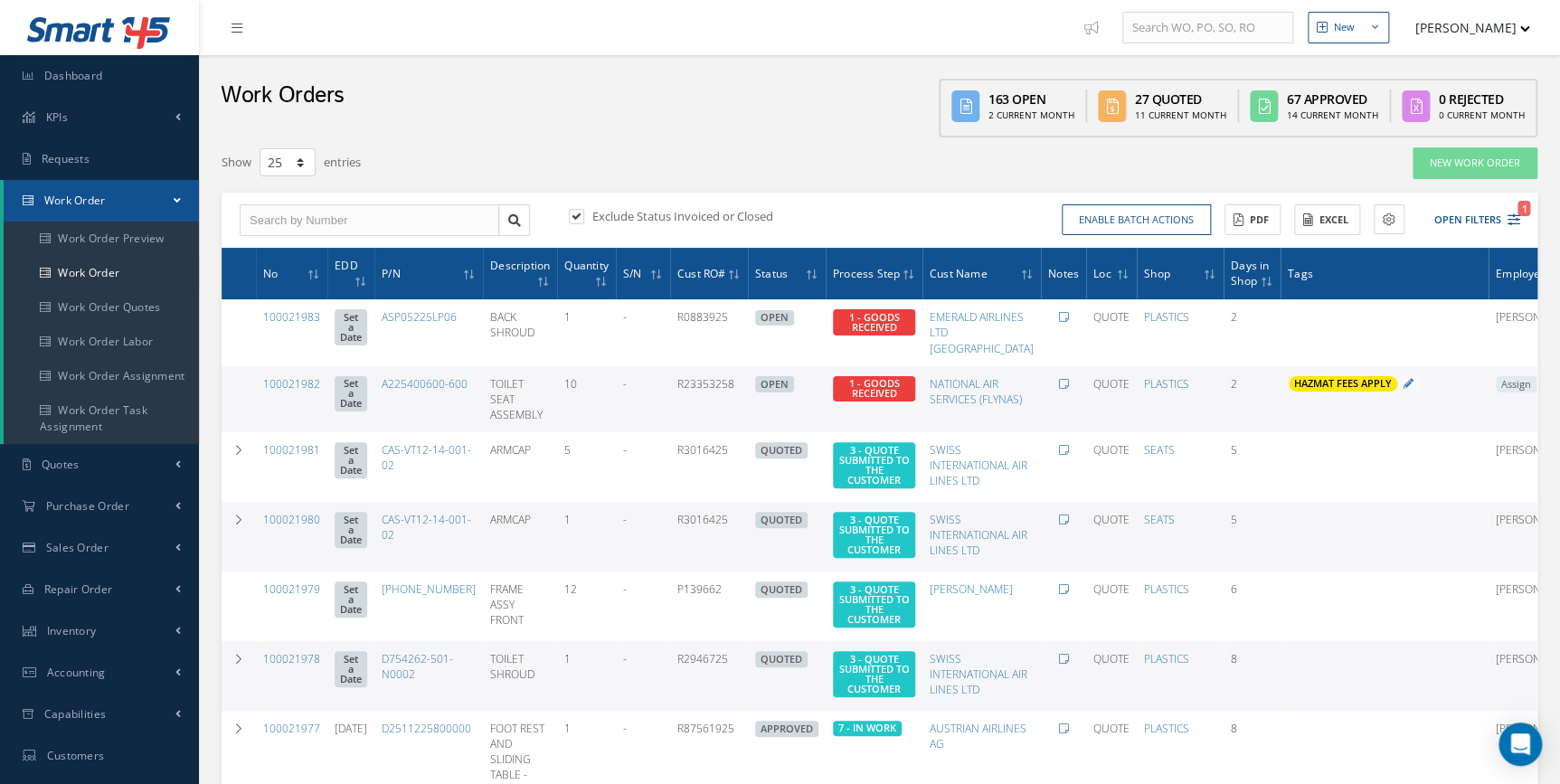
click at [287, 238] on div "Exclude Status Invoiced or Closed Enable batch actions Update Work Orders Close…" at bounding box center [879, 221] width 1316 height 56
click at [280, 218] on input "text" at bounding box center [369, 220] width 259 height 33
click at [269, 215] on input "text" at bounding box center [369, 220] width 259 height 33
click at [306, 249] on div "100021955" at bounding box center [369, 252] width 240 height 18
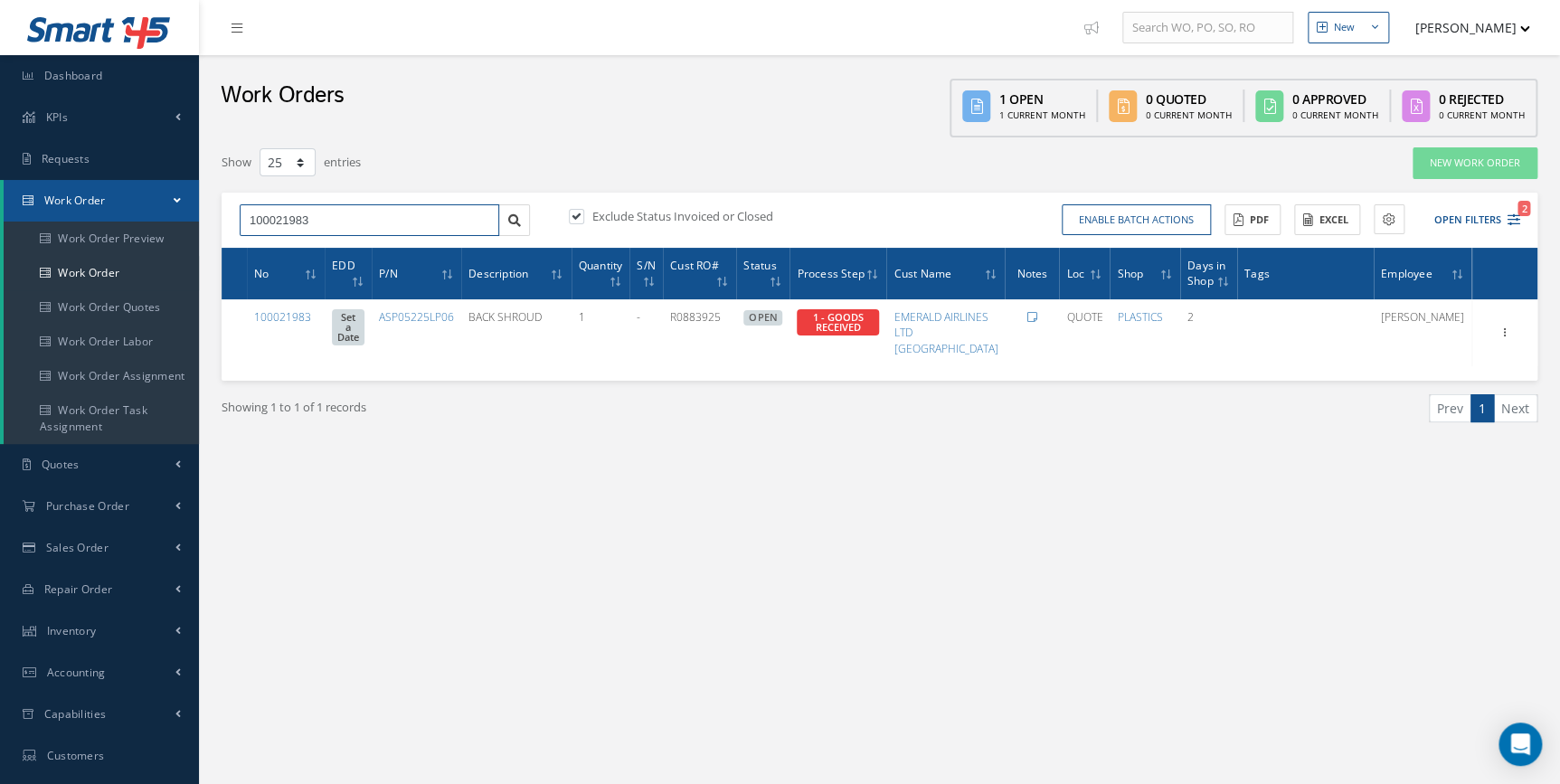
drag, startPoint x: 197, startPoint y: 213, endPoint x: 37, endPoint y: 213, distance: 160.0
click at [38, 213] on div "Smart 145 Dashboard KPIs Work Order Accounting Requests Work Order Work Order P…" at bounding box center [780, 513] width 1560 height 1026
type input "100021955"
click at [321, 243] on div "100021955" at bounding box center [369, 252] width 240 height 18
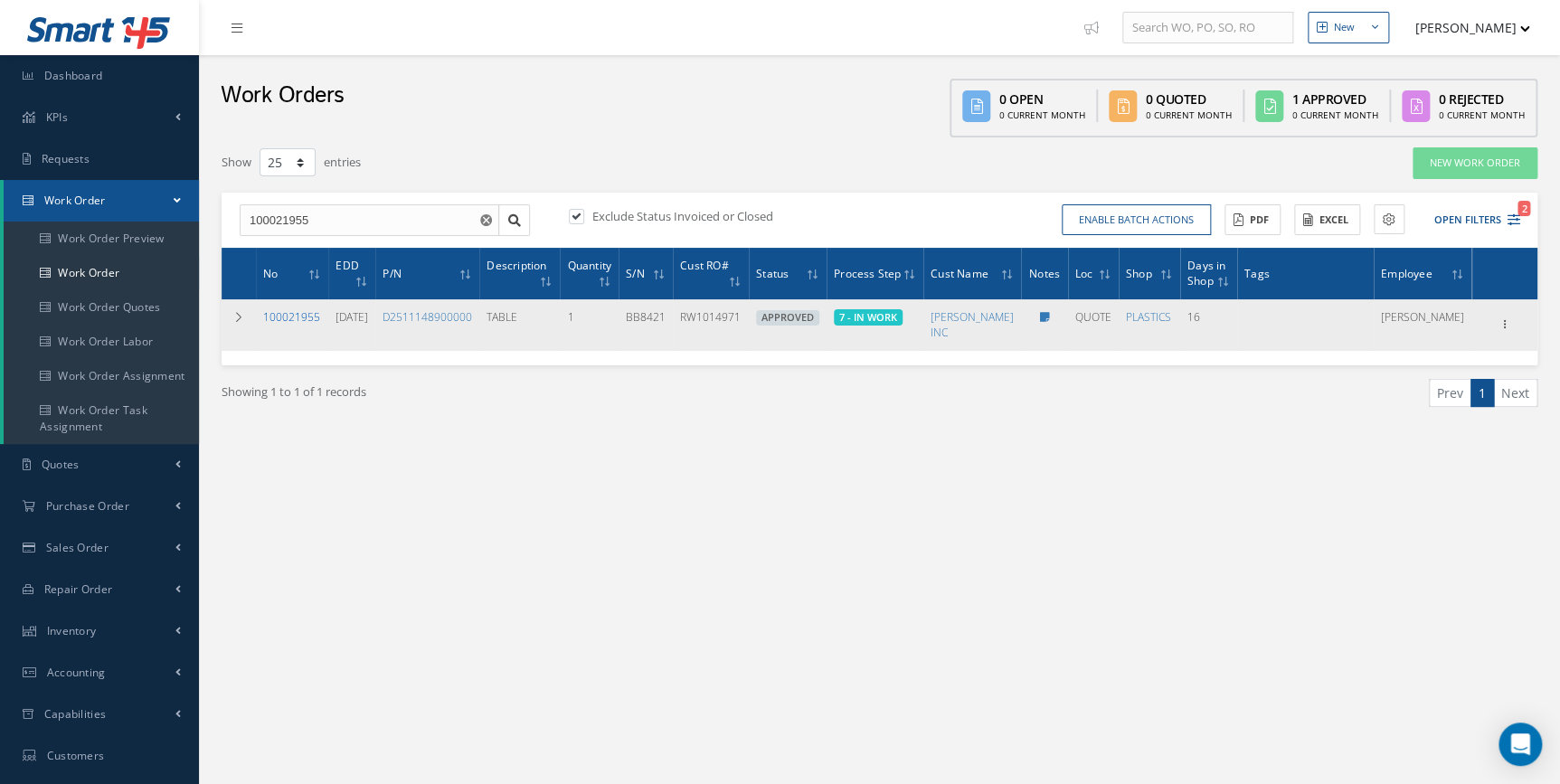
click at [289, 320] on link "100021955" at bounding box center [291, 317] width 57 height 15
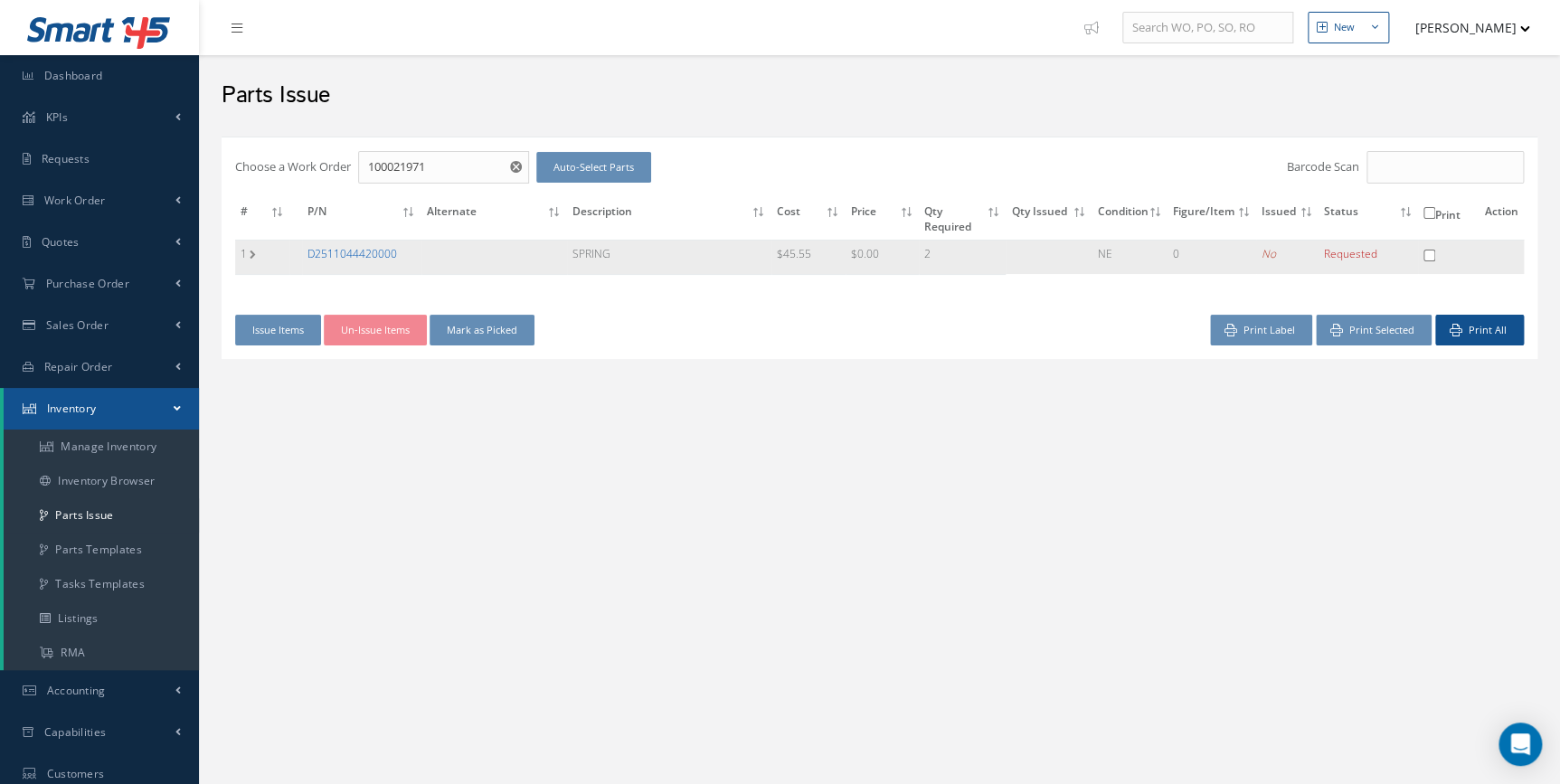
click at [371, 255] on link "D2511044420000" at bounding box center [352, 254] width 90 height 15
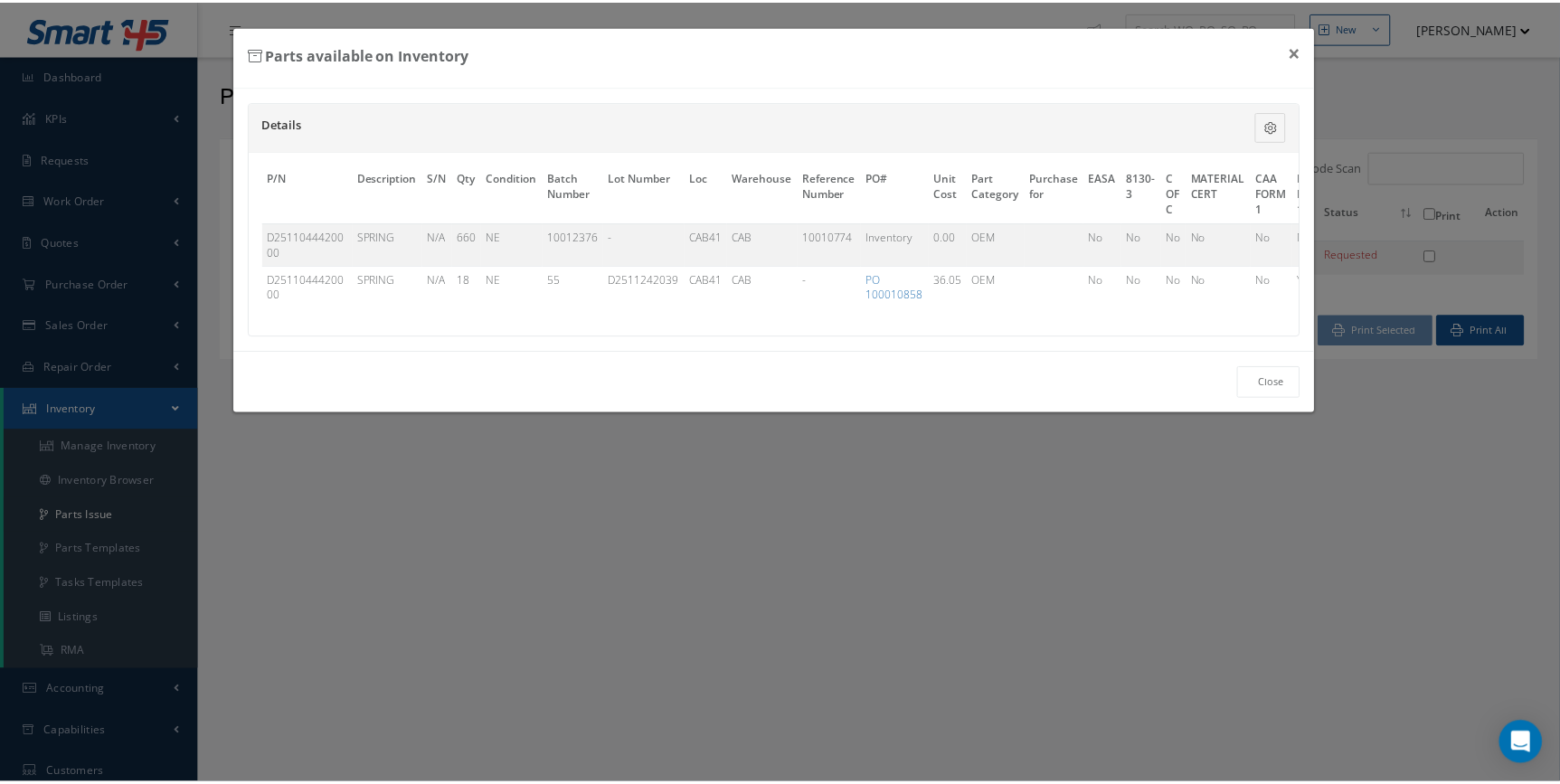
scroll to position [0, 696]
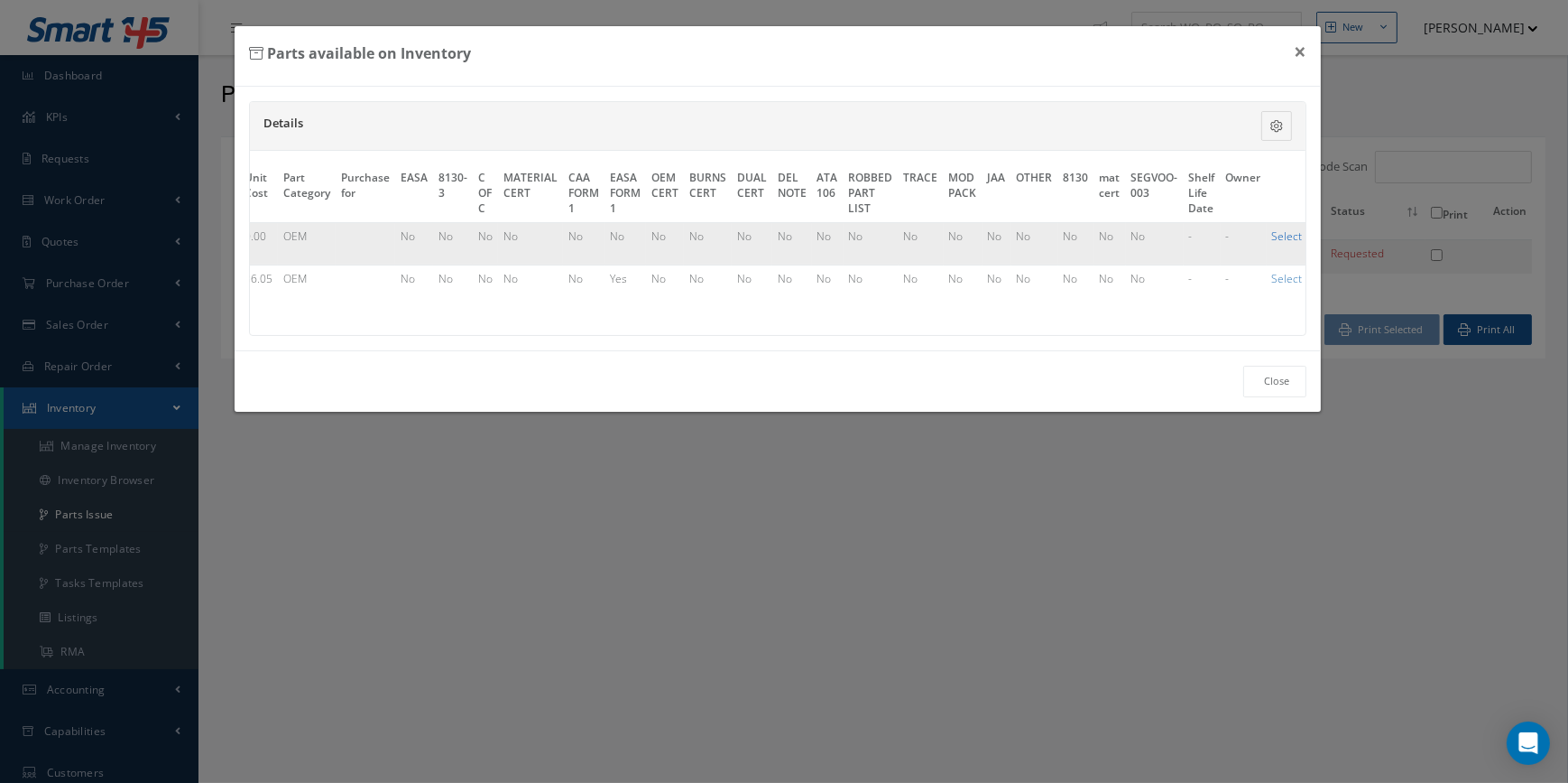
click at [1272, 232] on link "Select" at bounding box center [1287, 236] width 31 height 15
checkbox input "true"
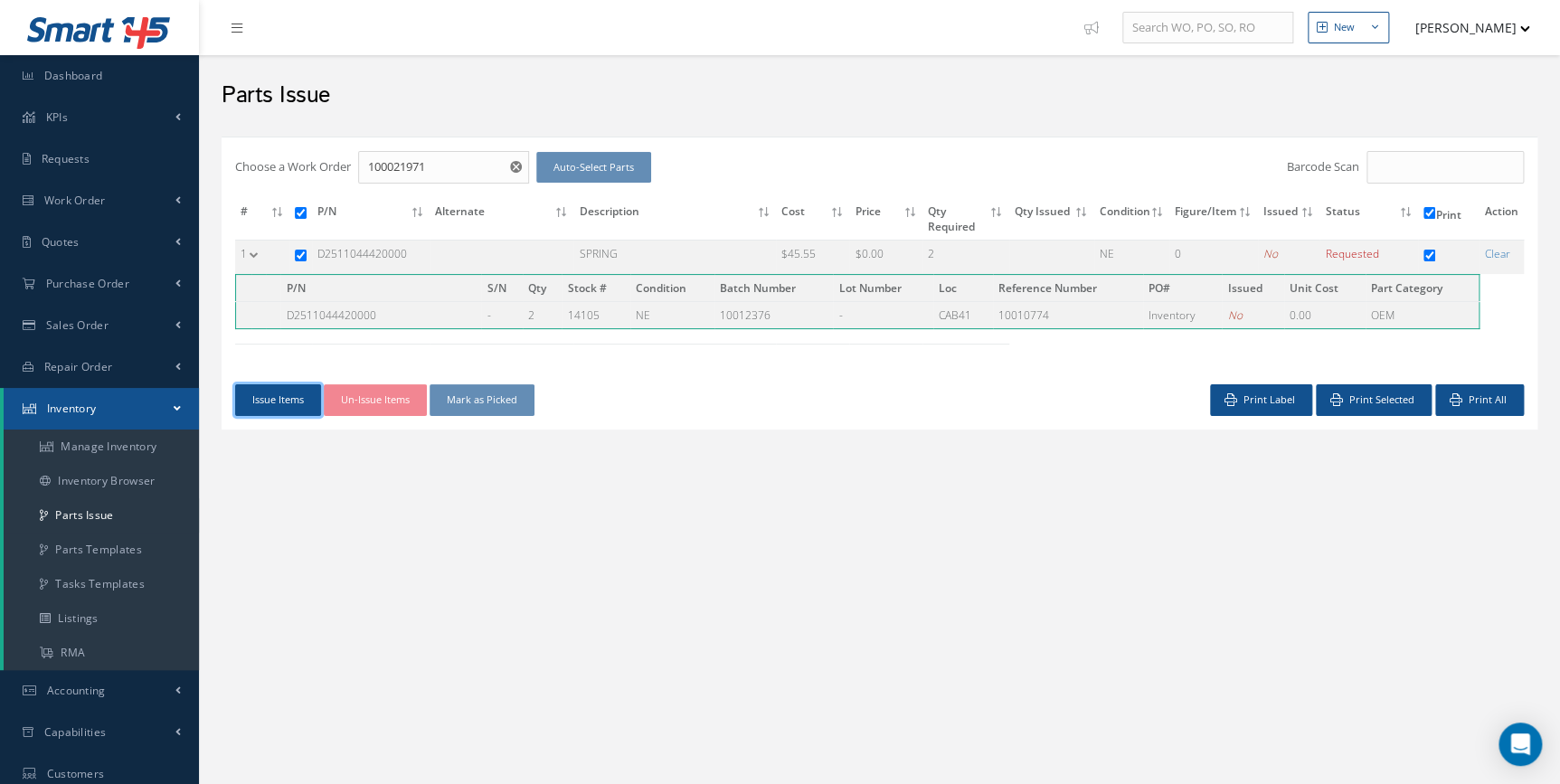
click at [295, 394] on button "Issue Items" at bounding box center [278, 400] width 86 height 32
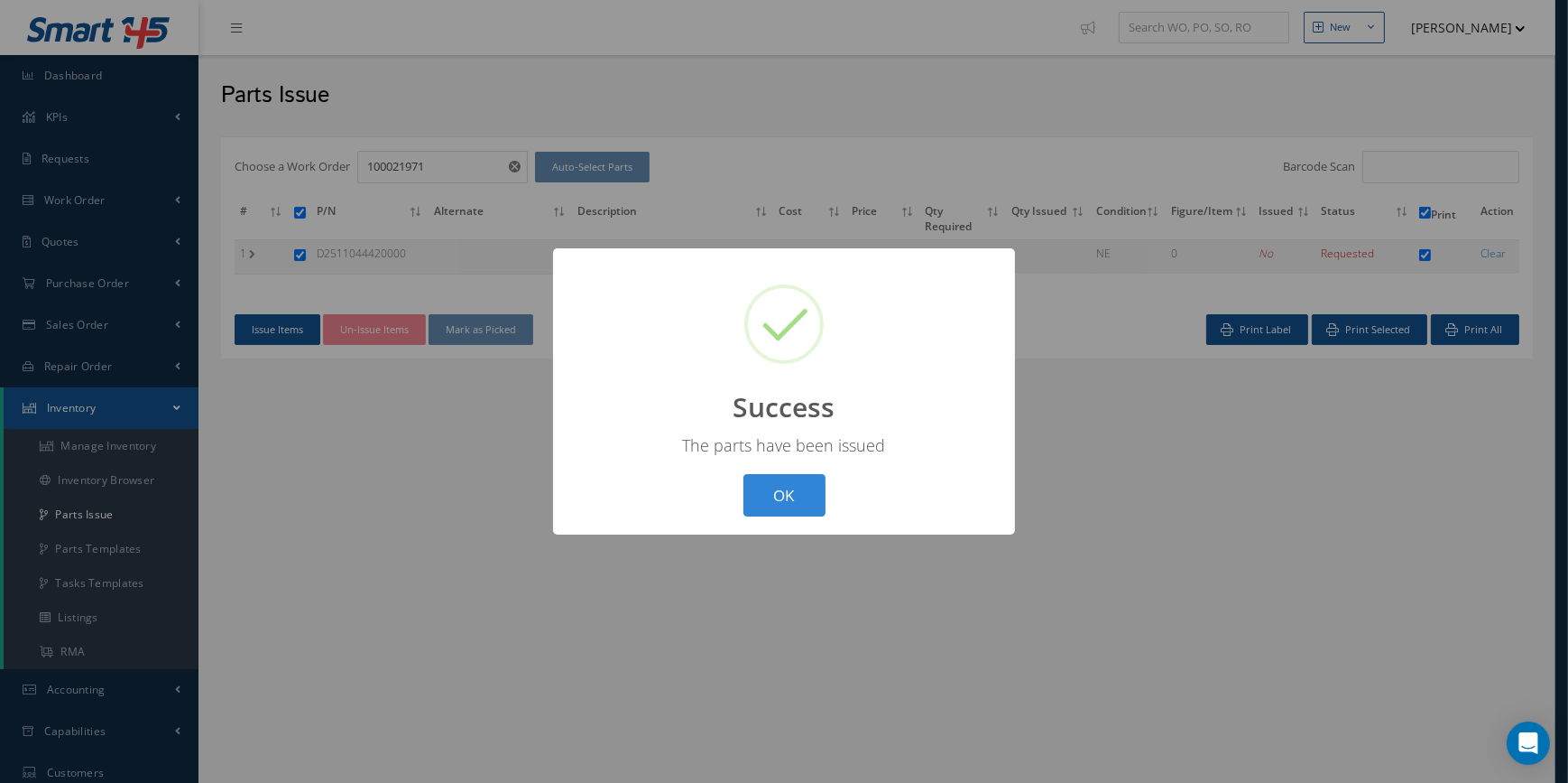
click at [790, 496] on button "OK" at bounding box center [784, 495] width 82 height 43
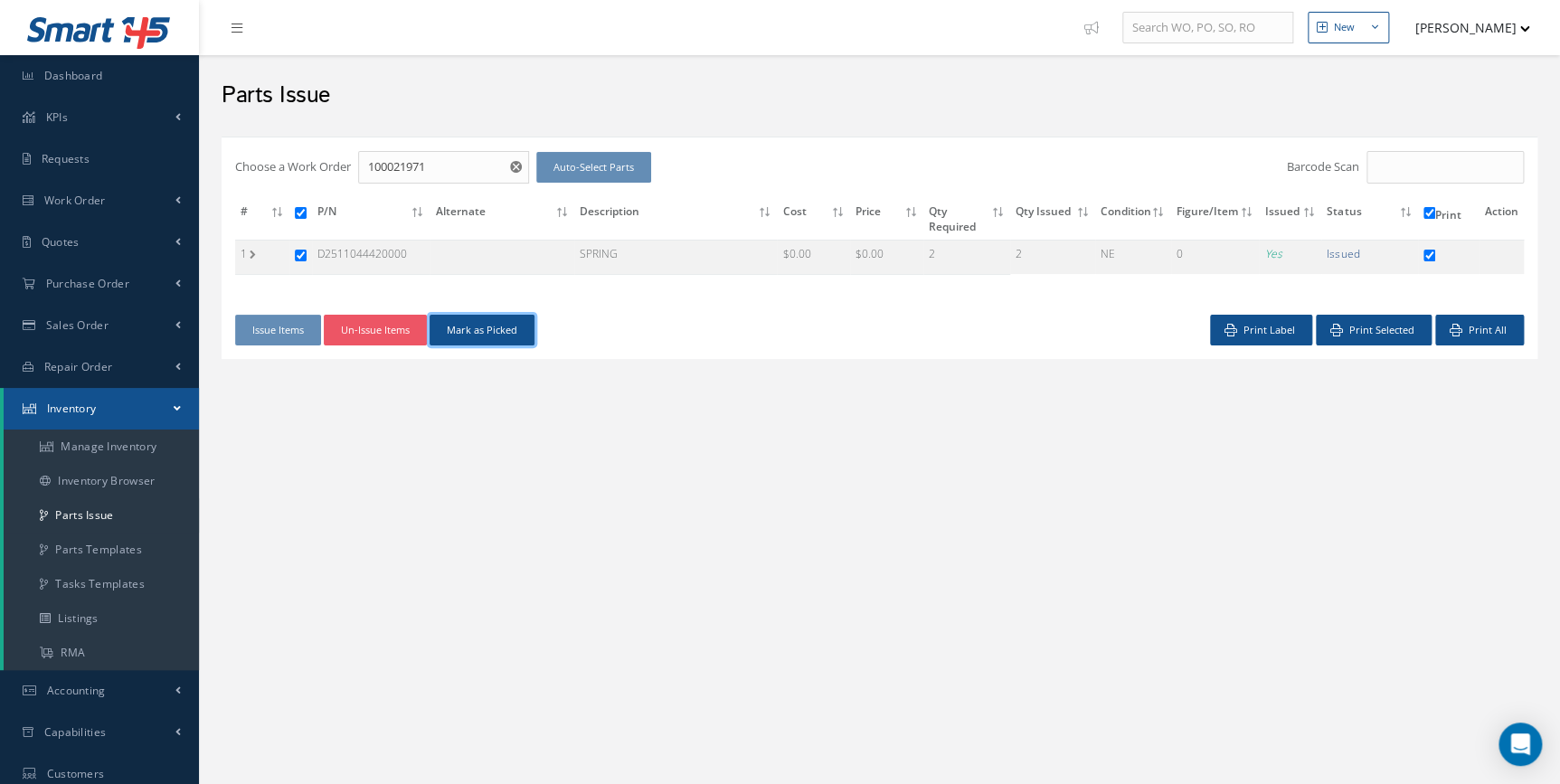
click at [484, 323] on button "Mark as Picked" at bounding box center [482, 330] width 104 height 32
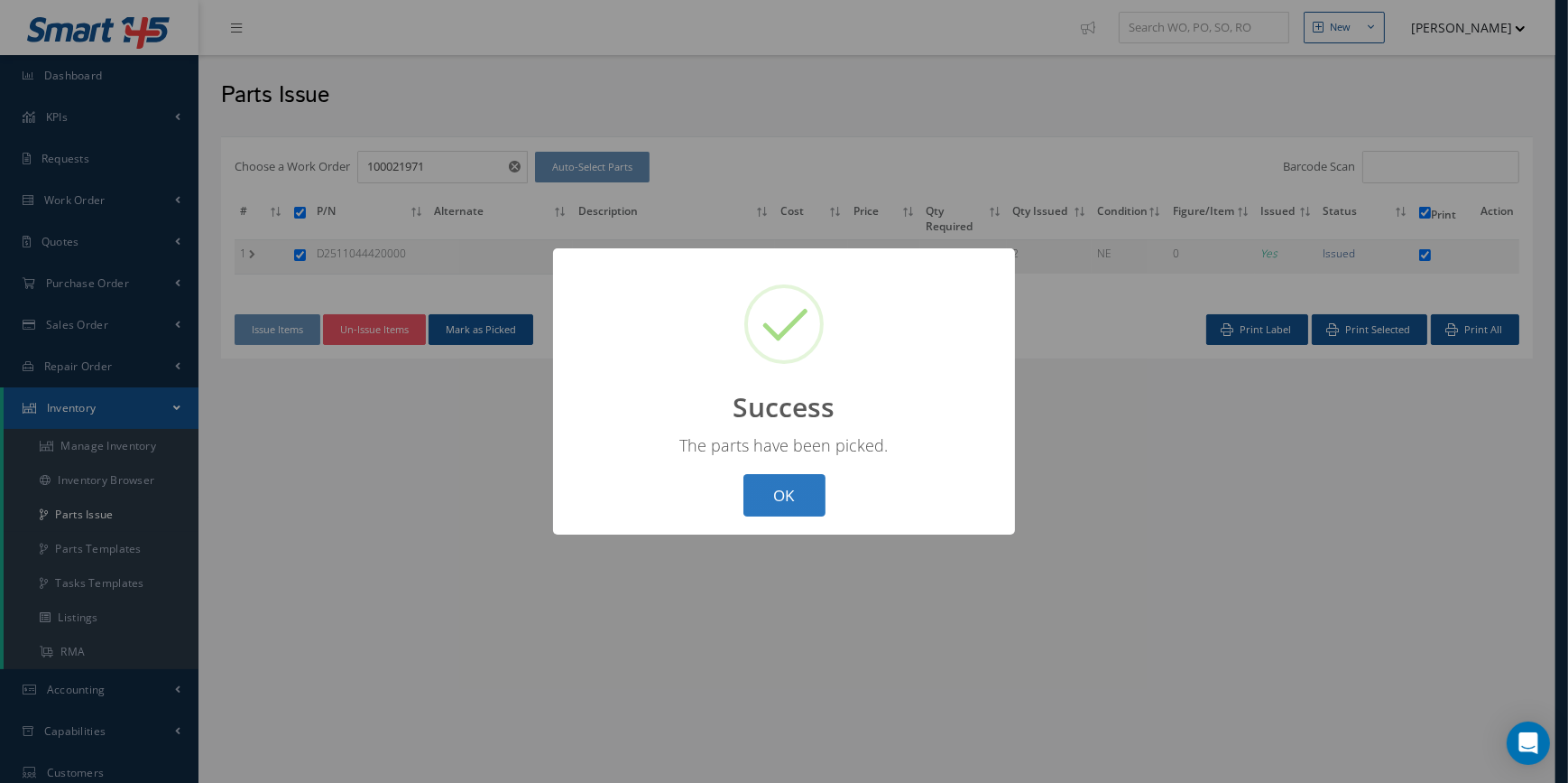
drag, startPoint x: 767, startPoint y: 517, endPoint x: 771, endPoint y: 504, distance: 13.6
click at [767, 517] on div "? ! i Success × The parts have been picked. OK Cancel" at bounding box center [784, 391] width 462 height 286
click at [800, 467] on div "? ! i Success × The parts have been picked. OK Cancel" at bounding box center [784, 391] width 462 height 286
click at [794, 492] on button "OK" at bounding box center [784, 495] width 82 height 43
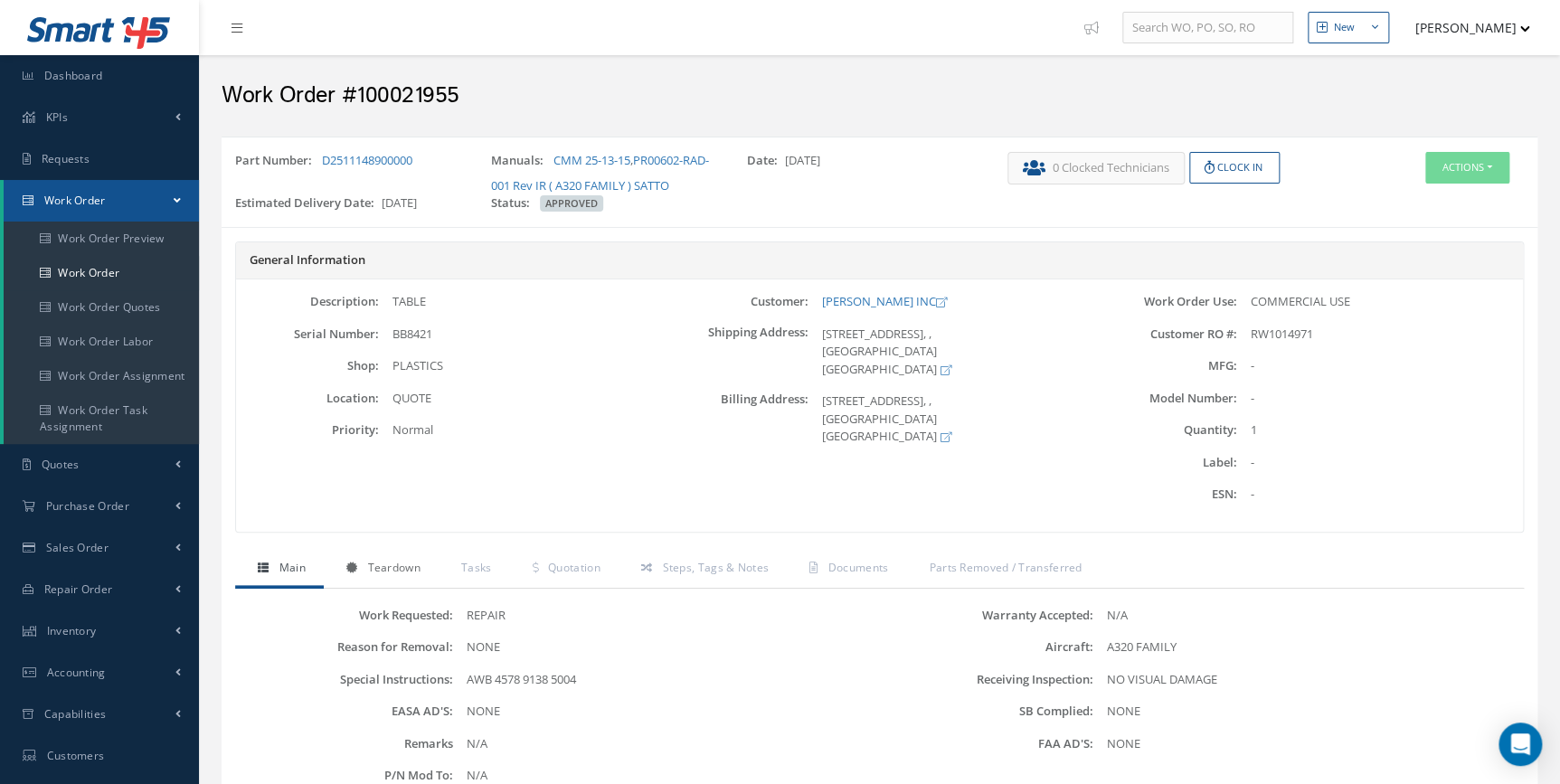
click at [403, 561] on span "Teardown" at bounding box center [393, 567] width 52 height 15
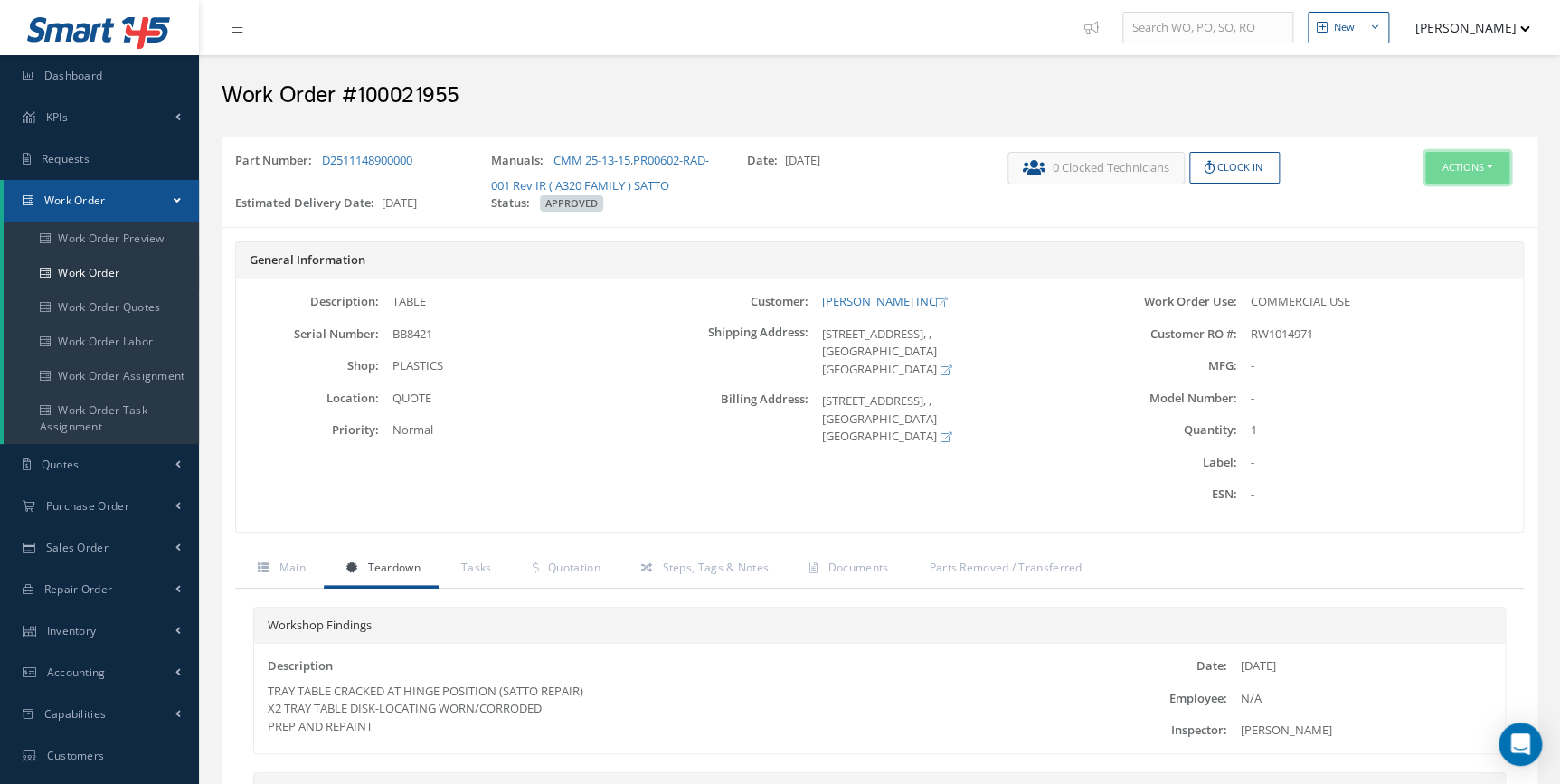
click at [1471, 169] on button "Actions" at bounding box center [1467, 168] width 84 height 32
click at [1424, 199] on link "Edit" at bounding box center [1438, 201] width 145 height 24
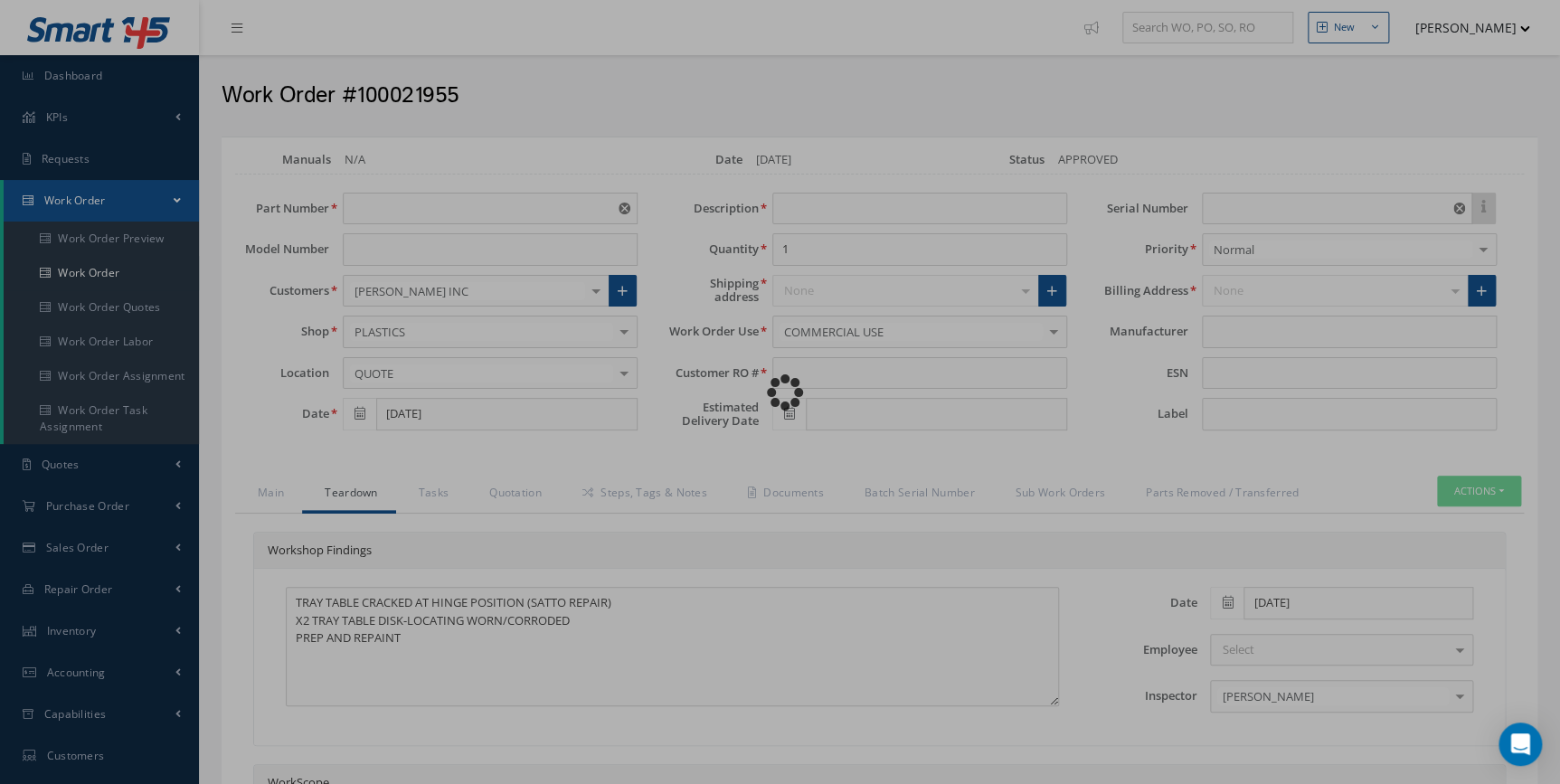
type input "D2511148900000"
type input "09/22/2025"
type input "TABLE"
type input "RW1014971"
type input "[DATE]"
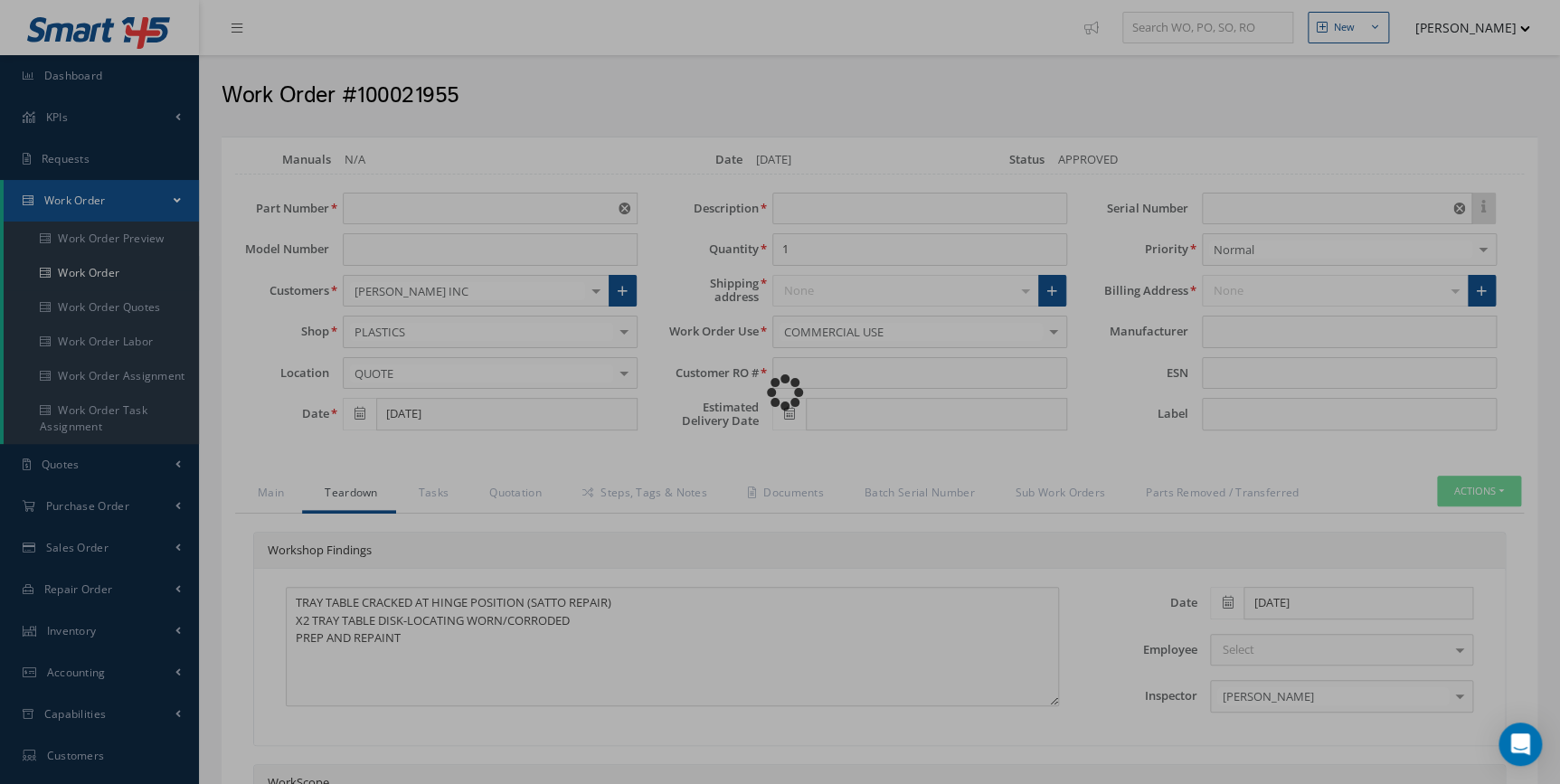
type input "BB8421"
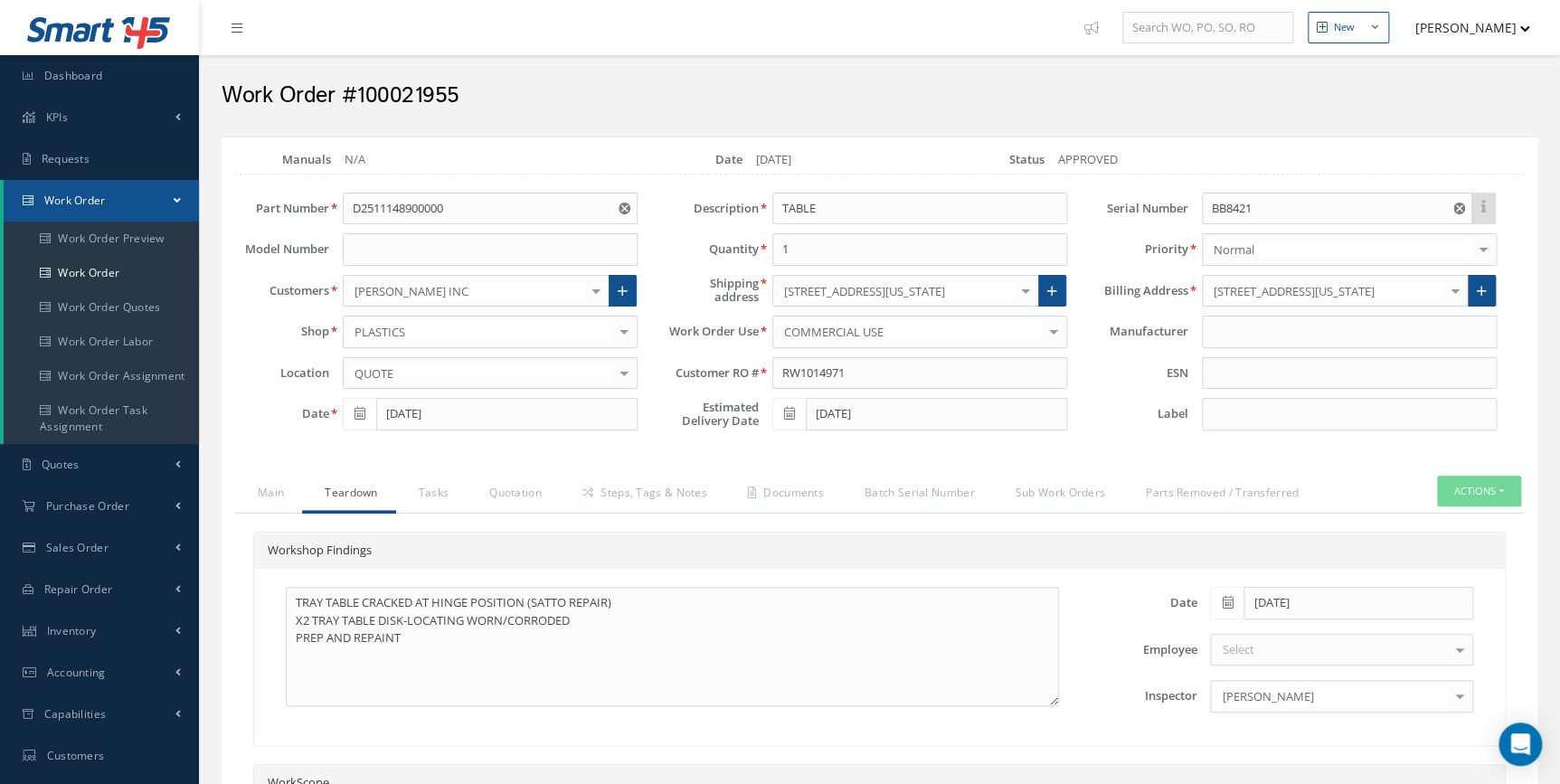
type input "$3,474"
click at [512, 491] on link "Quotation" at bounding box center [513, 494] width 93 height 38
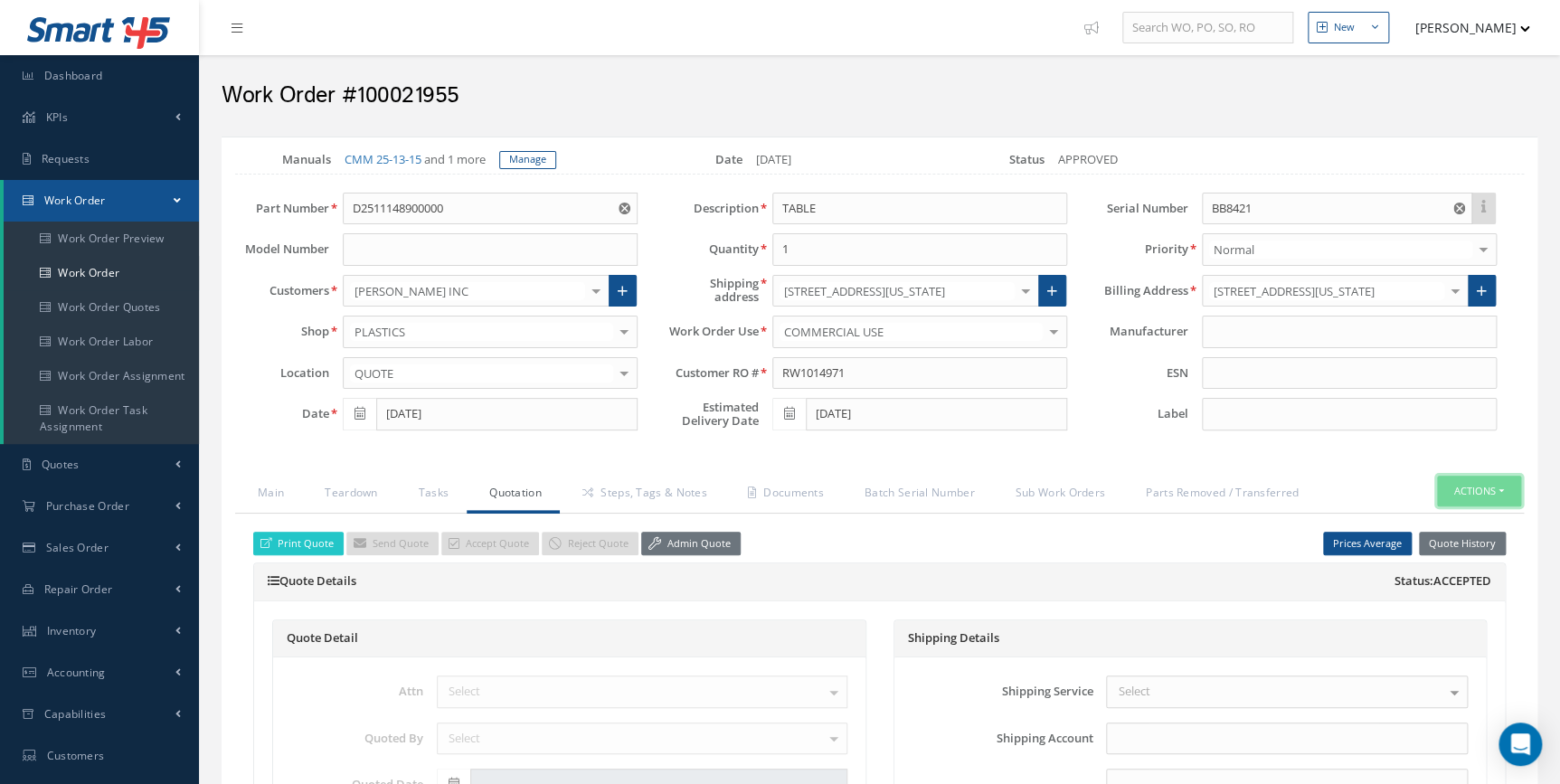
click at [1496, 488] on button "Actions" at bounding box center [1479, 491] width 84 height 32
click at [1455, 571] on link "Part Issue" at bounding box center [1450, 570] width 145 height 24
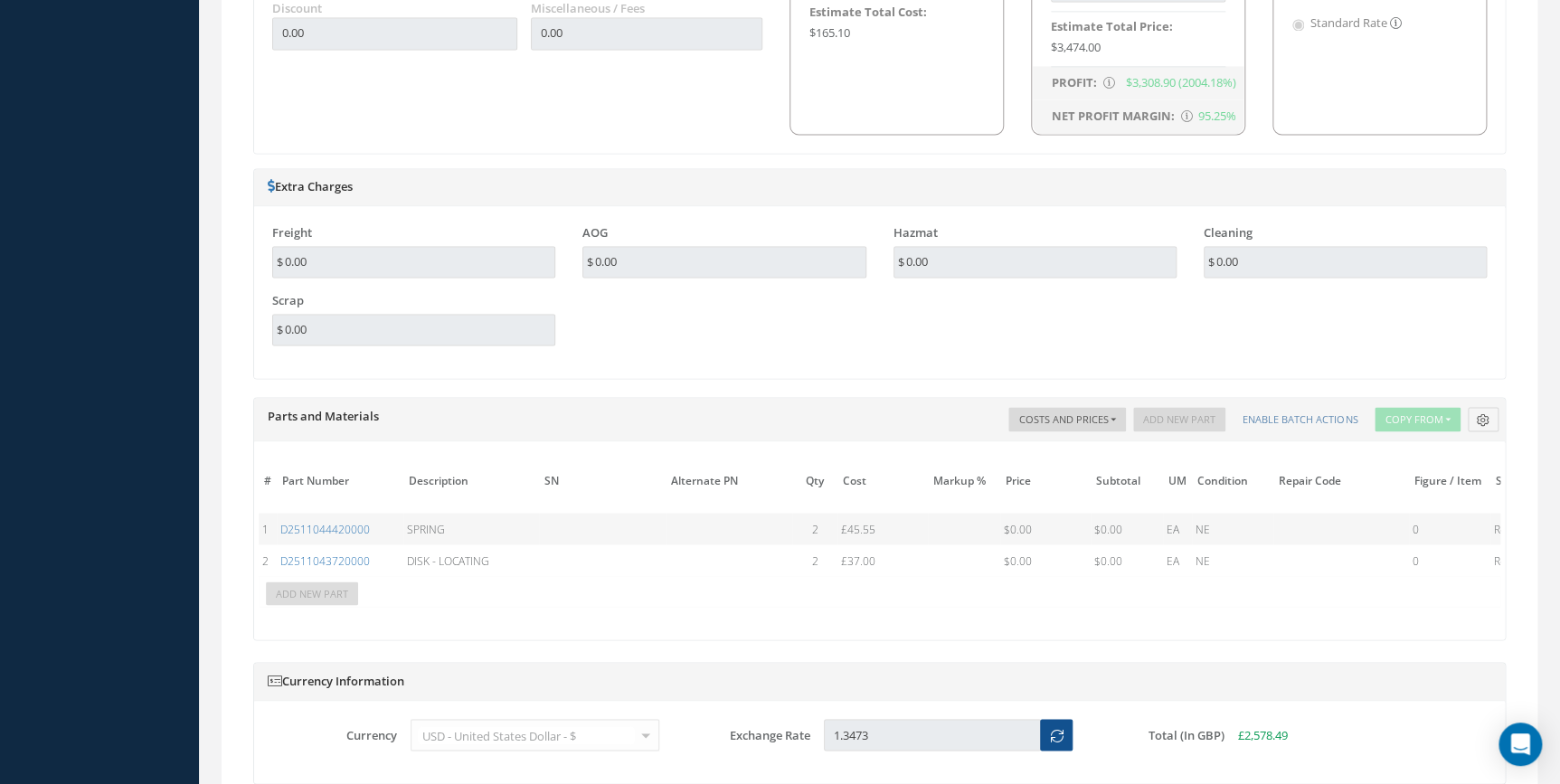
scroll to position [1561, 0]
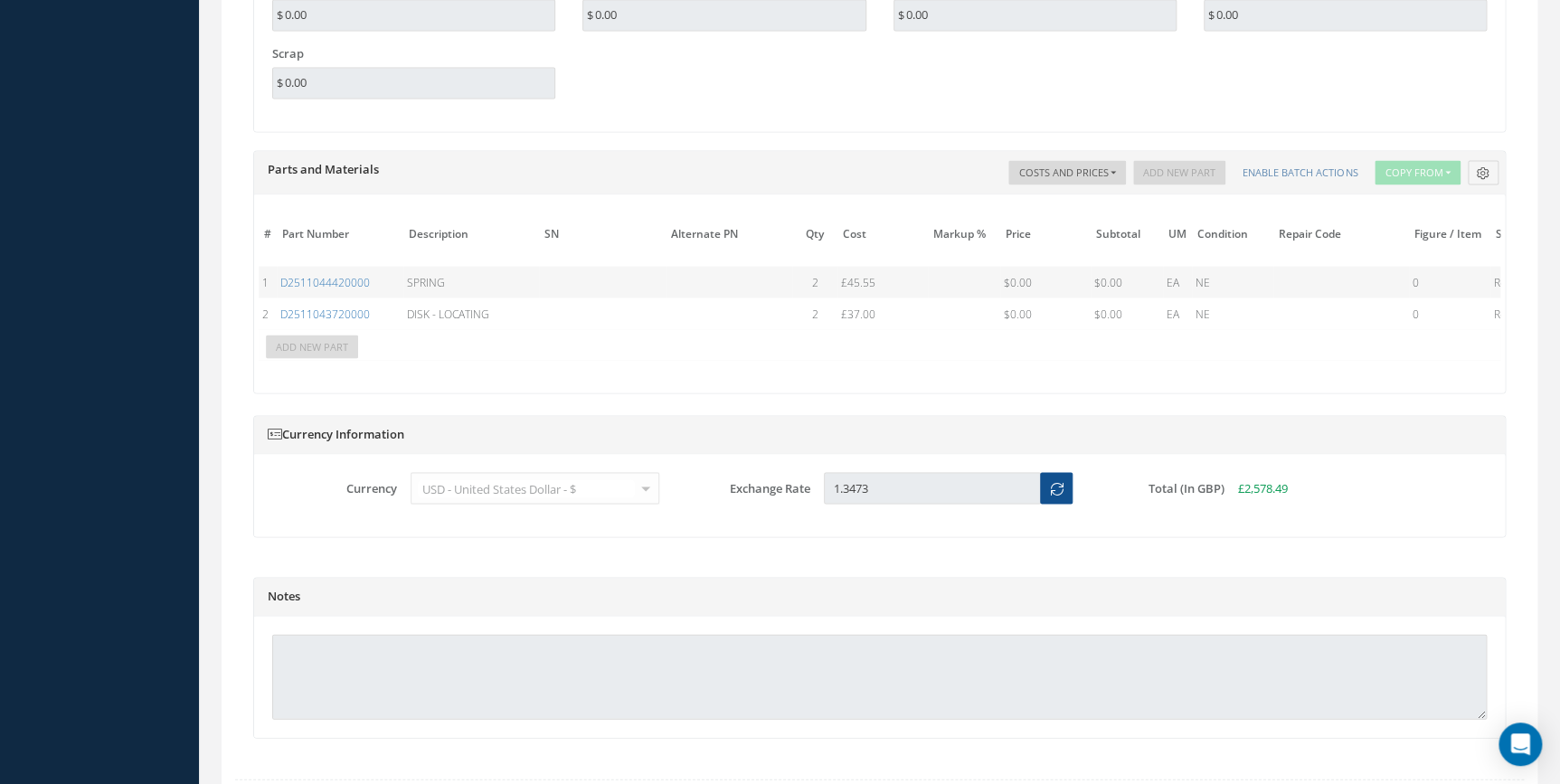
drag, startPoint x: 641, startPoint y: 372, endPoint x: 1070, endPoint y: 388, distance: 429.3
click at [1070, 388] on div "The prices highlighted in Red are not current, please update the information on…" at bounding box center [878, 293] width 1250 height 198
click at [1206, 356] on div "# Part Number Description SN Alternate PN Qty Cost Markup % Price Subtotal UM C…" at bounding box center [878, 297] width 1241 height 155
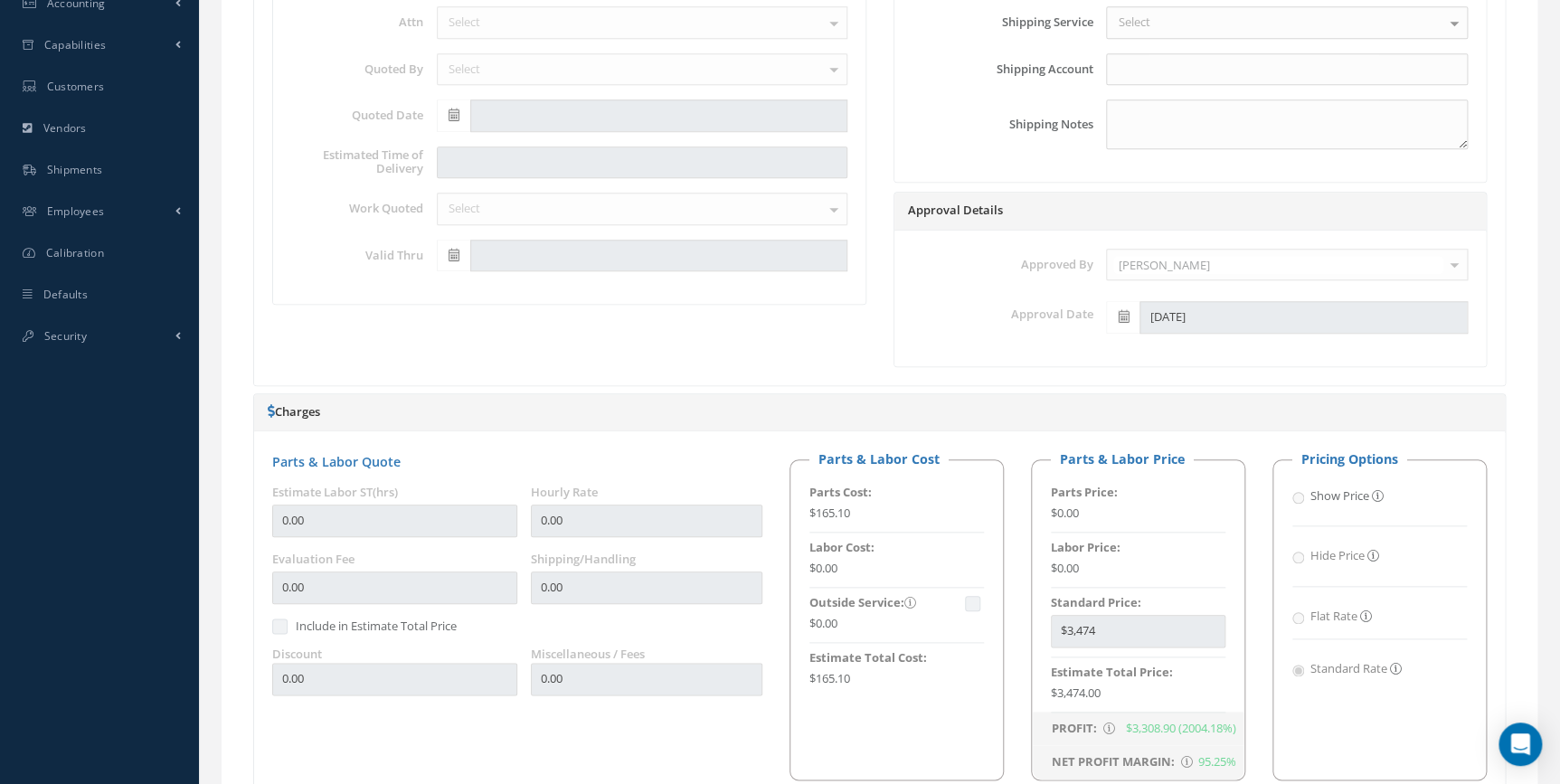
scroll to position [410, 0]
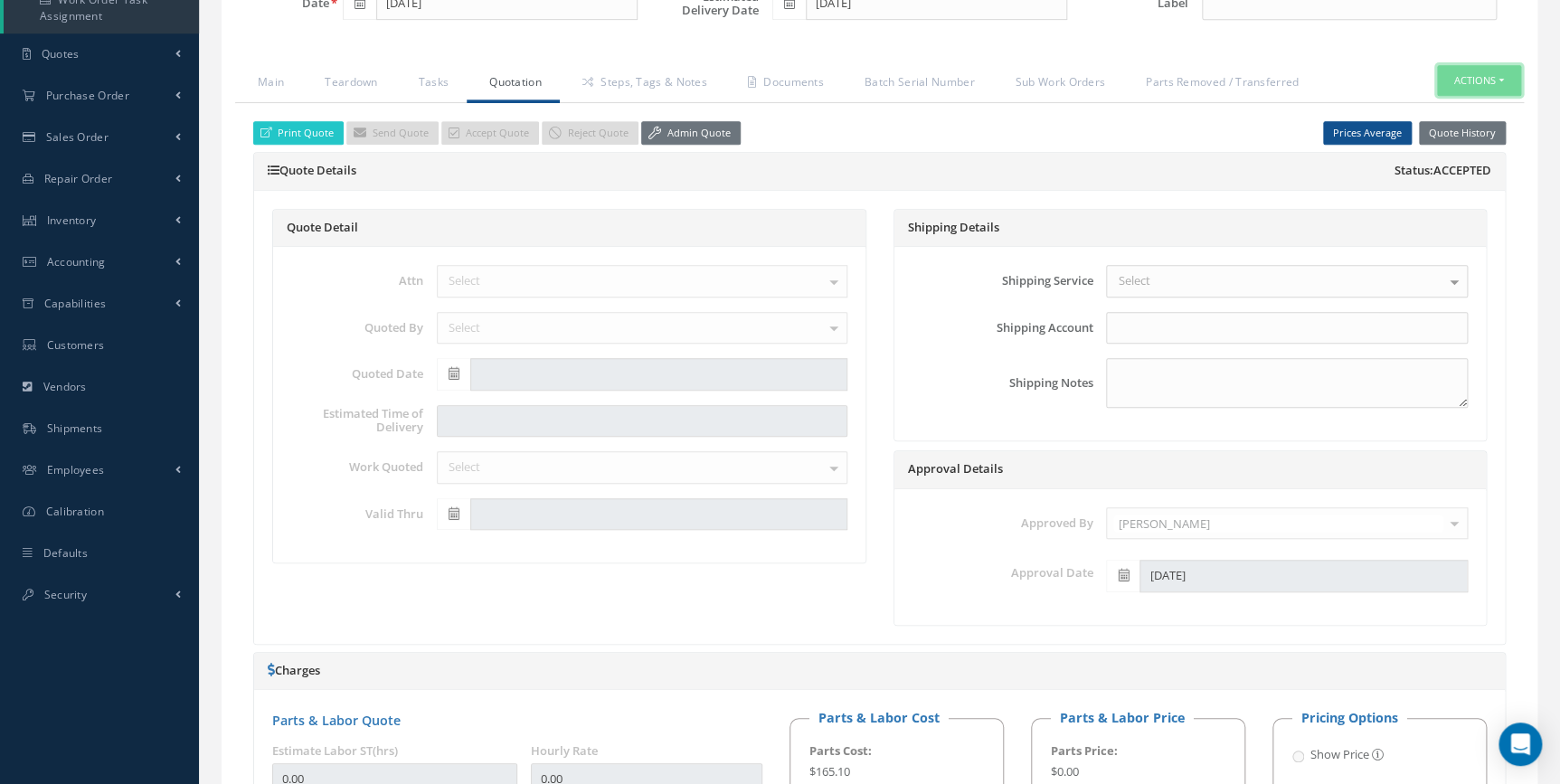
click at [1458, 84] on button "Actions" at bounding box center [1479, 81] width 84 height 32
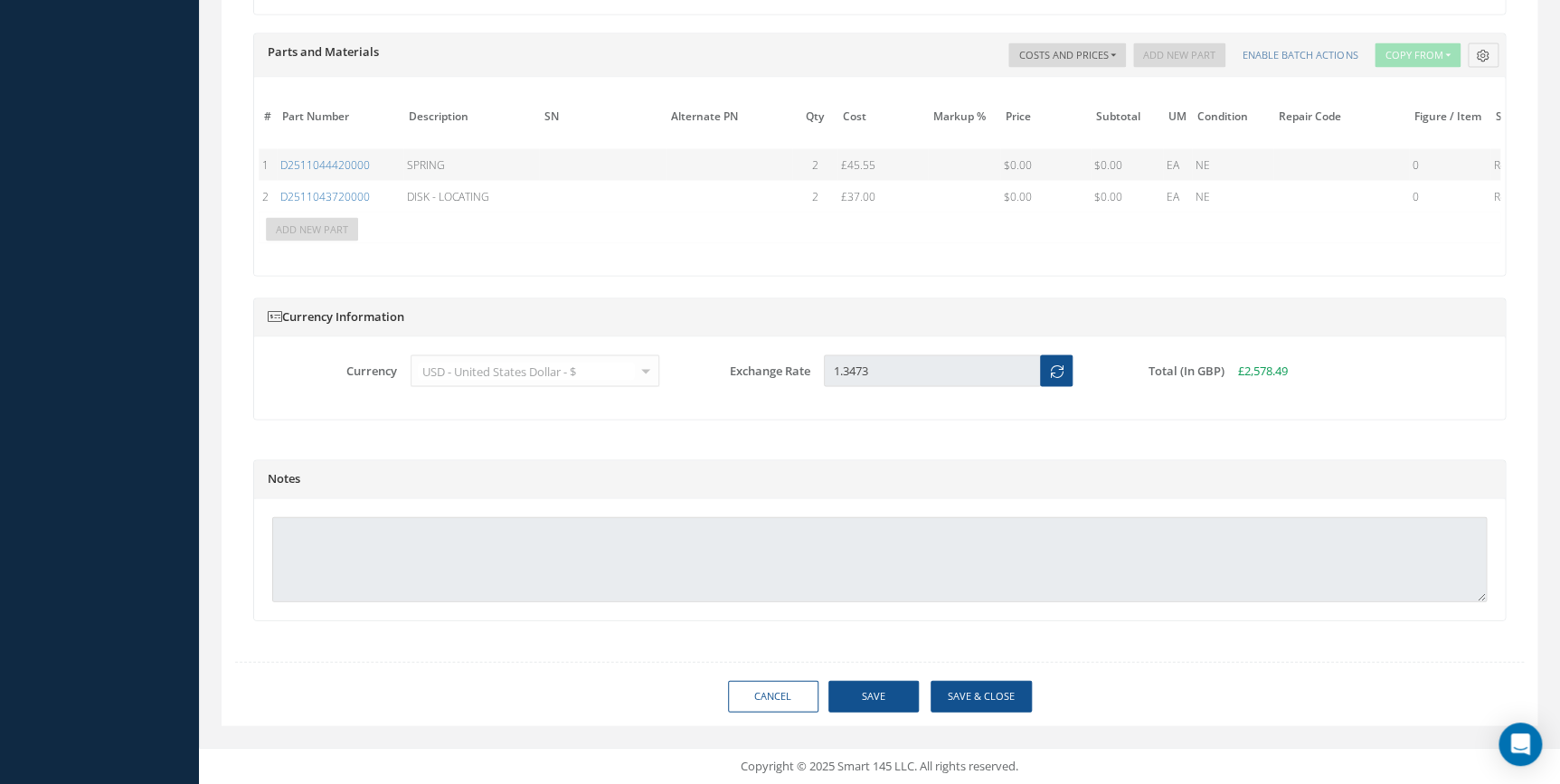
scroll to position [0, 352]
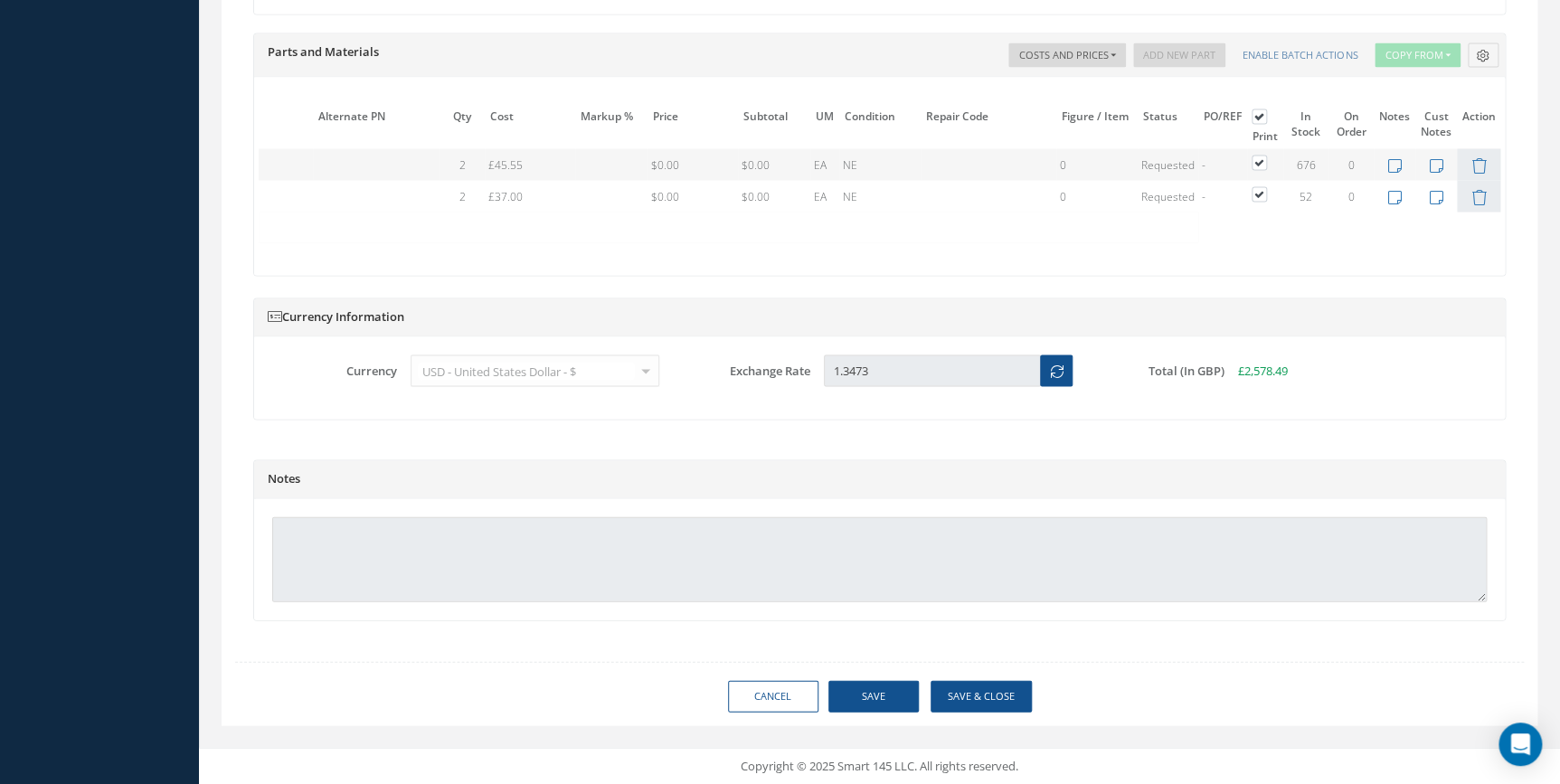
click at [1476, 187] on table "# Part Number Description SN Alternate PN Qty Cost Markup % Price Subtotal UM C…" at bounding box center [703, 172] width 1595 height 140
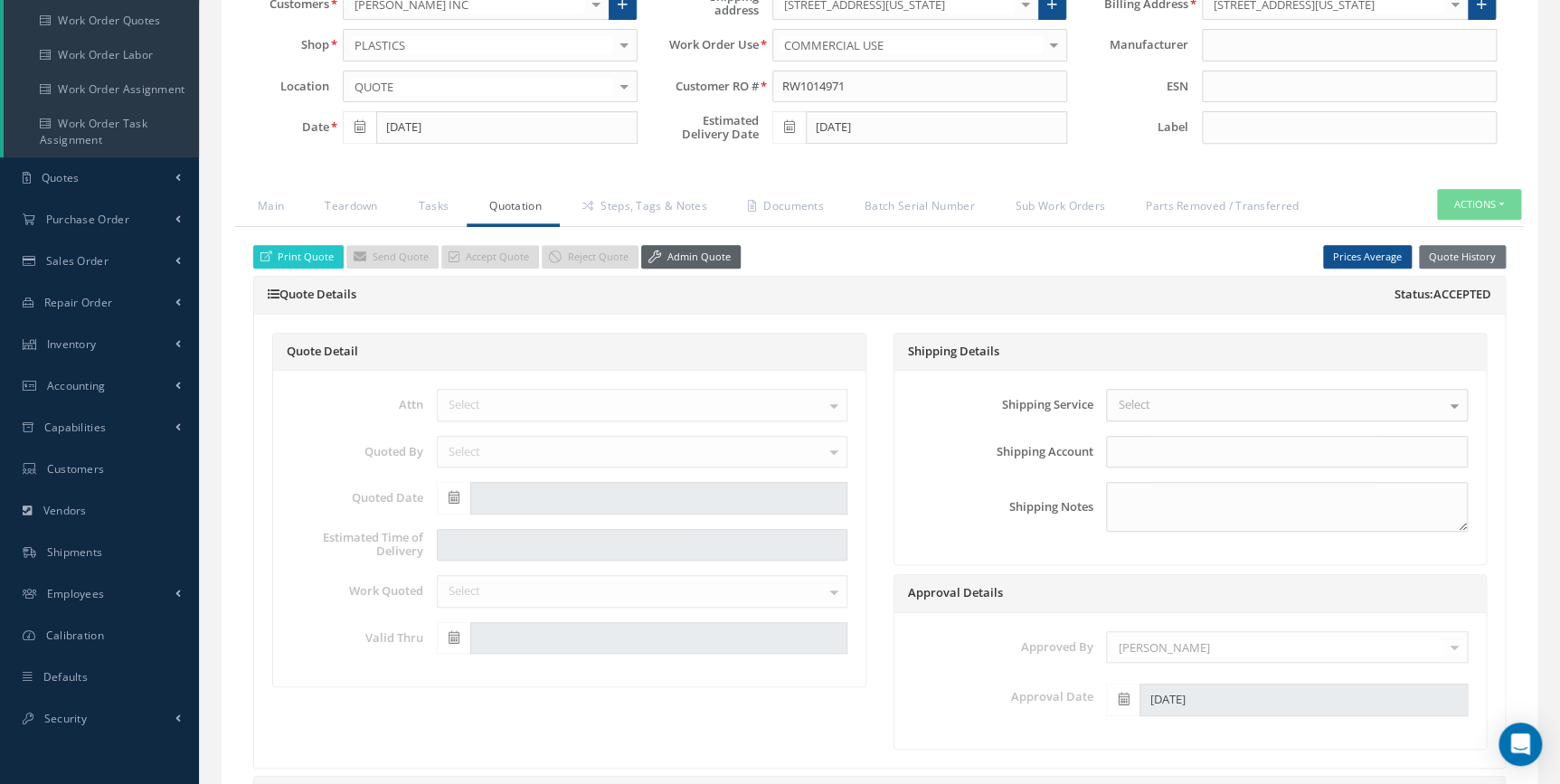
click at [730, 245] on link "Admin Quote" at bounding box center [691, 257] width 100 height 24
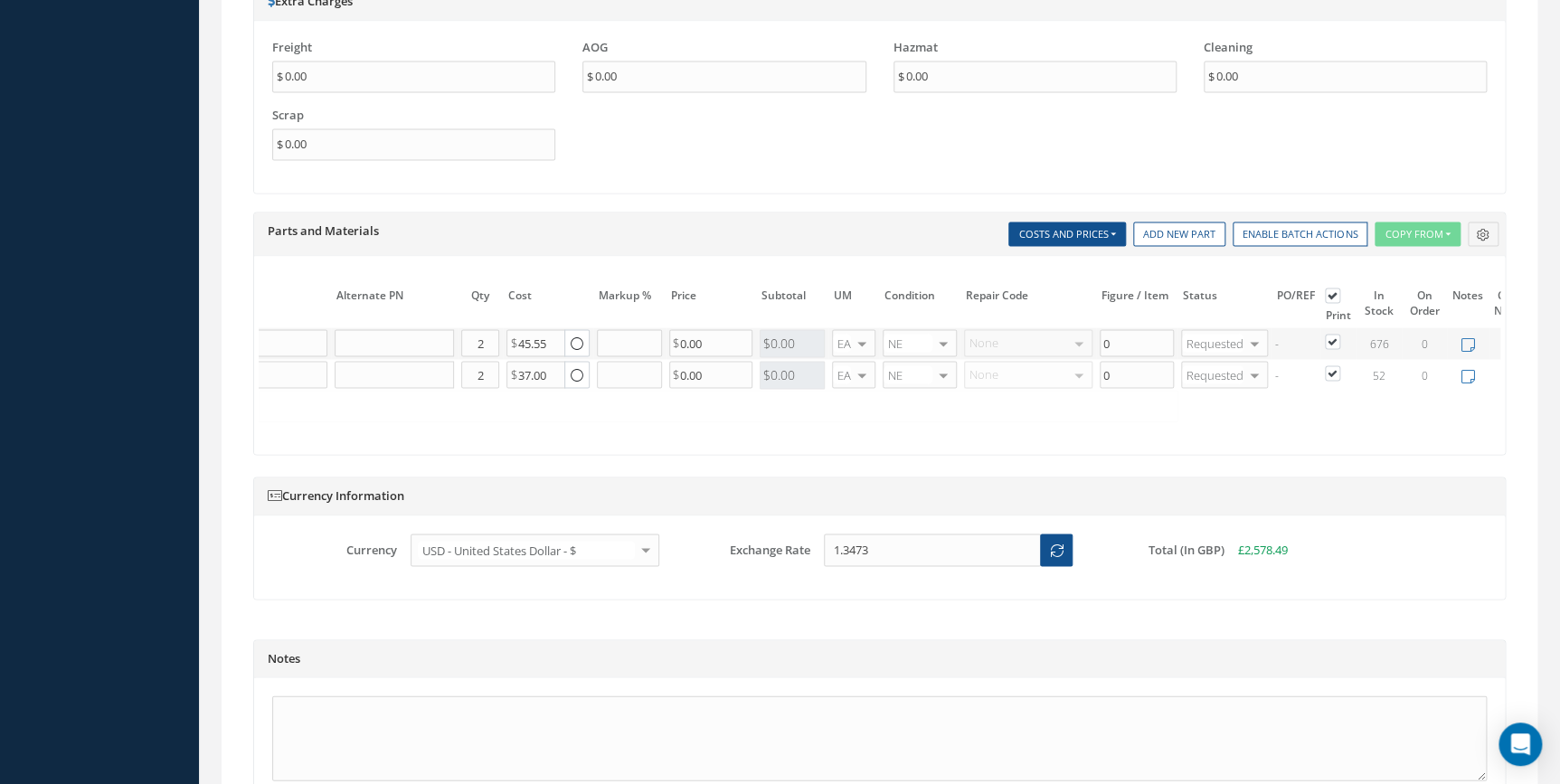
scroll to position [1684, 0]
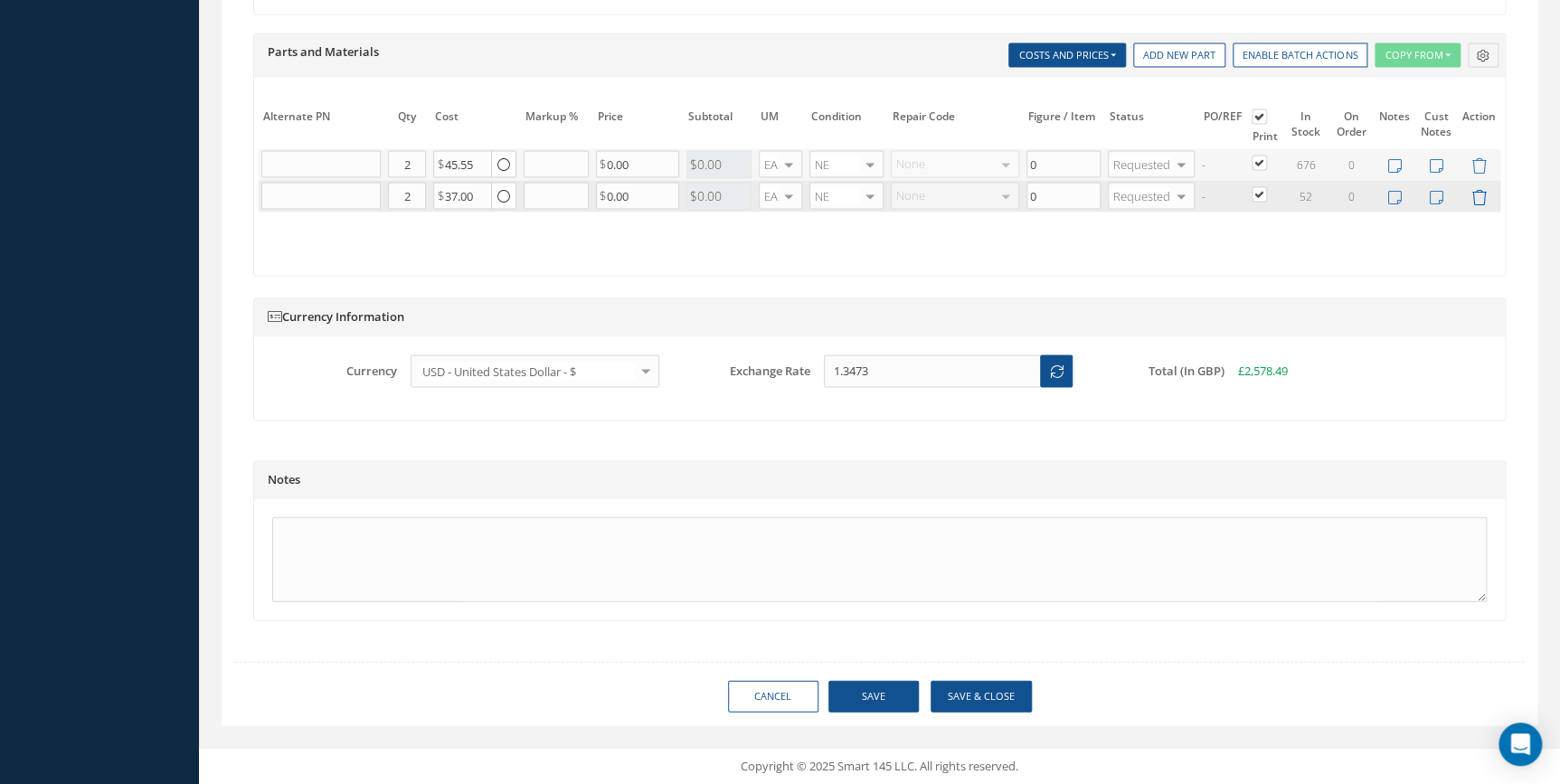
click at [1483, 189] on icon at bounding box center [1479, 197] width 15 height 15
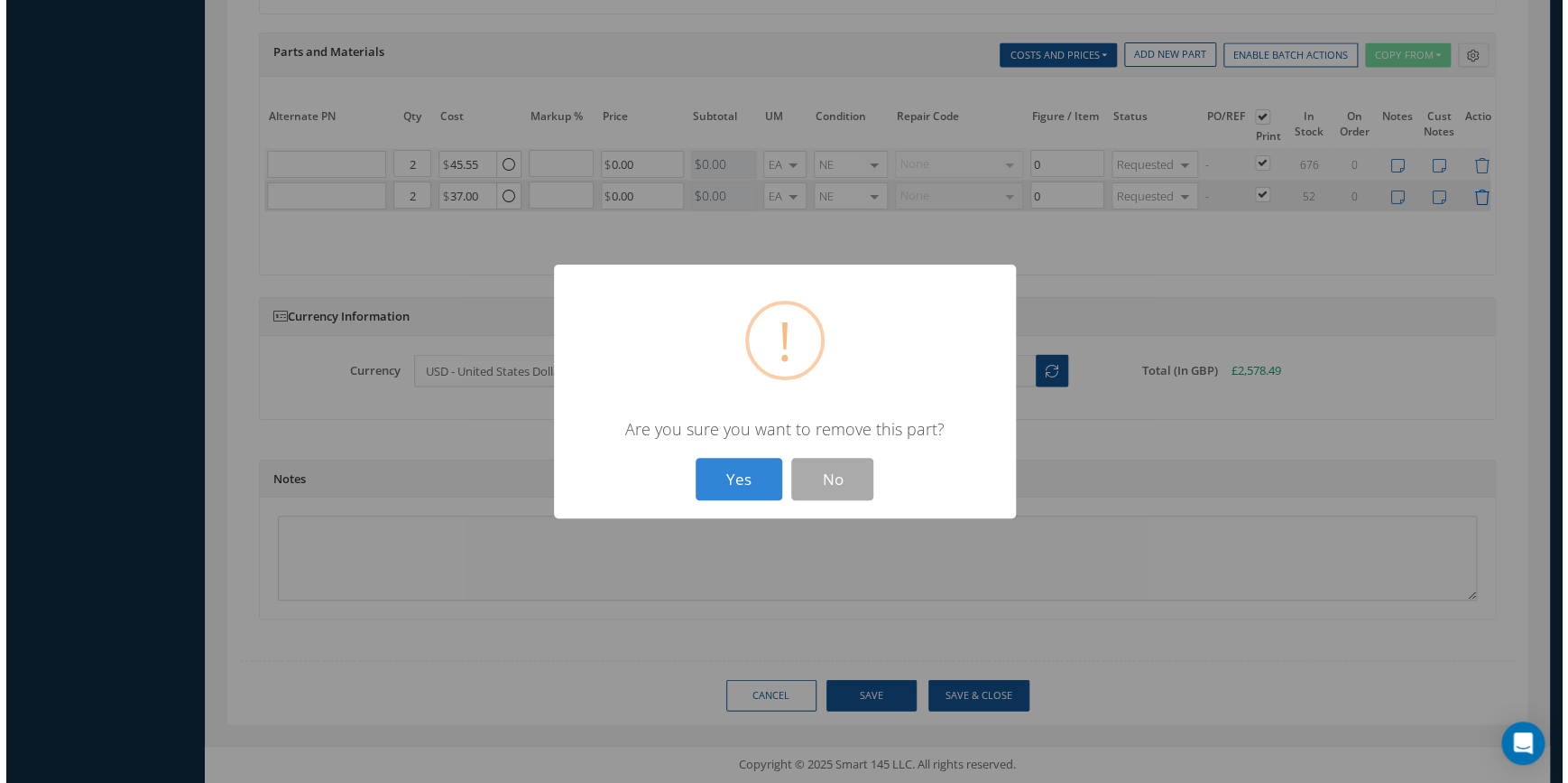
scroll to position [0, 413]
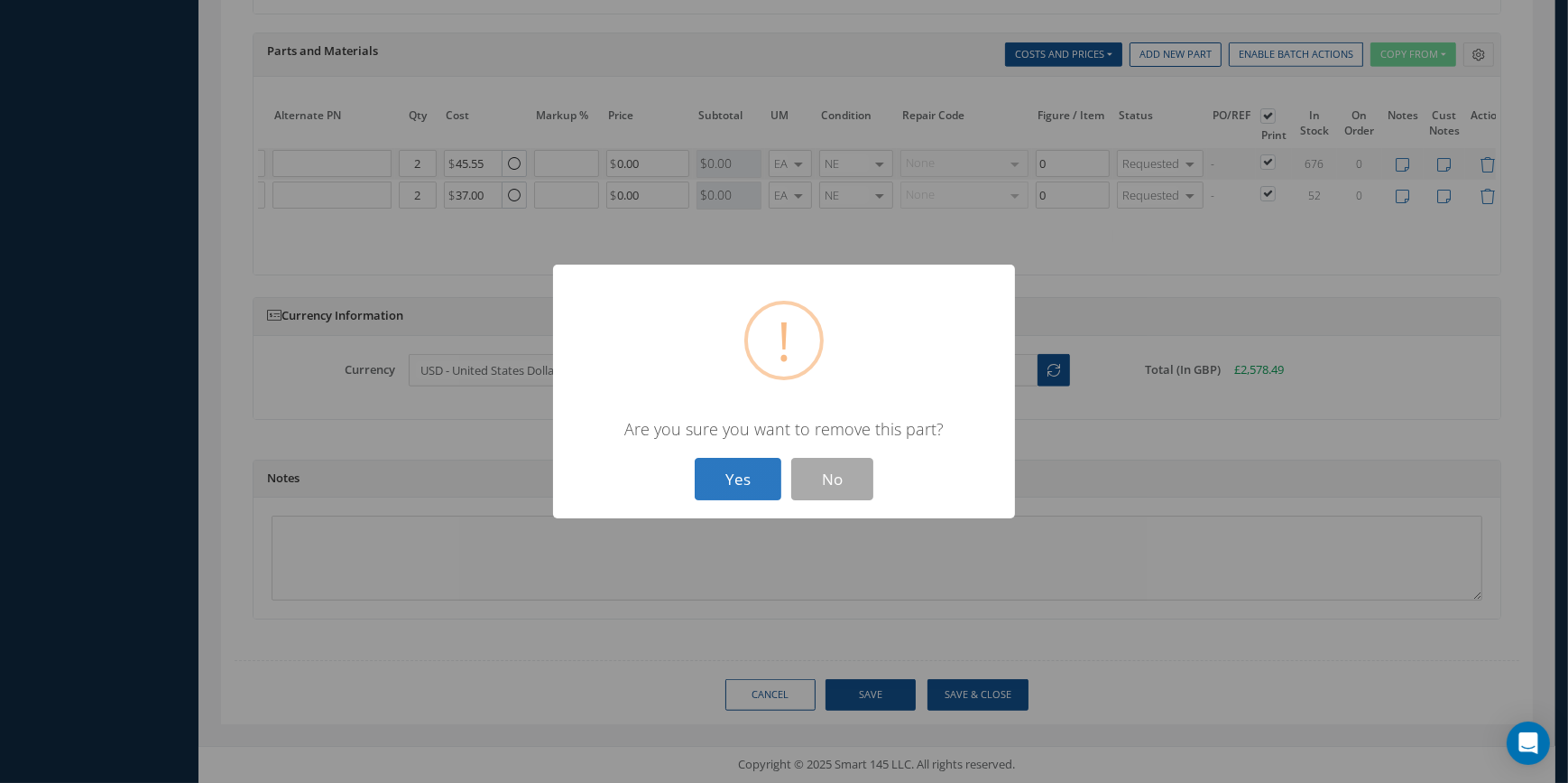
click at [742, 468] on button "Yes" at bounding box center [738, 479] width 87 height 43
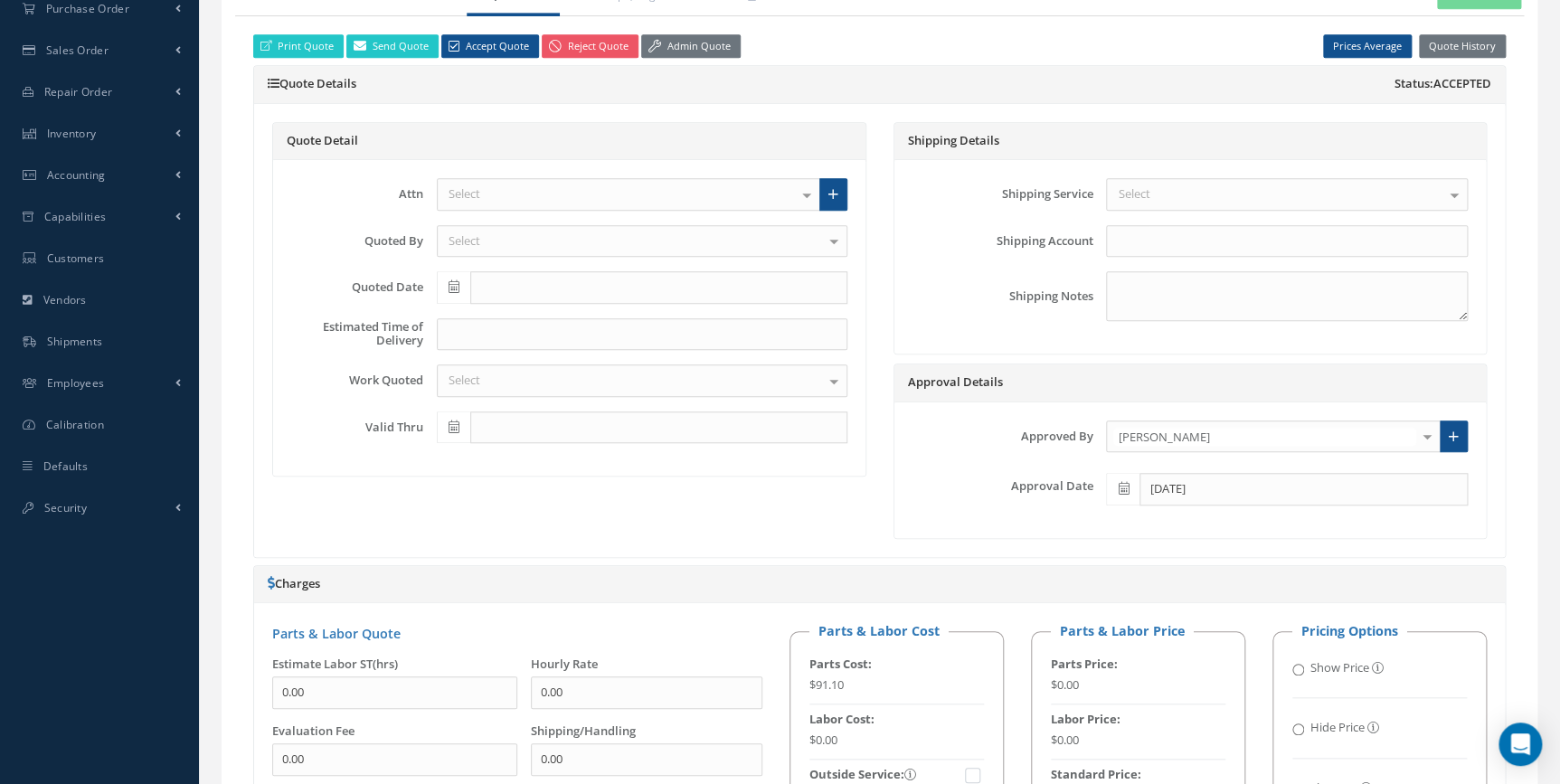
scroll to position [4, 0]
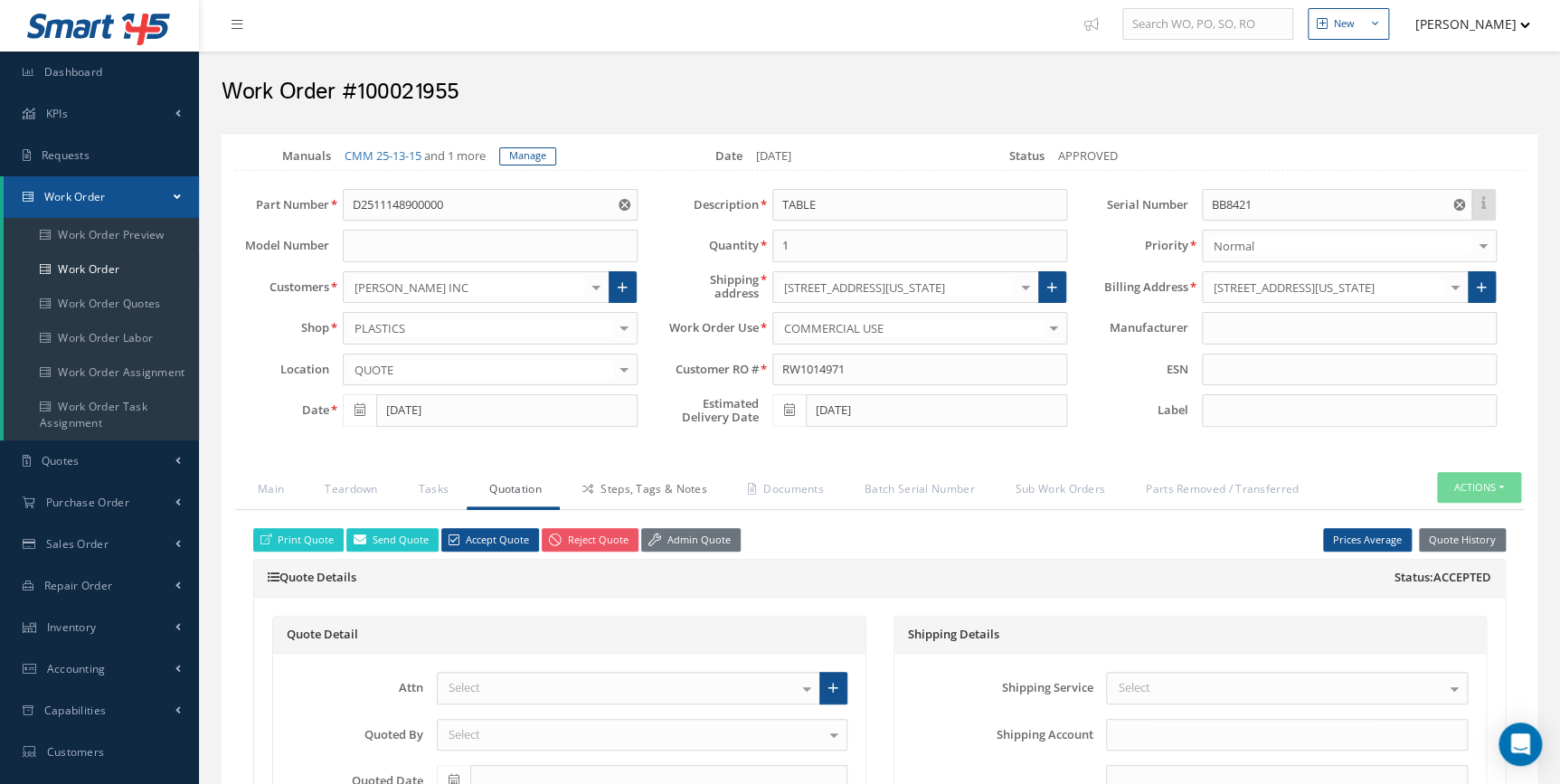
click at [651, 485] on link "Steps, Tags & Notes" at bounding box center [642, 490] width 165 height 38
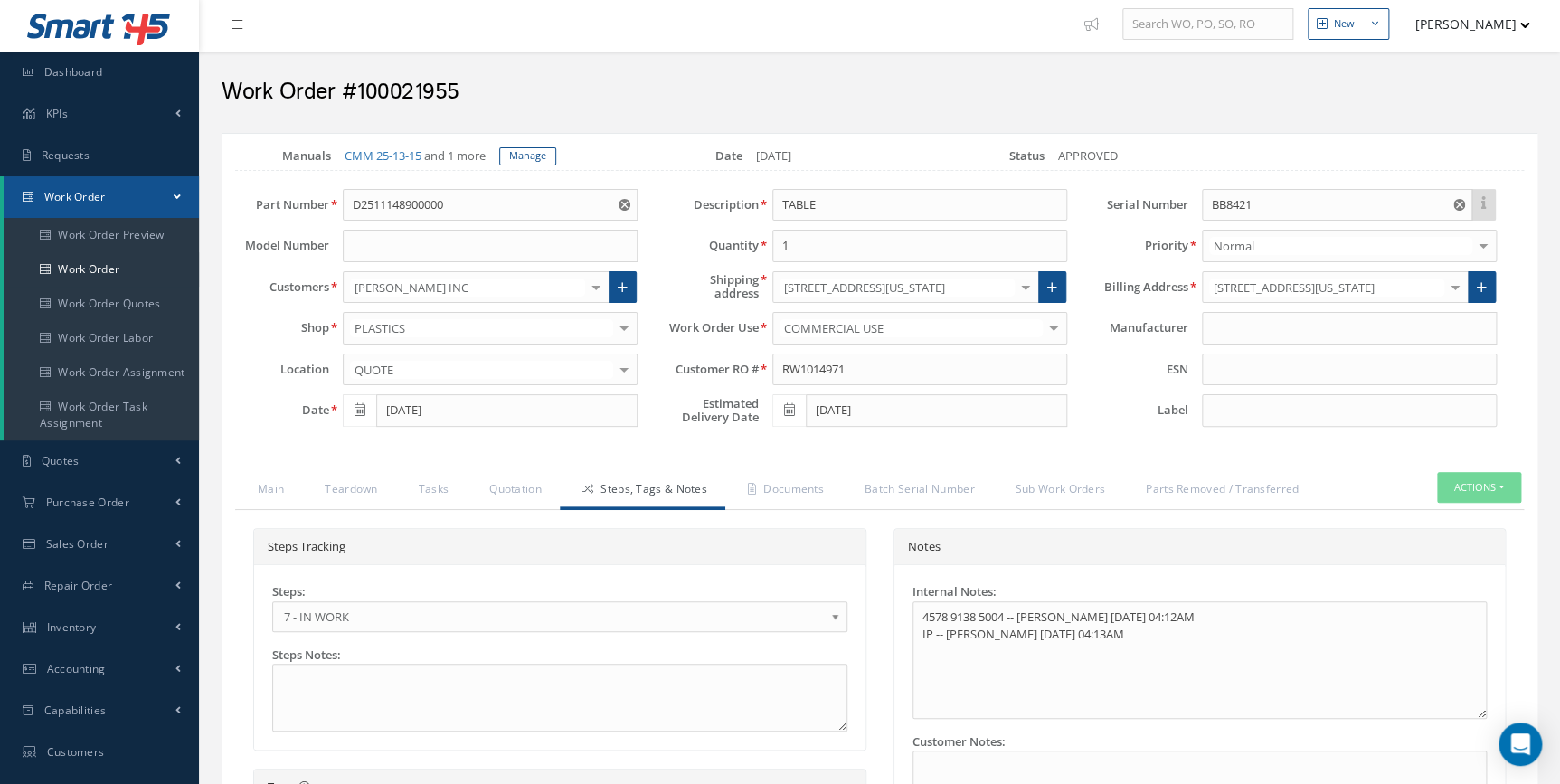
click at [365, 612] on span "7 - IN WORK" at bounding box center [553, 616] width 540 height 21
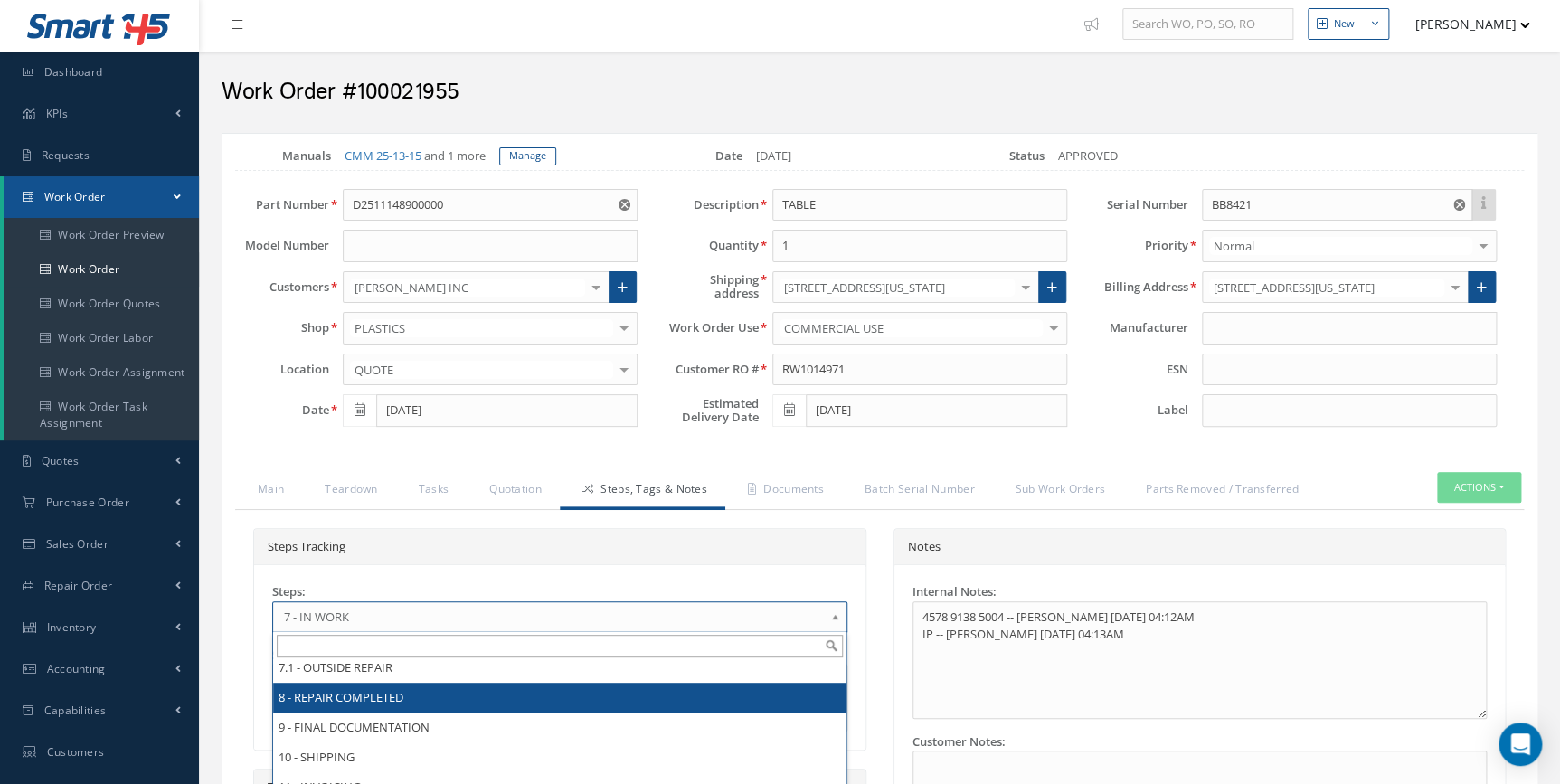
scroll to position [0, 0]
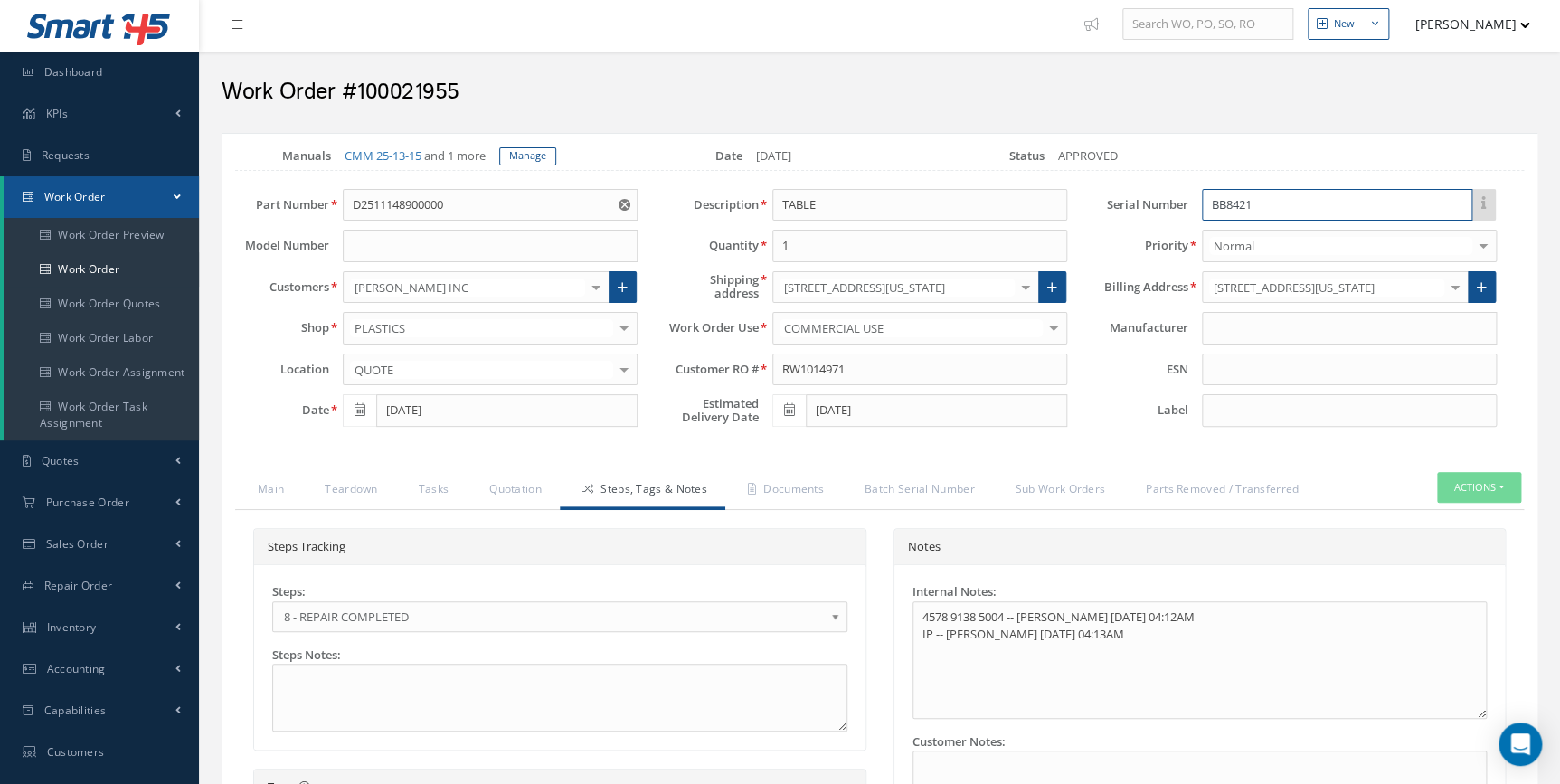
drag, startPoint x: 1253, startPoint y: 202, endPoint x: 1044, endPoint y: 211, distance: 209.2
click at [1044, 211] on div "Part Number D2511148900000 Model Number Customers BARFIELD INC 1ST CHOICE AEROS…" at bounding box center [865, 312] width 1316 height 247
click at [788, 496] on link "Documents" at bounding box center [783, 490] width 117 height 38
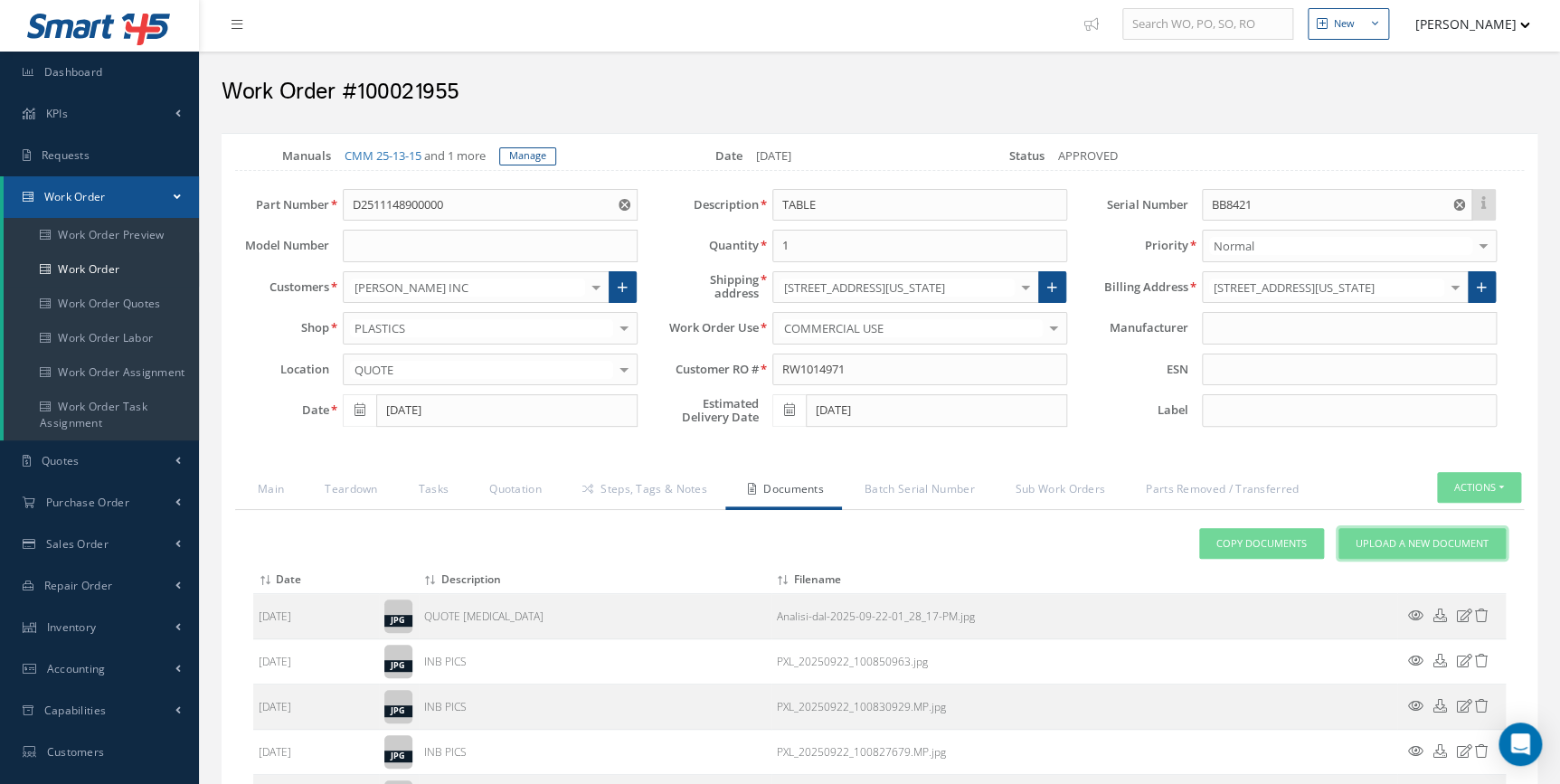
click at [1428, 543] on span "Upload a New Document" at bounding box center [1422, 543] width 133 height 15
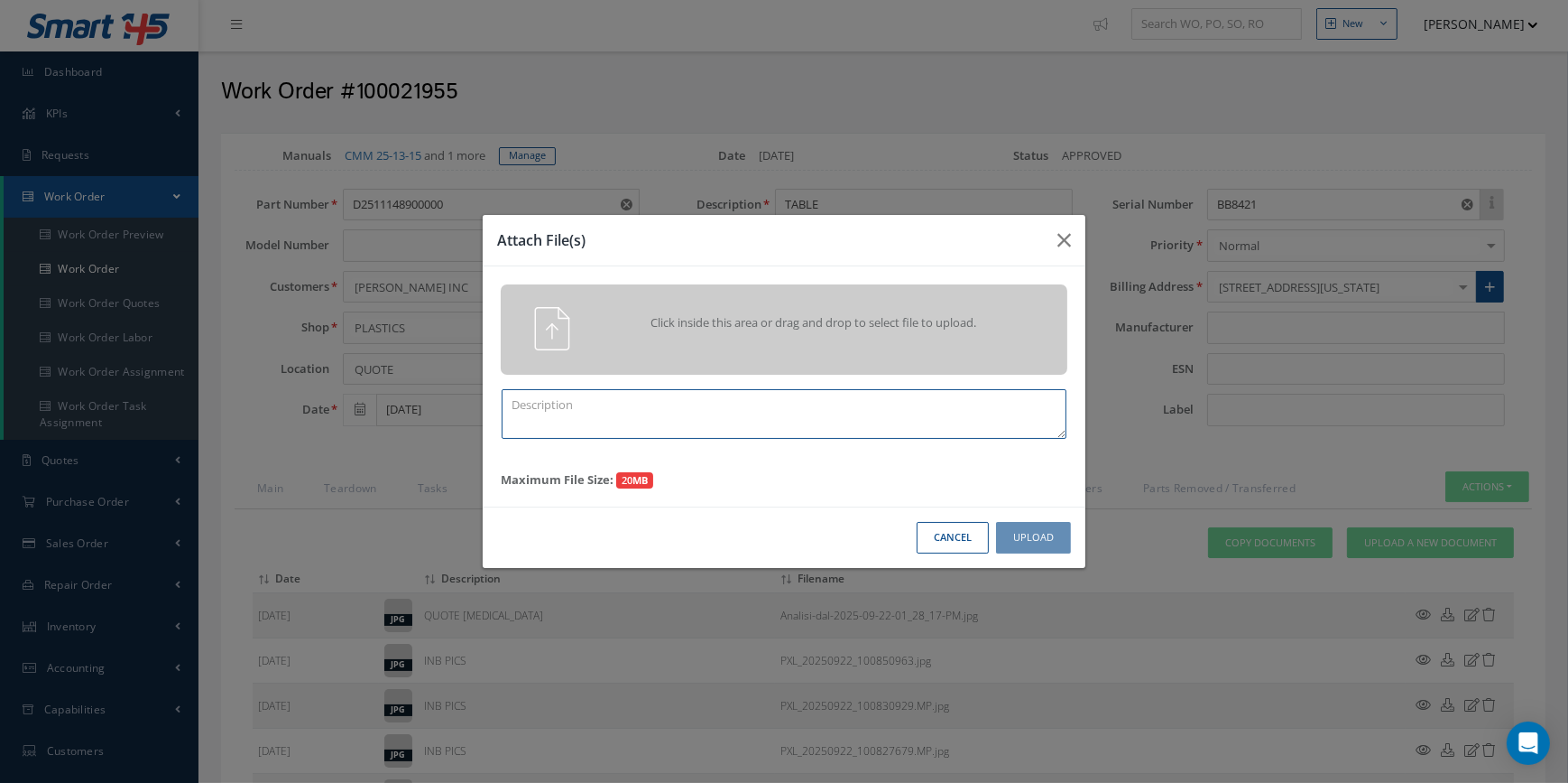
click at [562, 433] on textarea at bounding box center [784, 413] width 565 height 49
type textarea "F"
type textarea "FINISH"
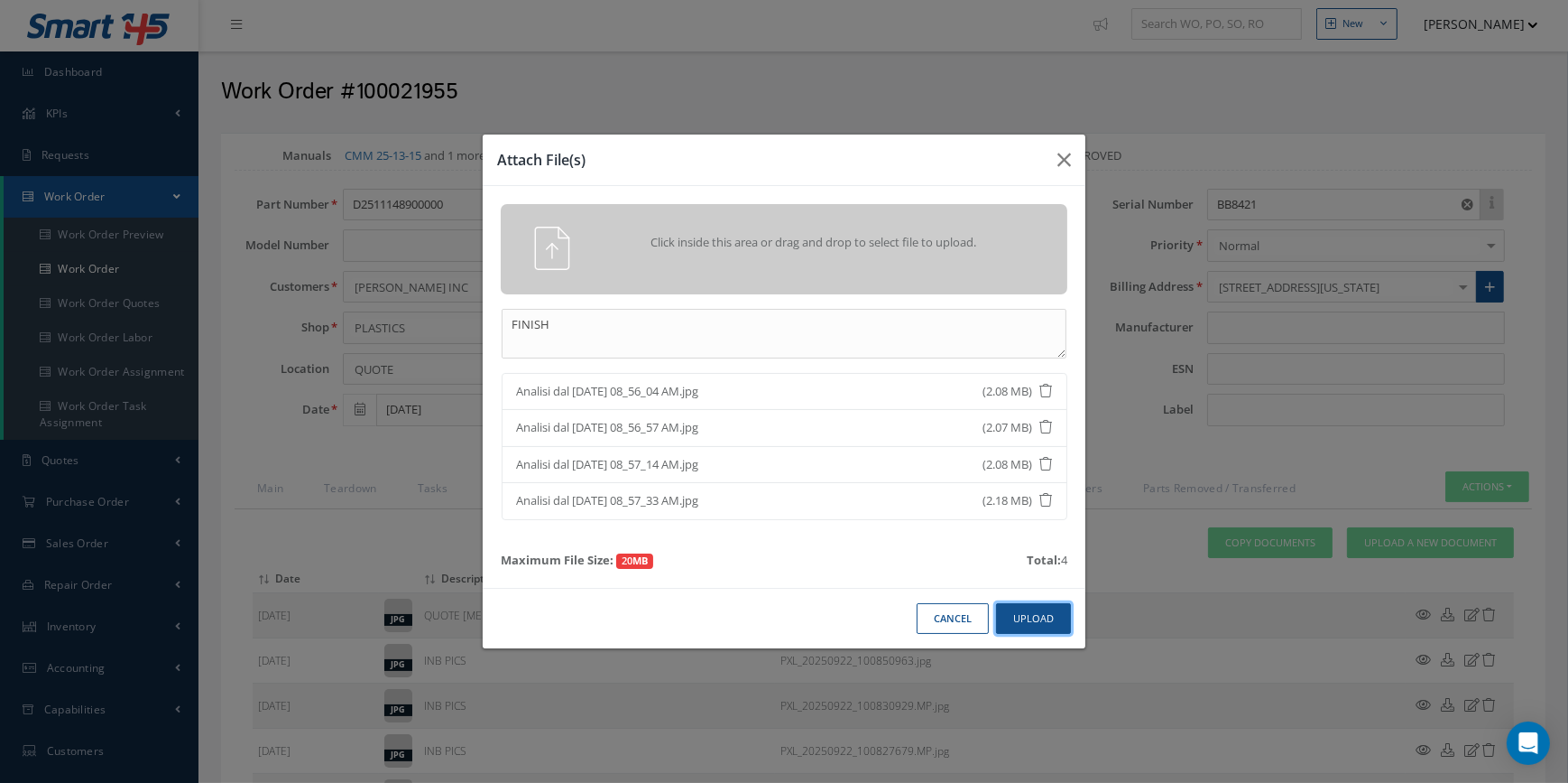
click at [1041, 605] on button "Upload" at bounding box center [1034, 619] width 74 height 32
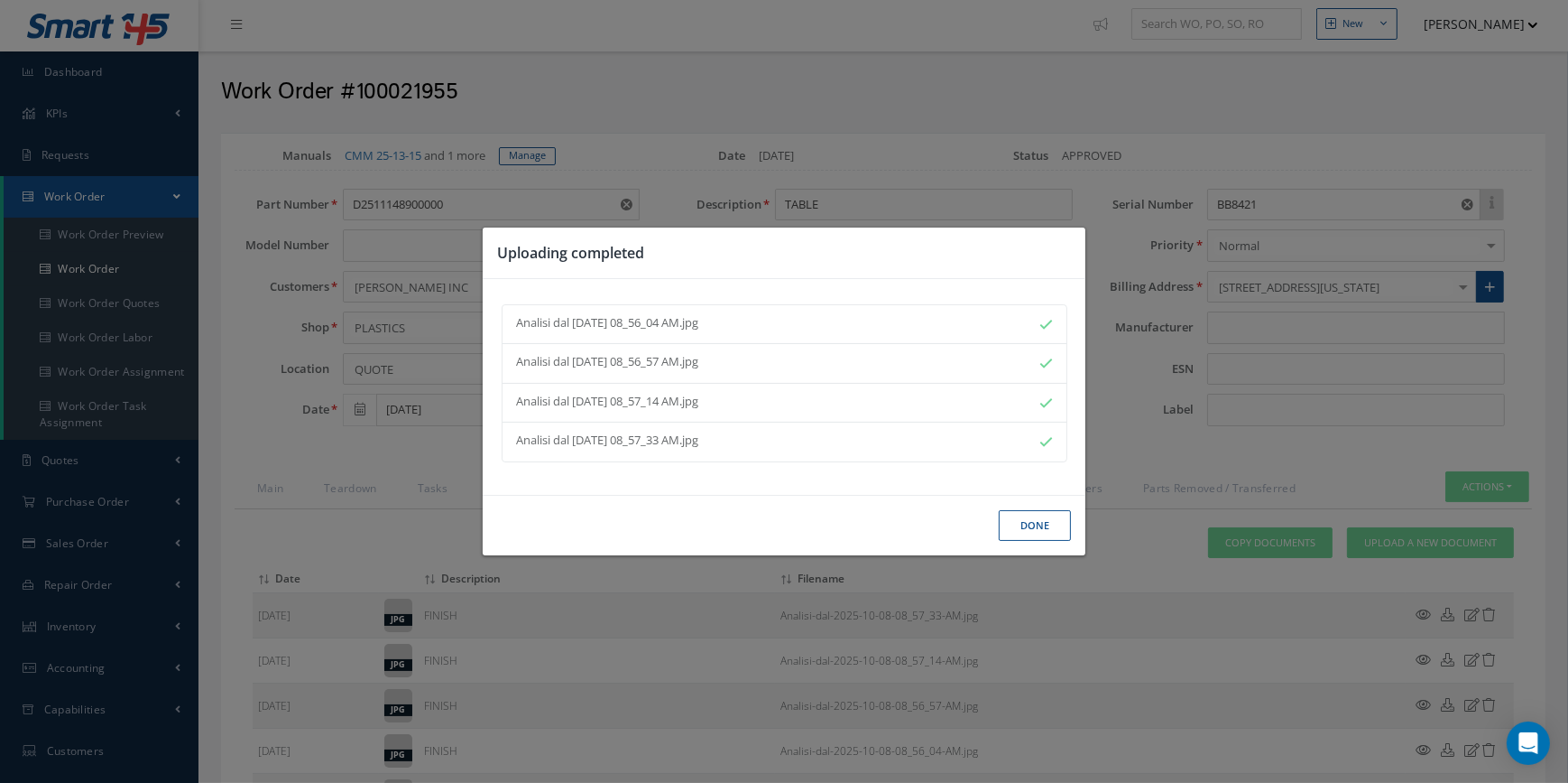
click at [1055, 530] on button "Done" at bounding box center [1035, 526] width 73 height 32
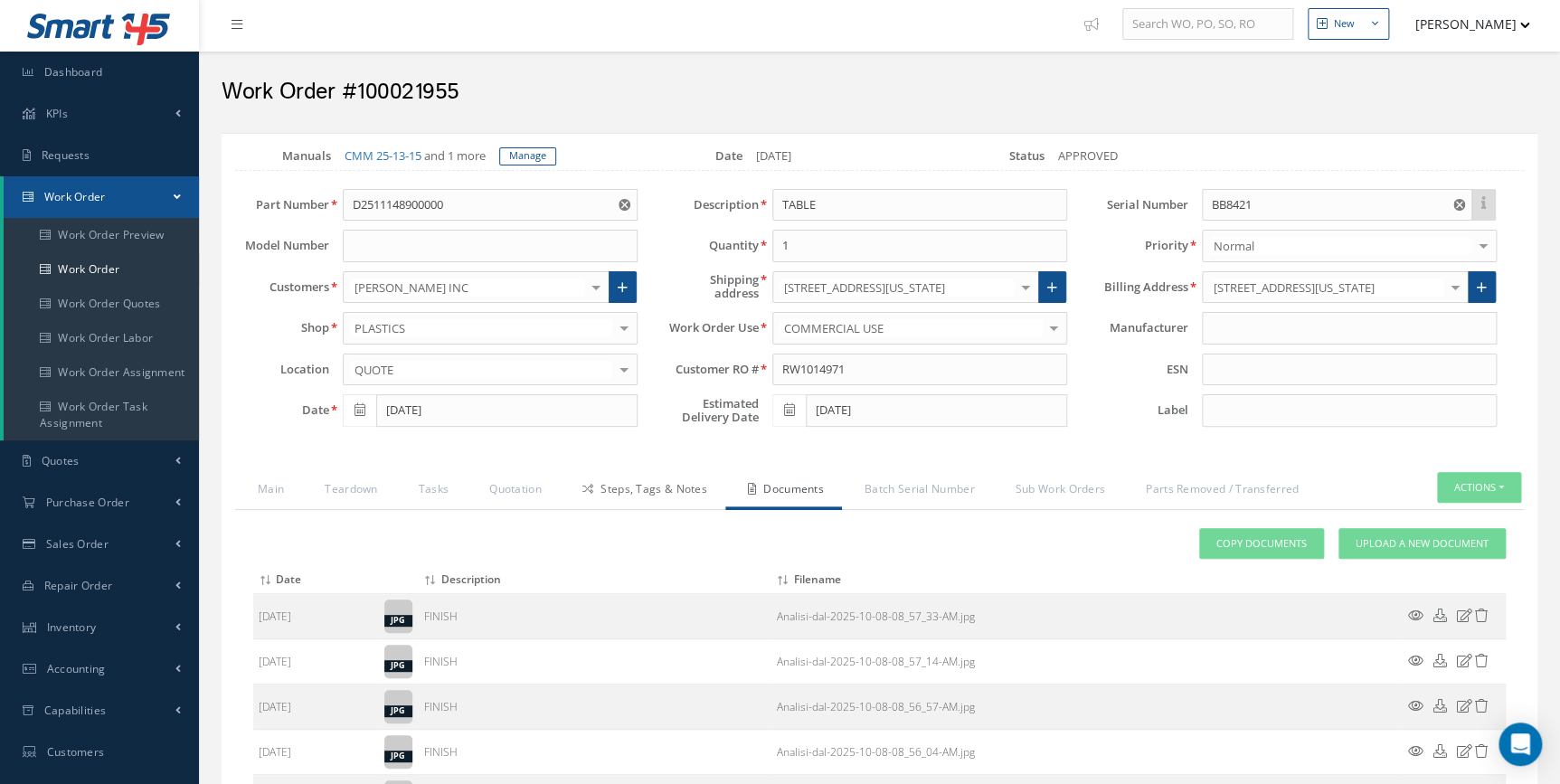
click at [645, 477] on link "Steps, Tags & Notes" at bounding box center [642, 490] width 165 height 38
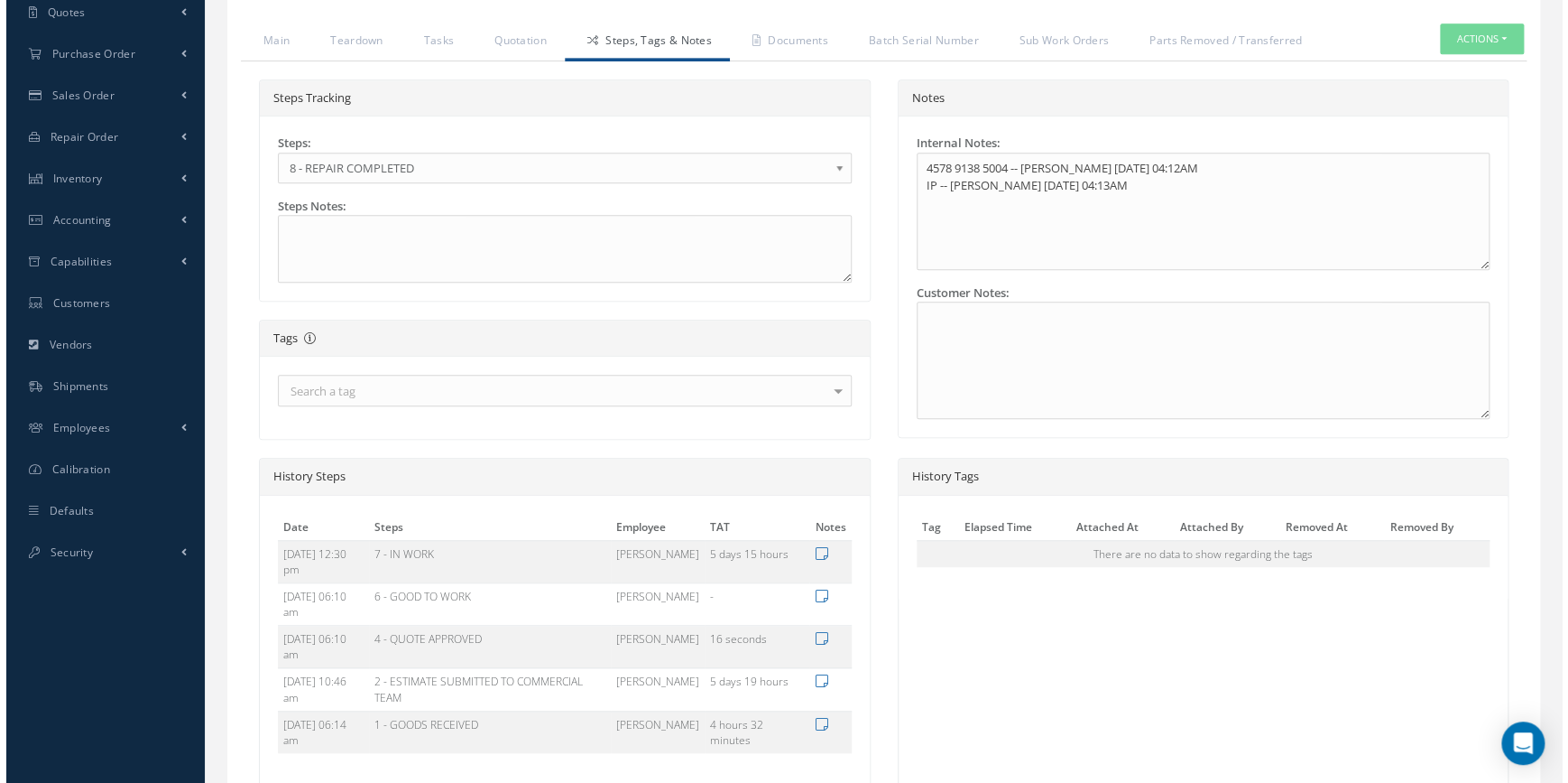
scroll to position [578, 0]
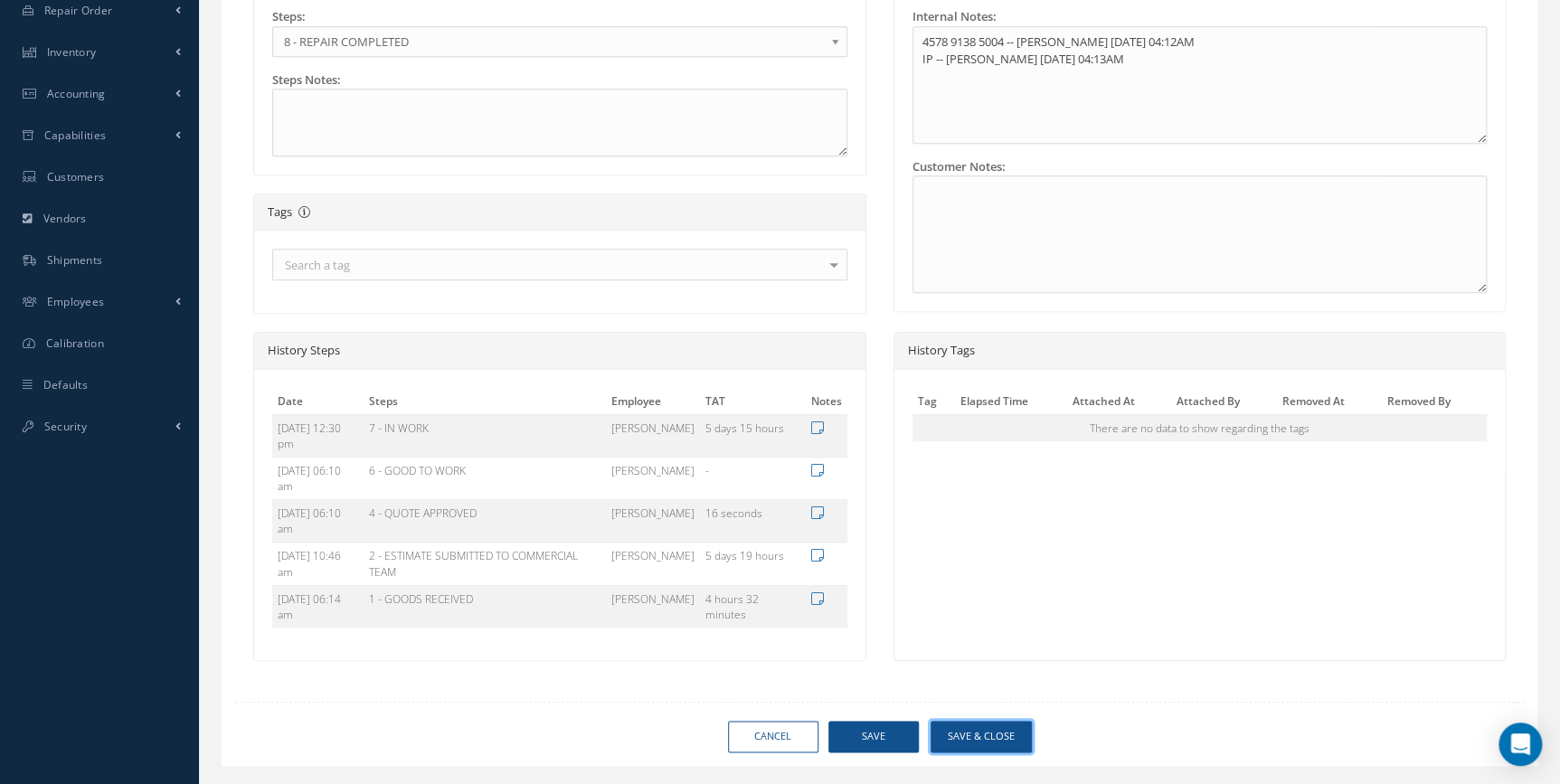
click at [968, 722] on button "Save & Close" at bounding box center [981, 736] width 102 height 32
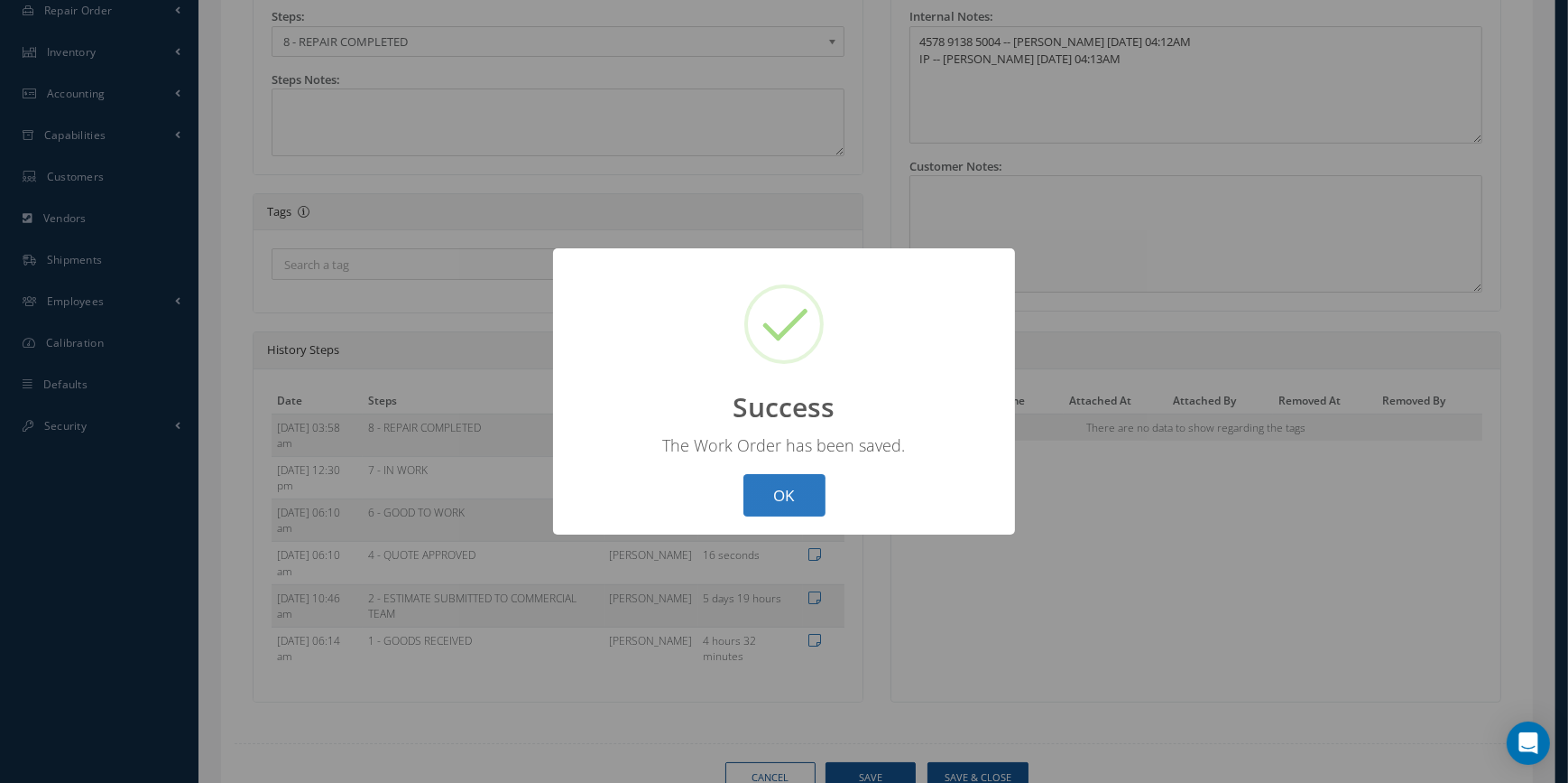
click at [786, 511] on button "OK" at bounding box center [784, 495] width 82 height 43
select select "25"
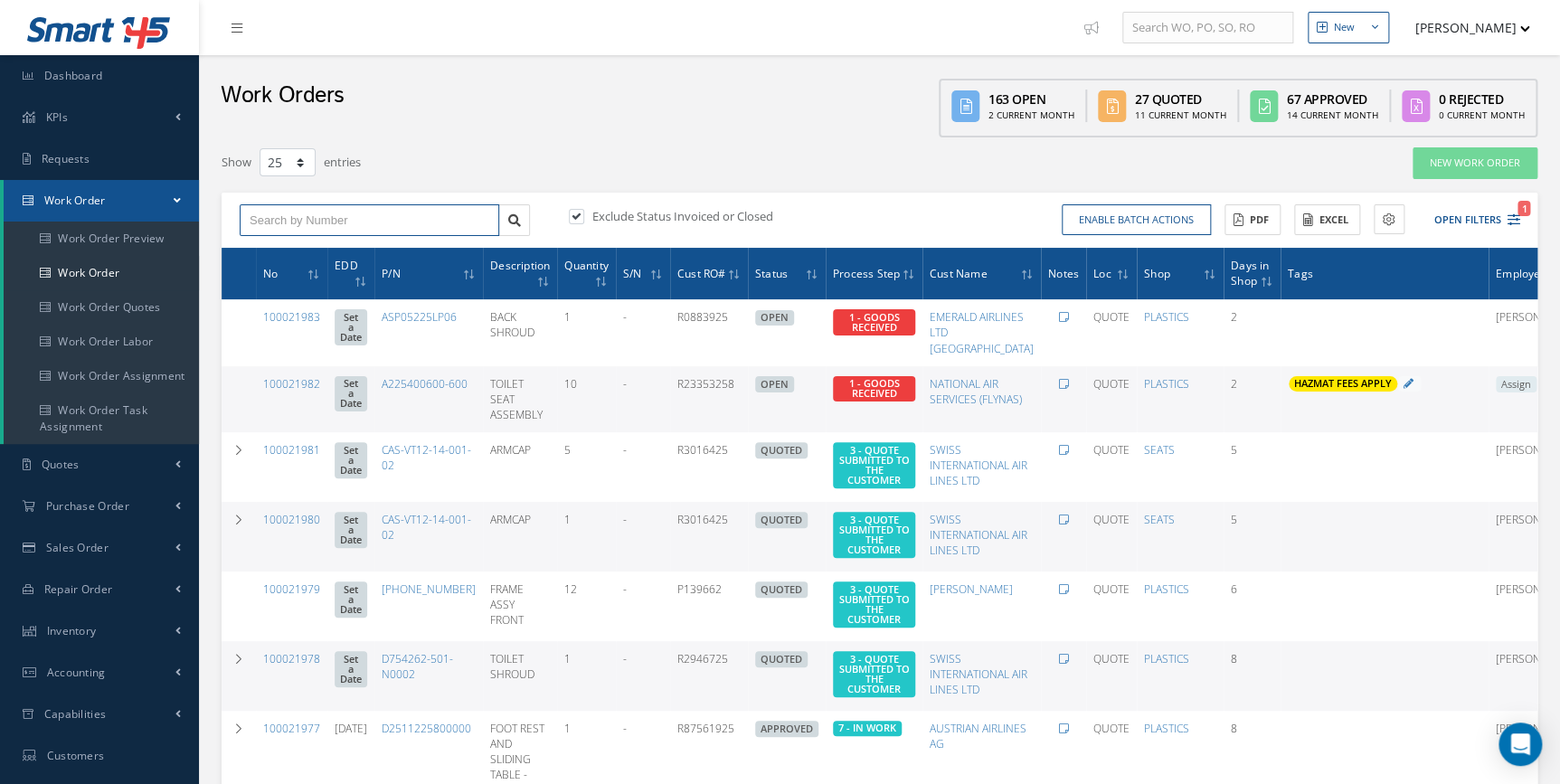
click at [363, 223] on input "text" at bounding box center [369, 220] width 259 height 33
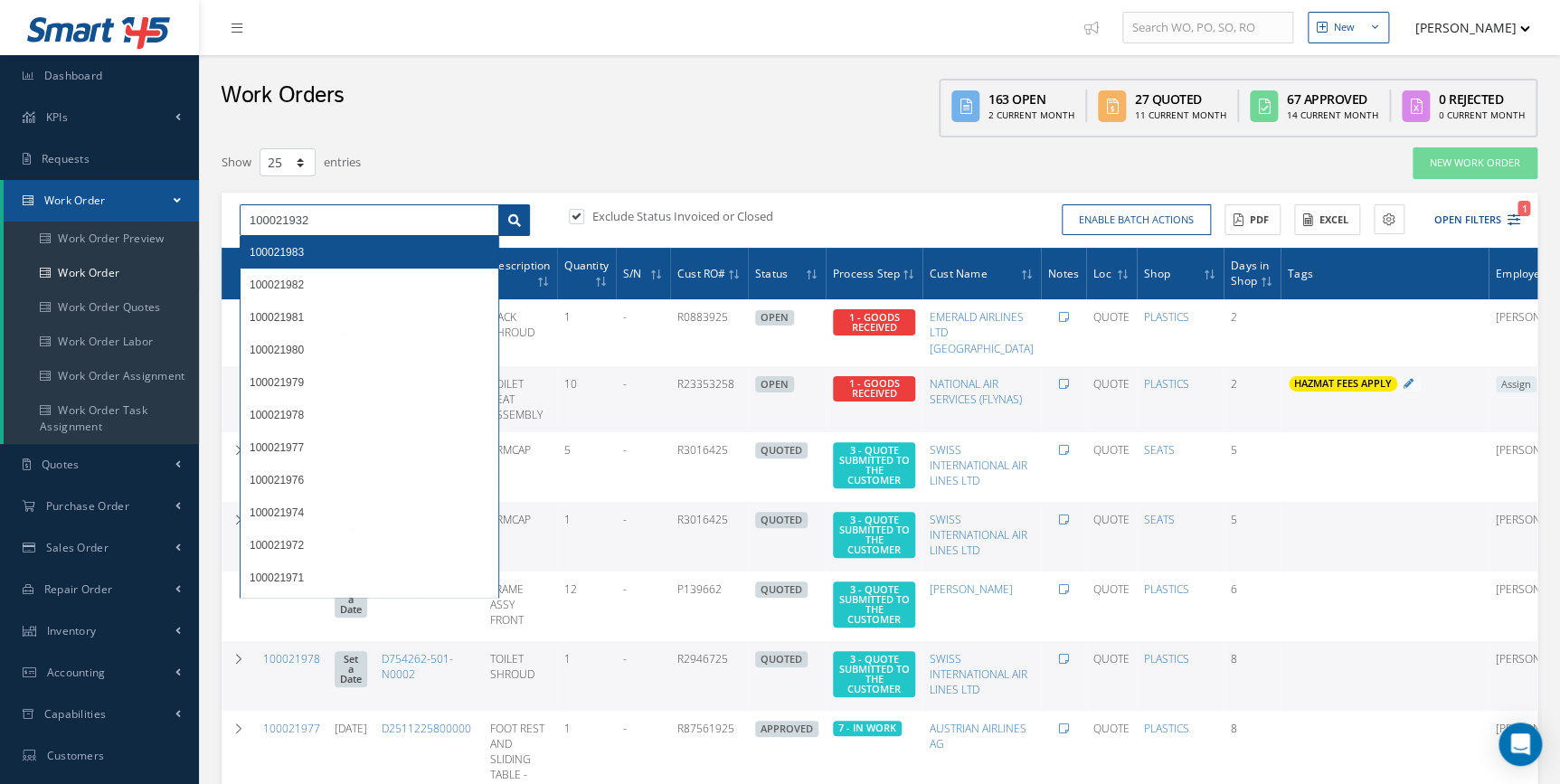
type input "100021932"
click at [518, 232] on link at bounding box center [514, 220] width 32 height 33
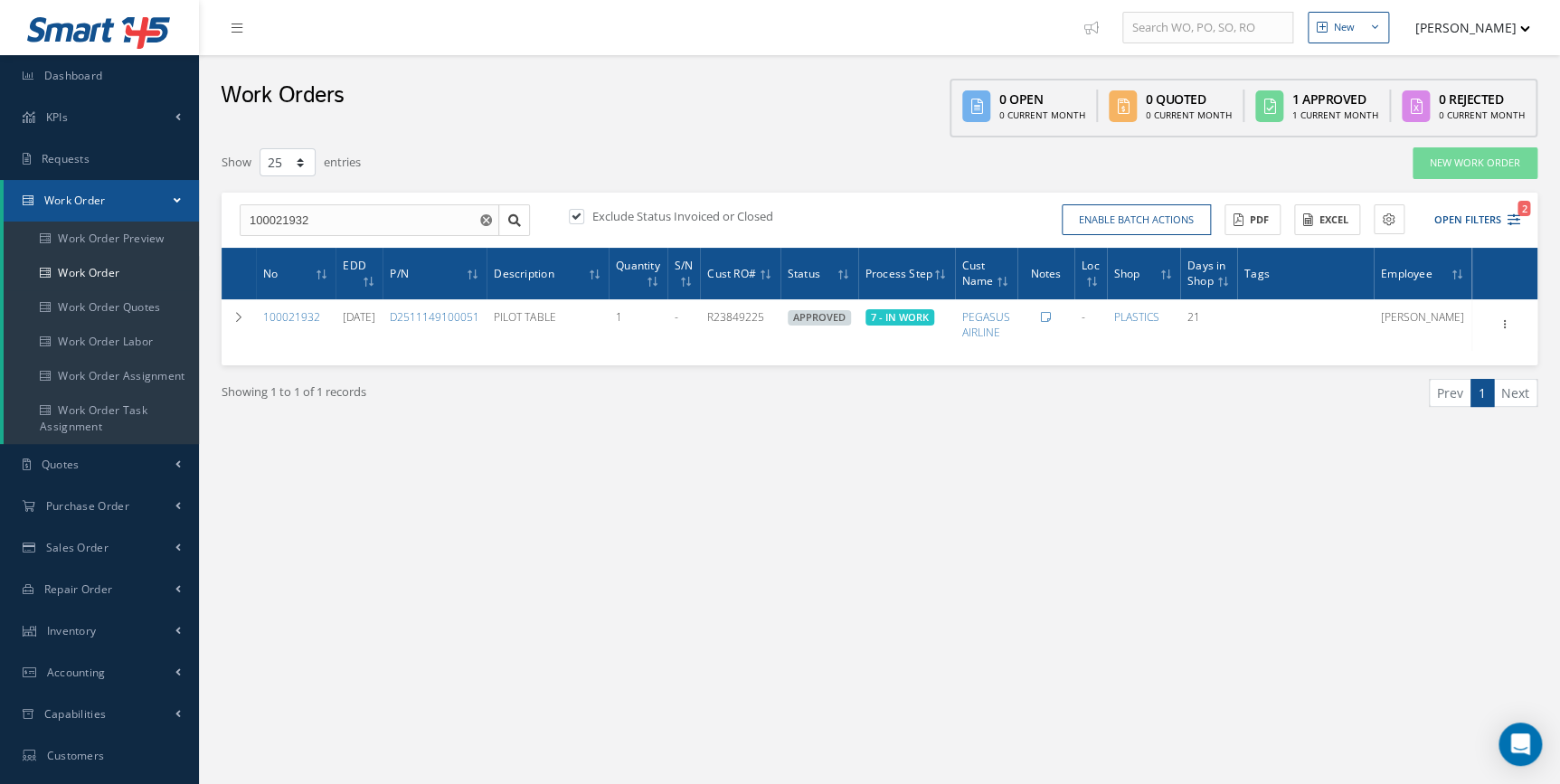
click at [925, 690] on div "New New Work Order New Purchase Order New Customer Quote New Sales Order New Re…" at bounding box center [878, 513] width 1360 height 1026
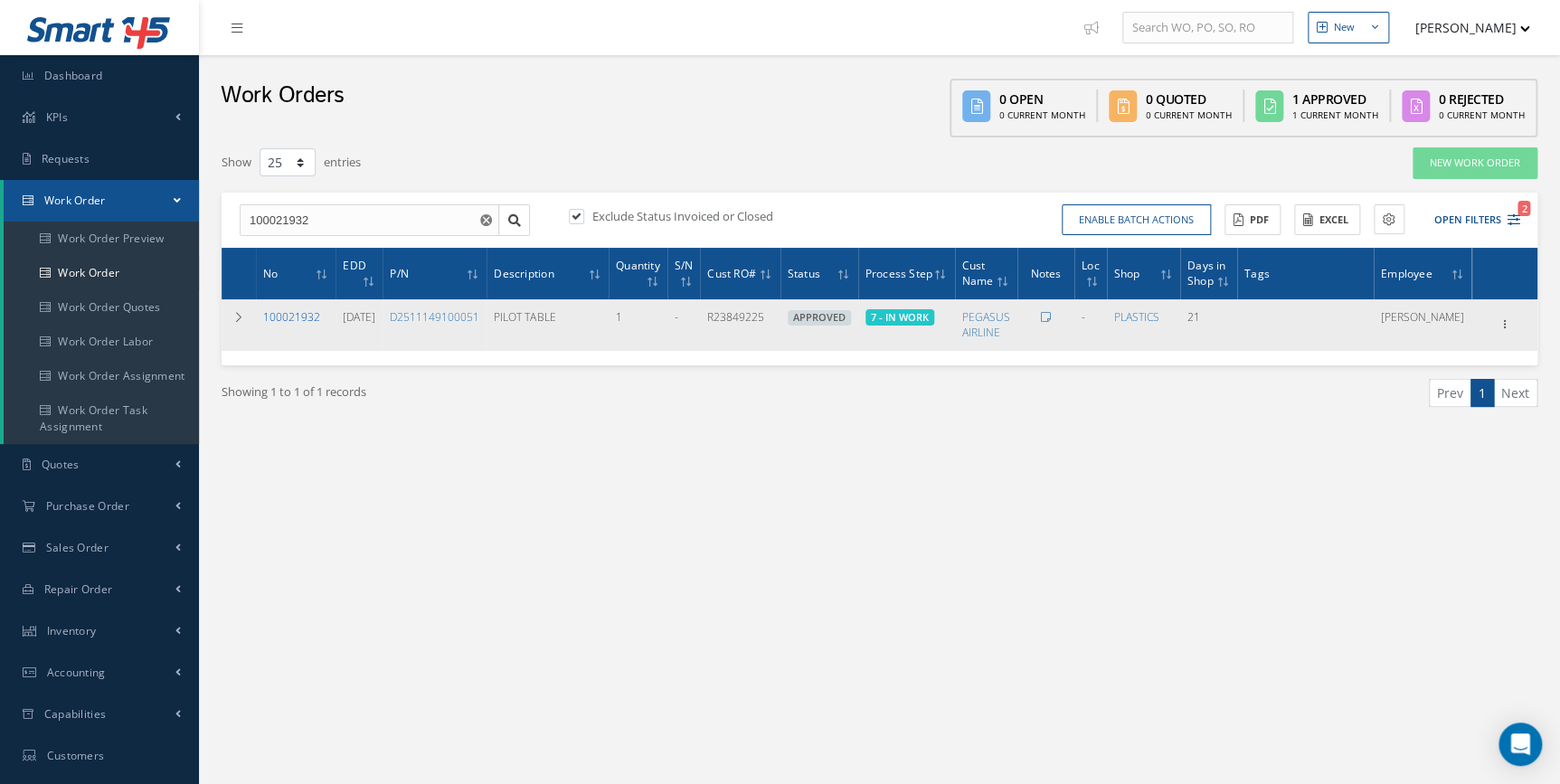
click at [312, 313] on link "100021932" at bounding box center [291, 317] width 57 height 15
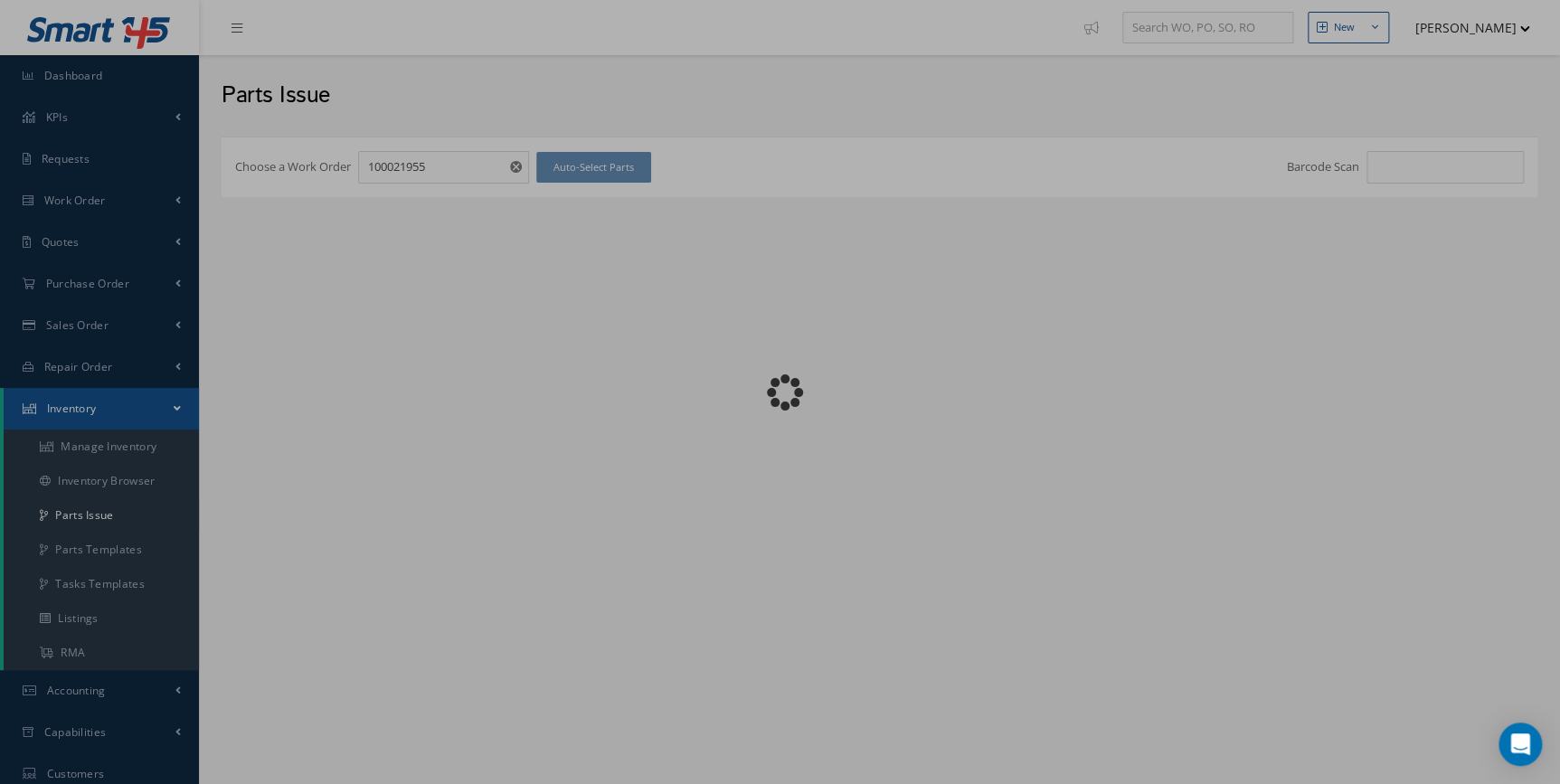
checkbox input "false"
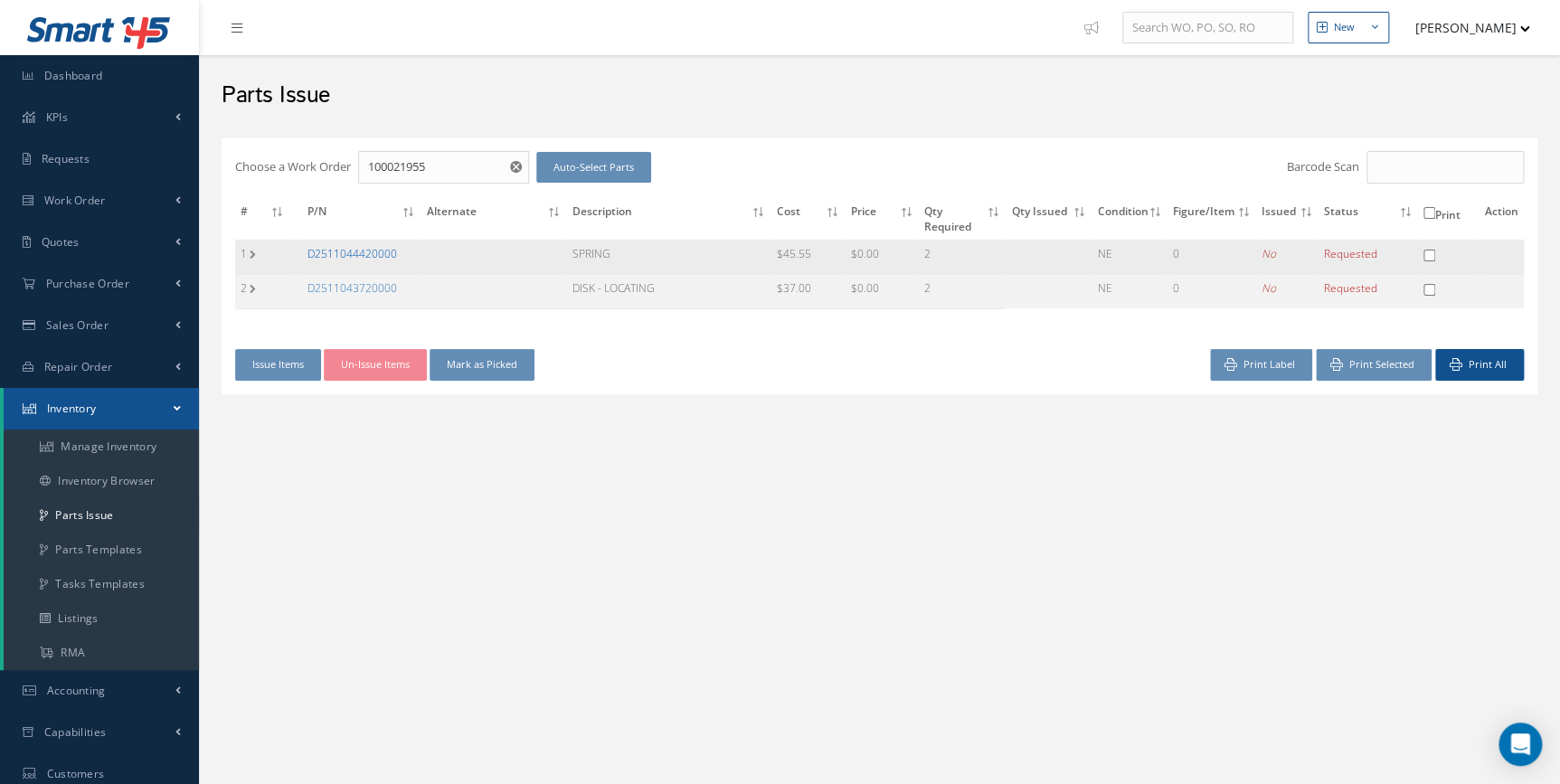
click at [362, 254] on link "D2511044420000" at bounding box center [352, 254] width 90 height 15
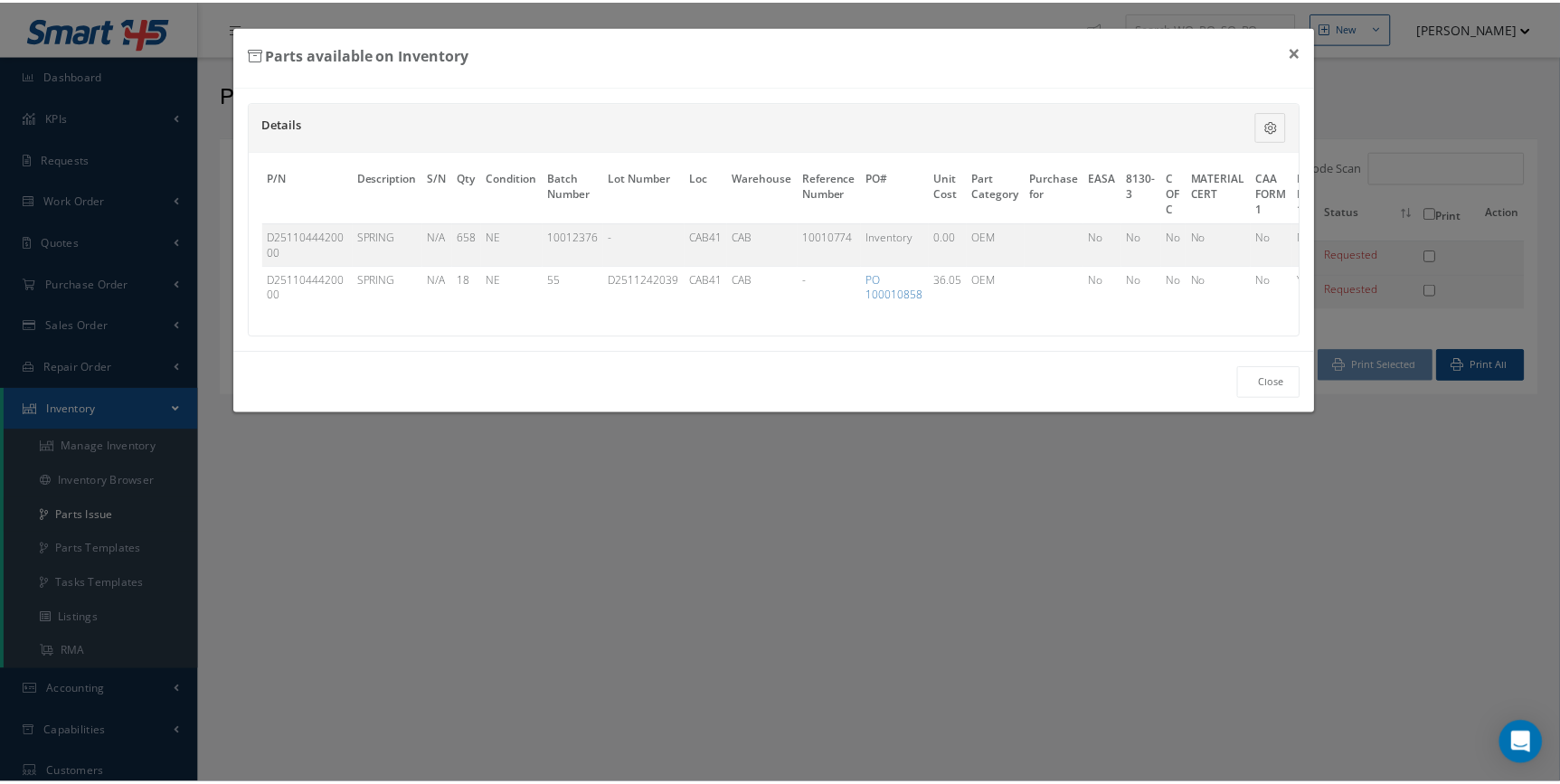
scroll to position [0, 696]
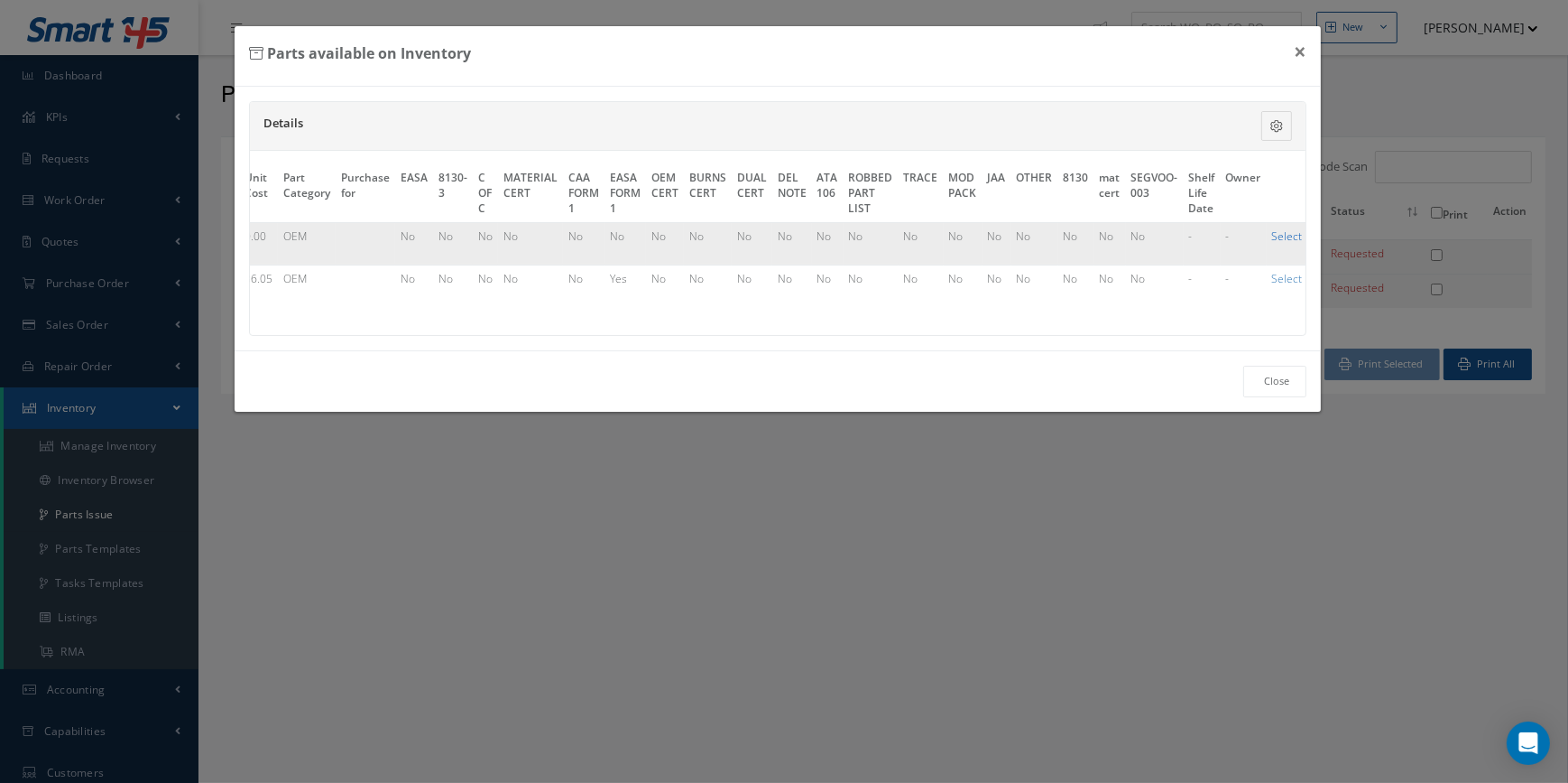
click at [1272, 228] on link "Select" at bounding box center [1287, 236] width 31 height 15
checkbox input "true"
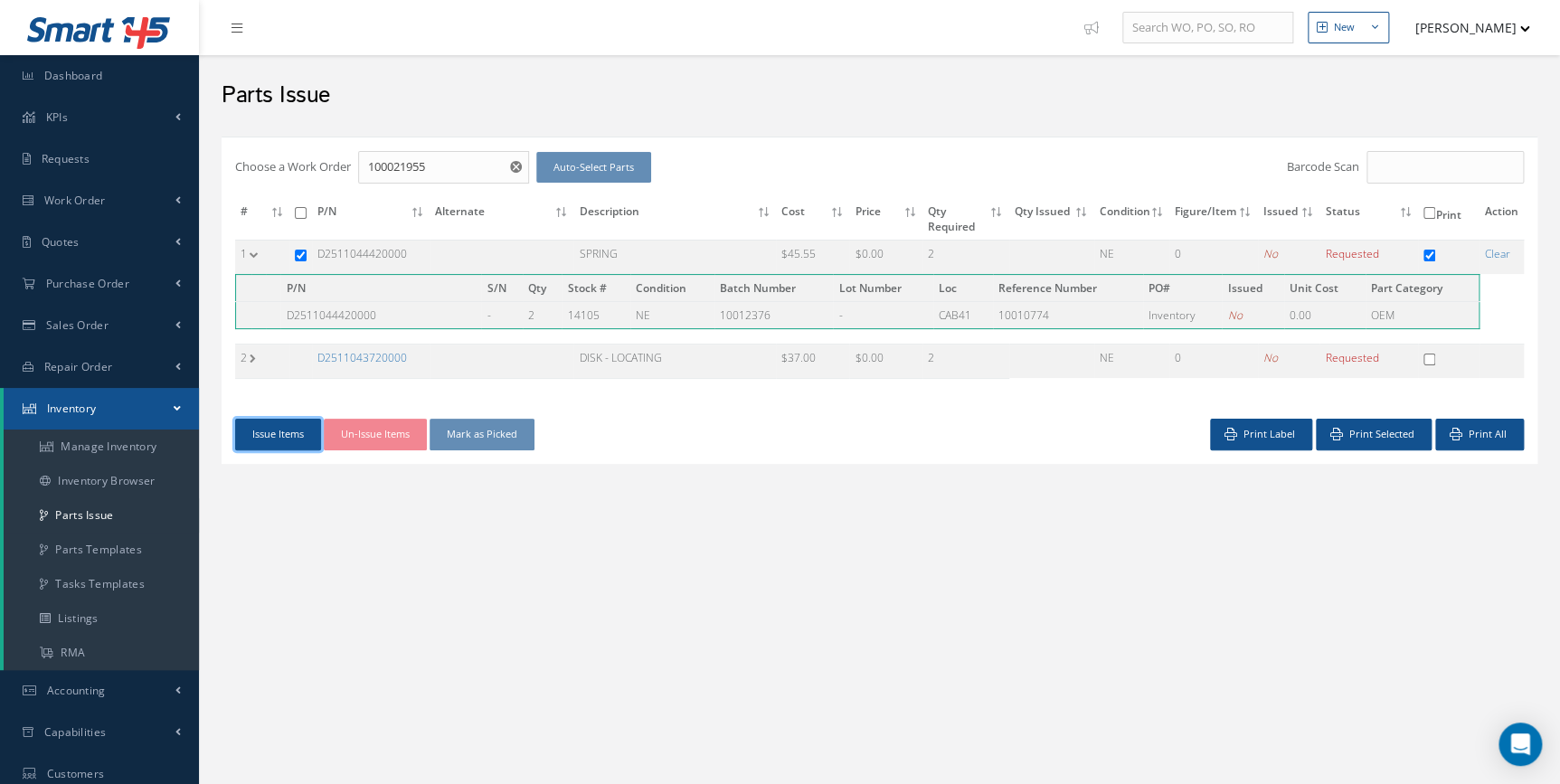
click at [263, 443] on button "Issue Items" at bounding box center [278, 434] width 86 height 32
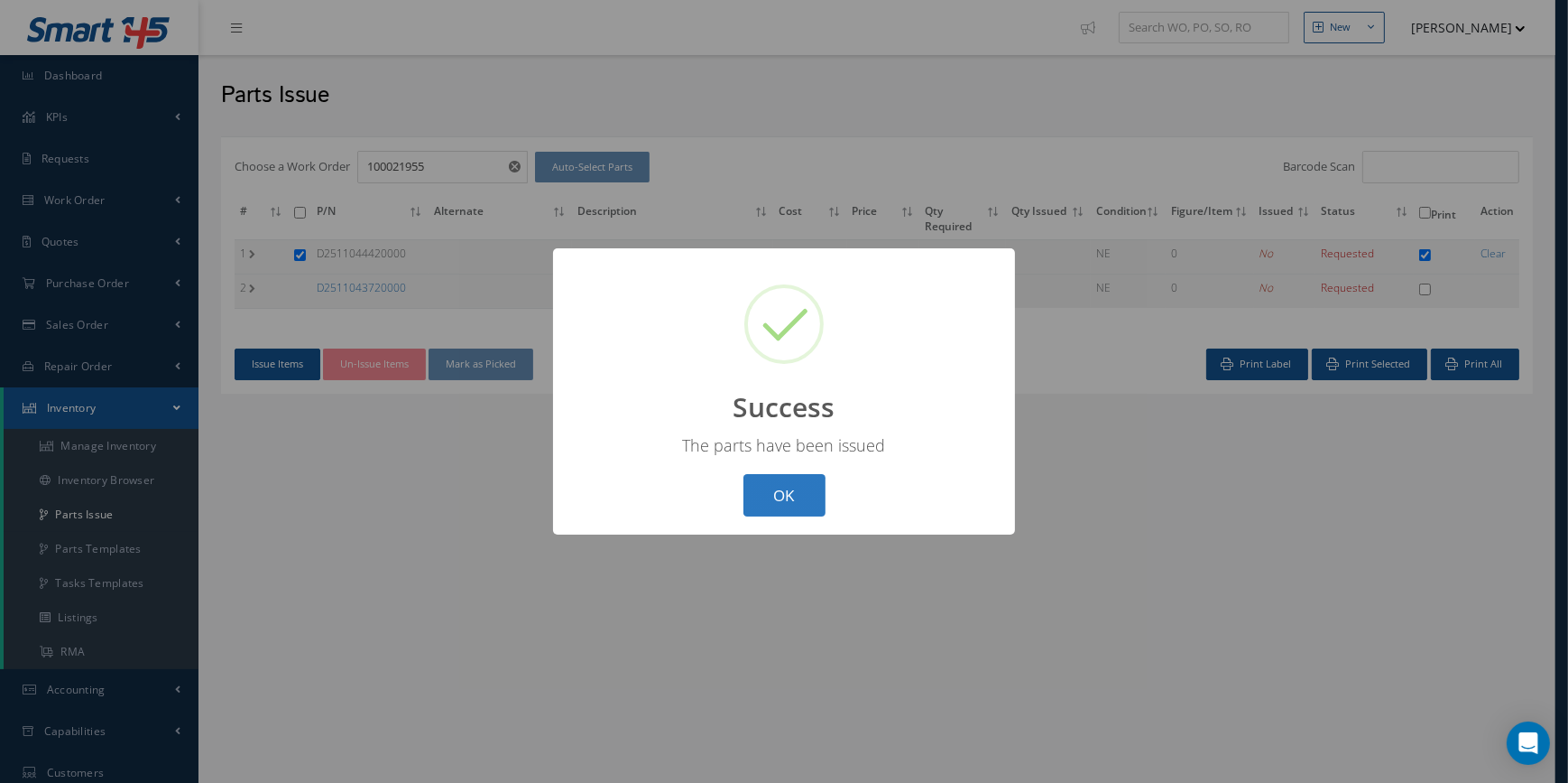
click at [791, 512] on button "OK" at bounding box center [784, 495] width 82 height 43
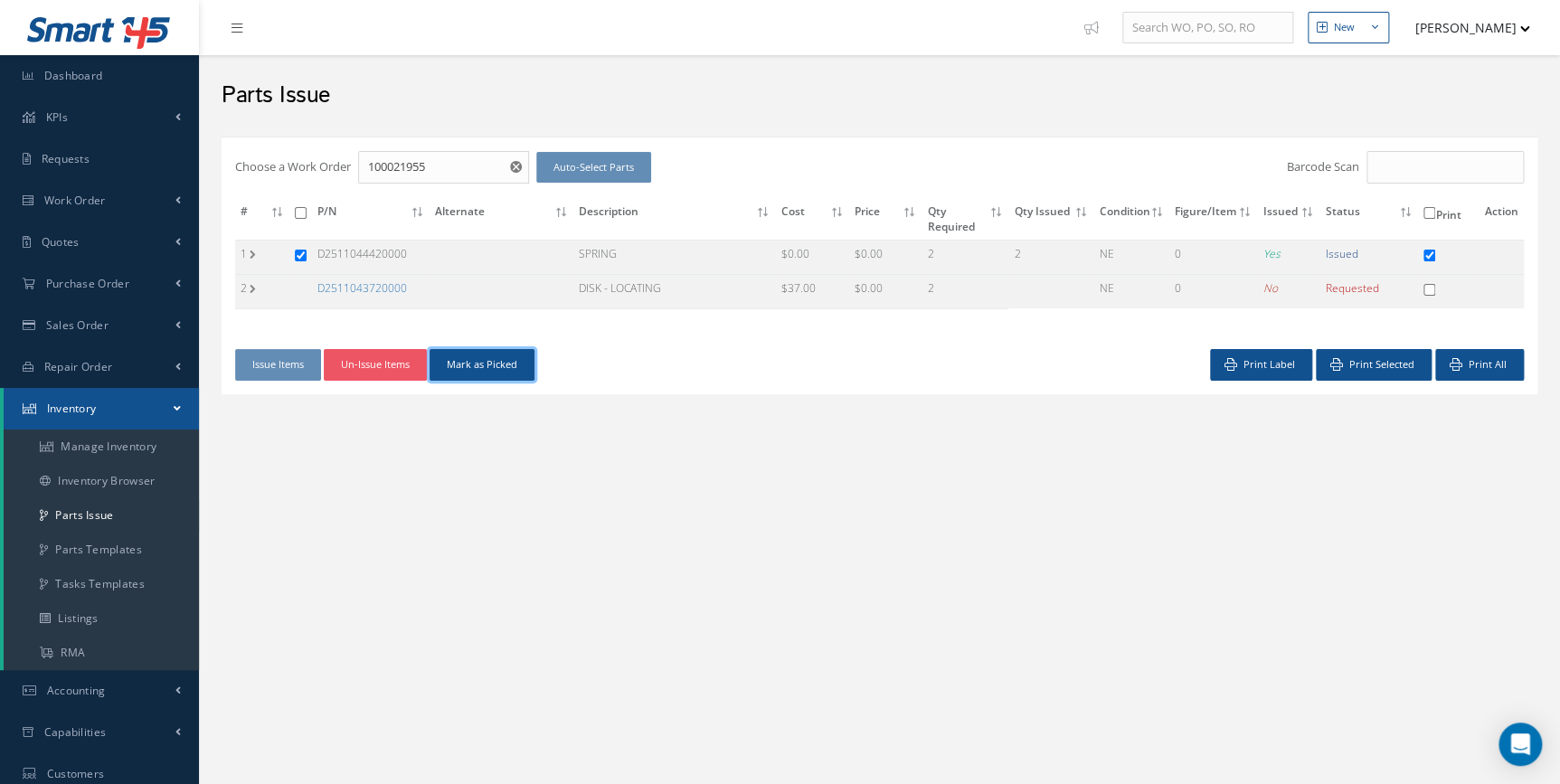
click at [489, 351] on button "Mark as Picked" at bounding box center [482, 364] width 104 height 32
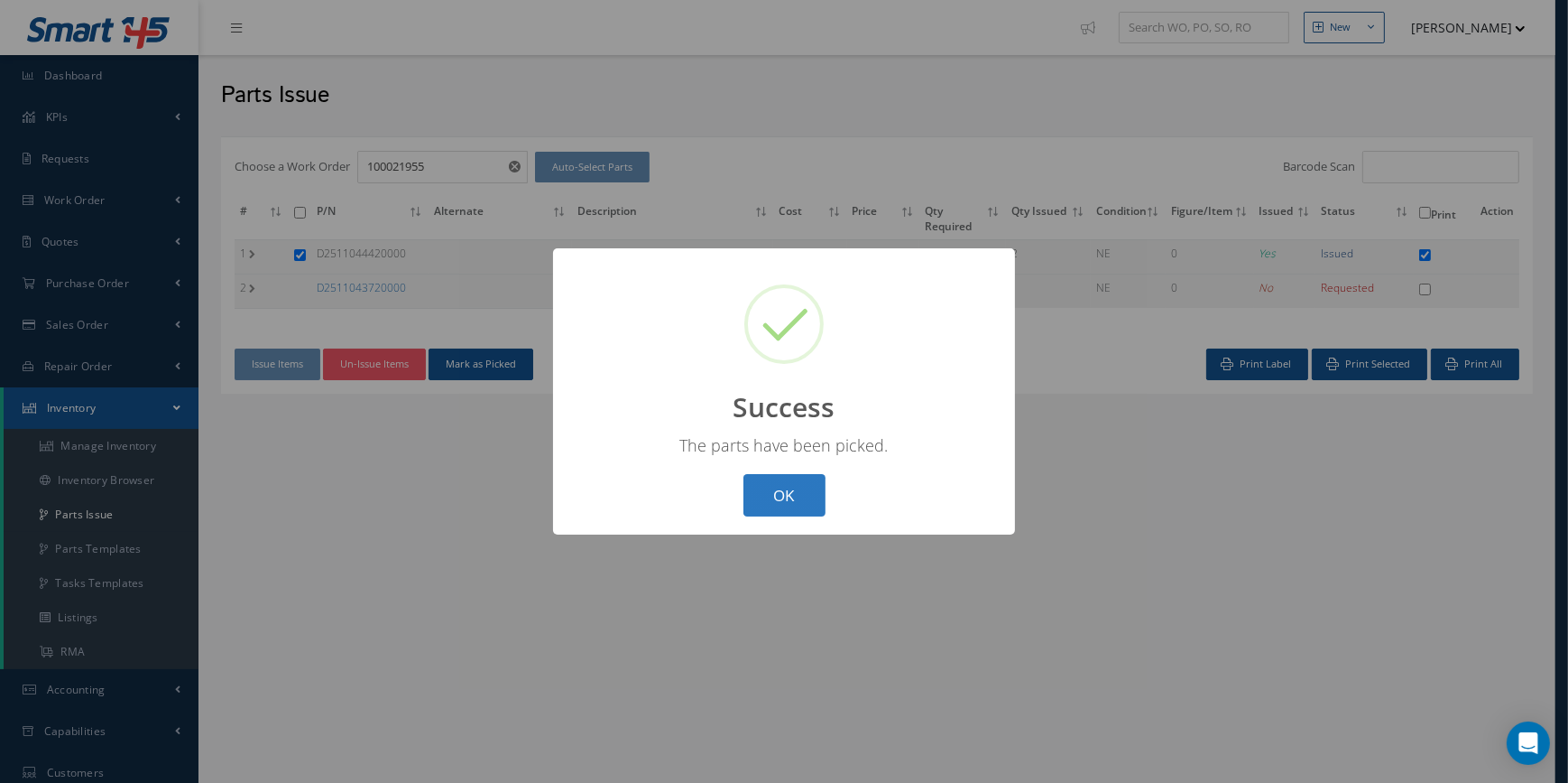
click at [795, 499] on button "OK" at bounding box center [784, 495] width 82 height 43
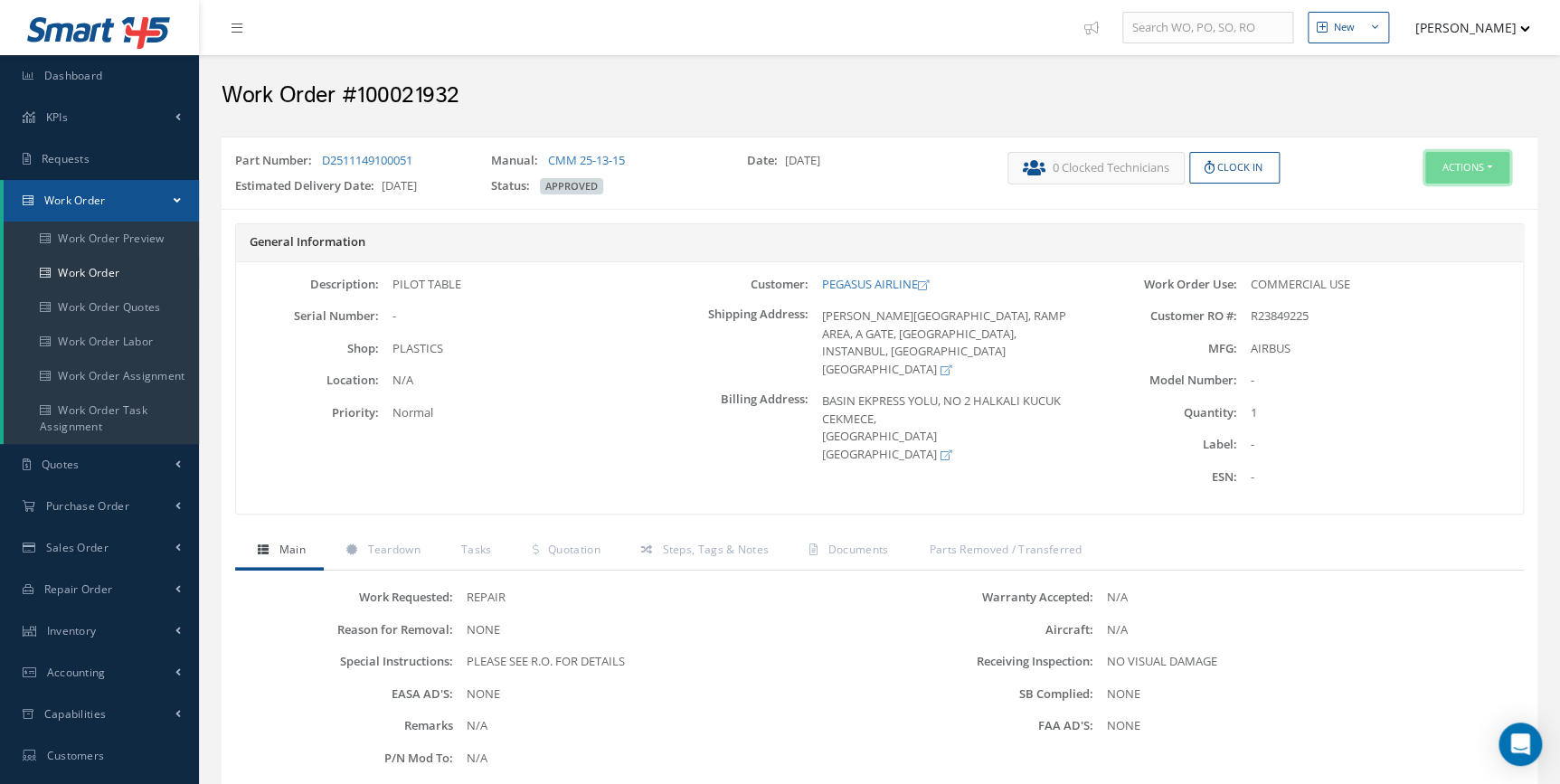
click at [1492, 160] on button "Actions" at bounding box center [1467, 168] width 84 height 32
click at [1405, 199] on link "Edit" at bounding box center [1438, 201] width 145 height 24
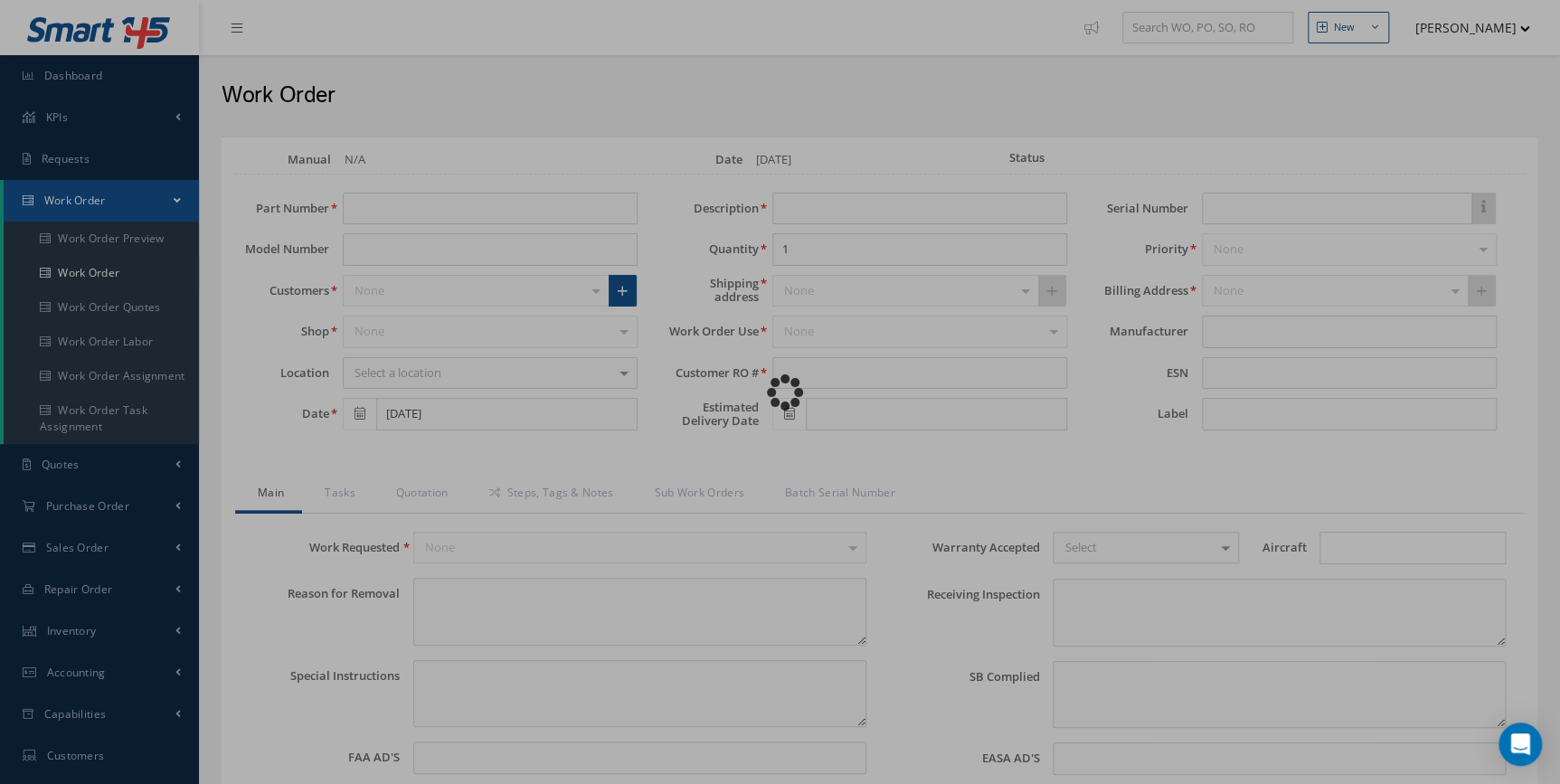
type input "D2511149100051"
type input "09/17/2025"
type input "PILOT TABLE"
type input "R23849225"
type input "[DATE]"
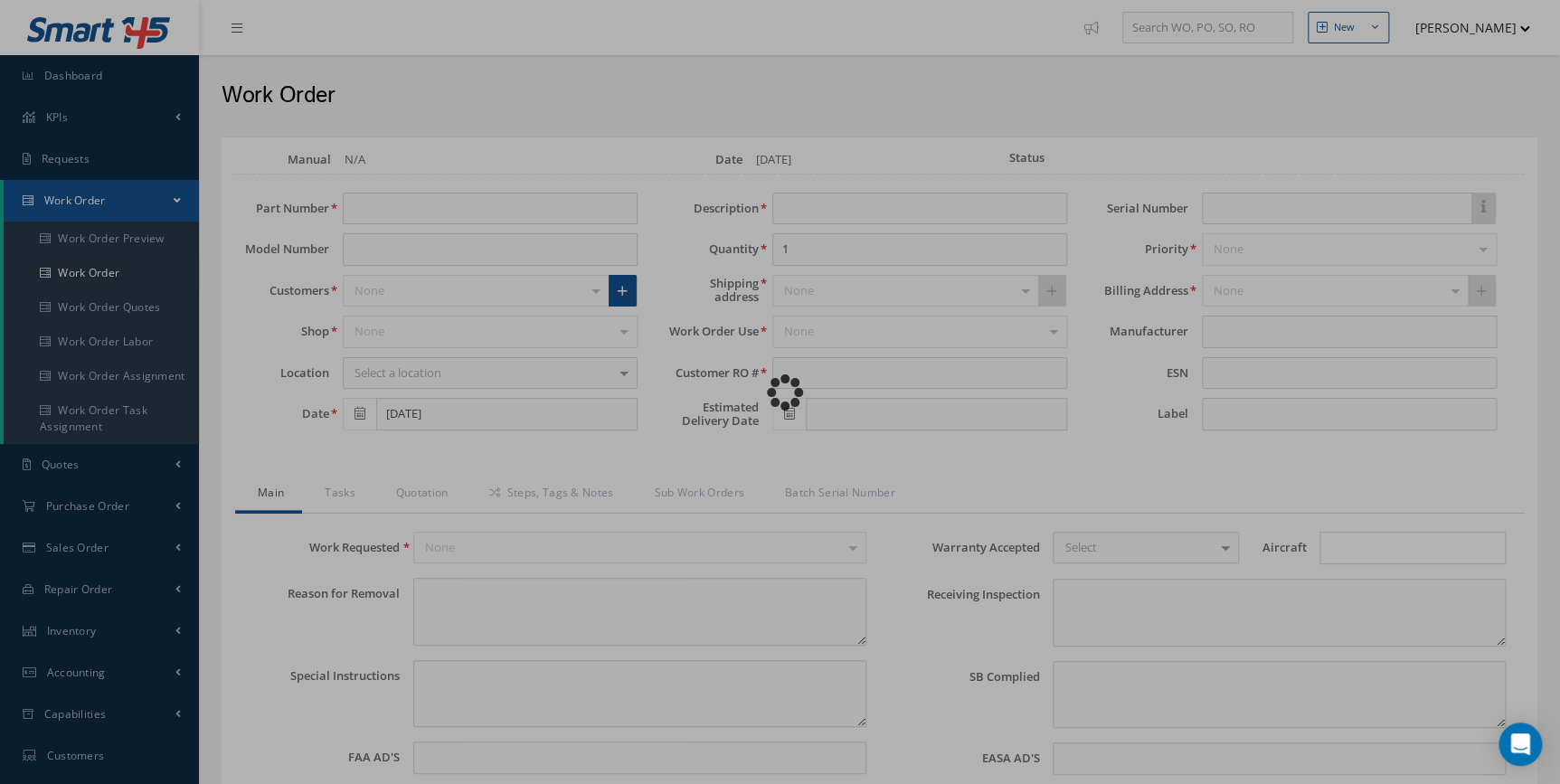
type textarea "NONE"
type textarea "PLEASE SEE R.O. FOR DETAILS"
type input "NONE"
type textarea "NO VISUAL DAMAGE"
type textarea "NONE"
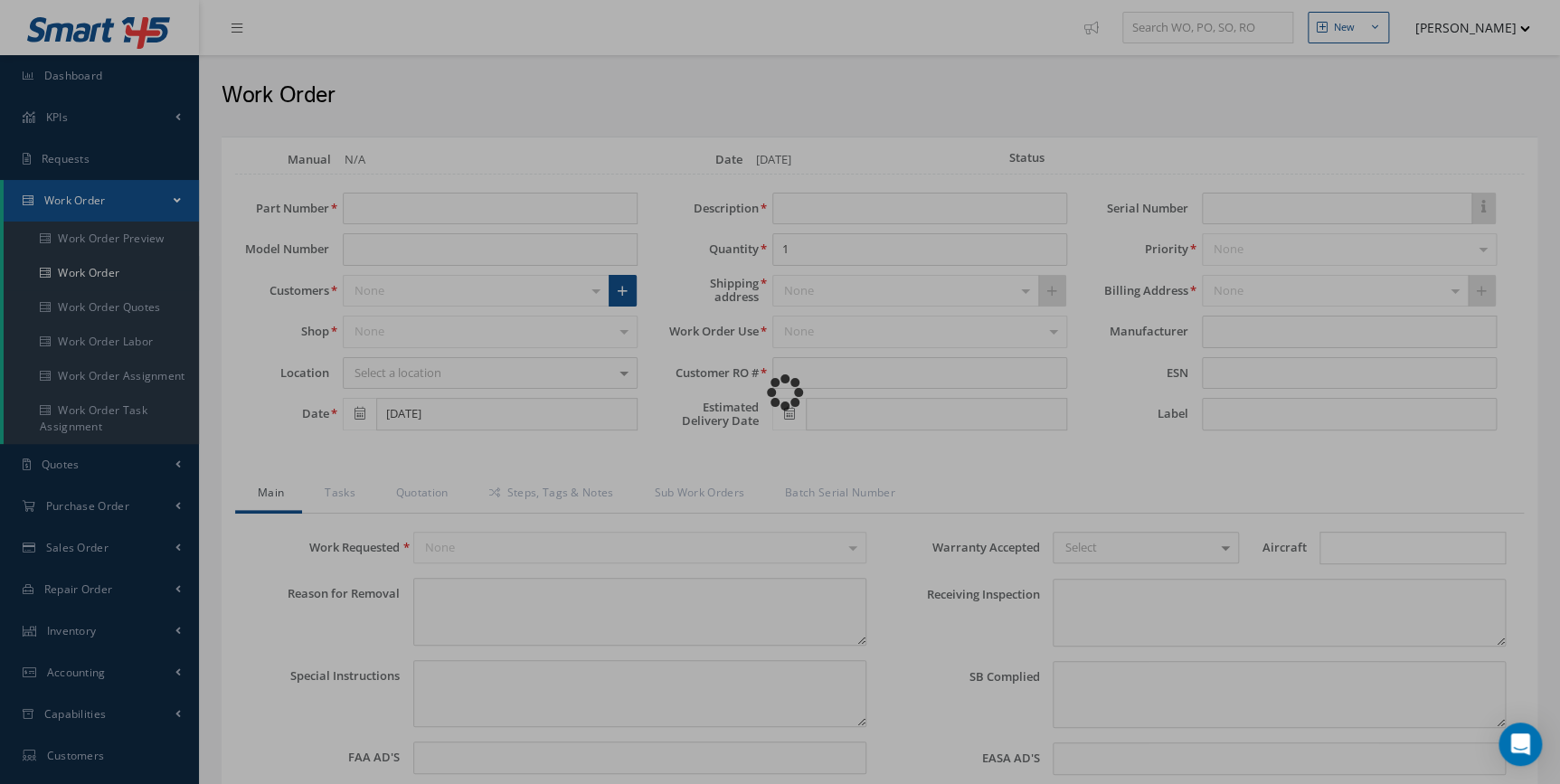
type input "NONE"
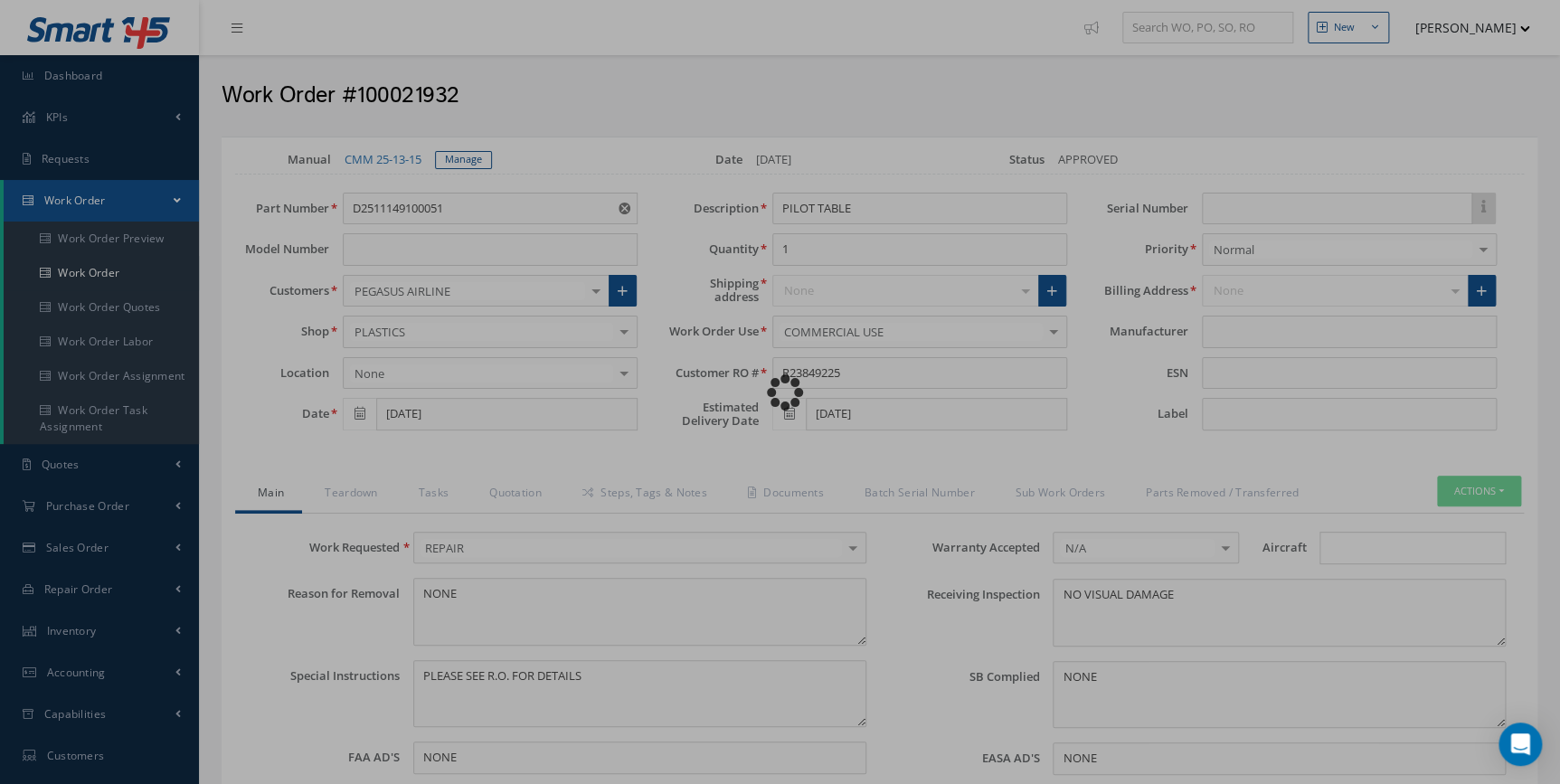
type input "AIRBUS"
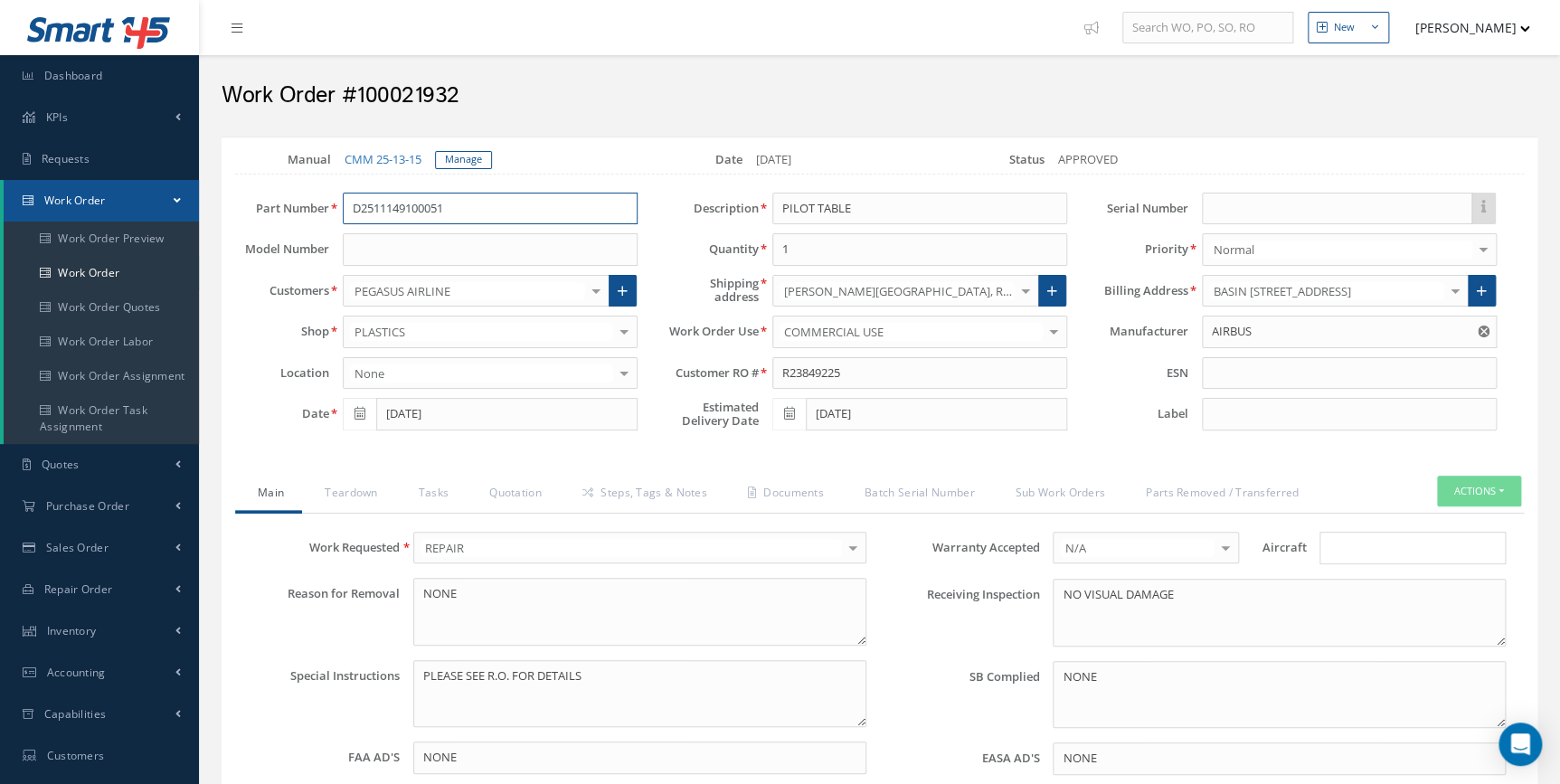
drag, startPoint x: 371, startPoint y: 211, endPoint x: 207, endPoint y: 216, distance: 164.1
click at [208, 216] on div "Part Number D2511149100051 Model Number Customers PEGASUS AIRLINE 1ST CHOICE AE…" at bounding box center [865, 316] width 1316 height 247
drag, startPoint x: 373, startPoint y: 490, endPoint x: 382, endPoint y: 490, distance: 9.0
click at [373, 490] on link "Teardown" at bounding box center [349, 494] width 93 height 38
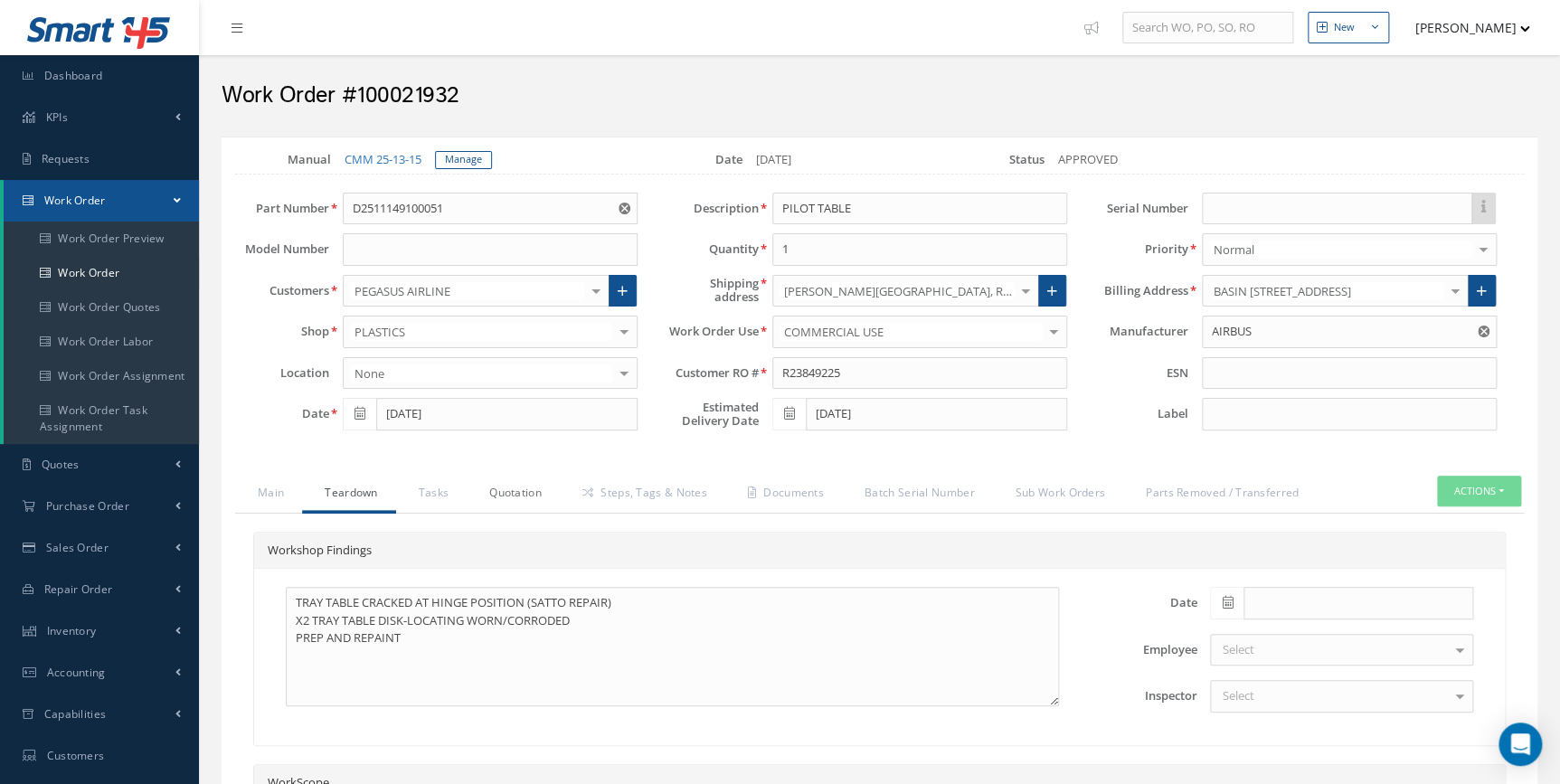
click at [475, 500] on link "Quotation" at bounding box center [513, 494] width 93 height 38
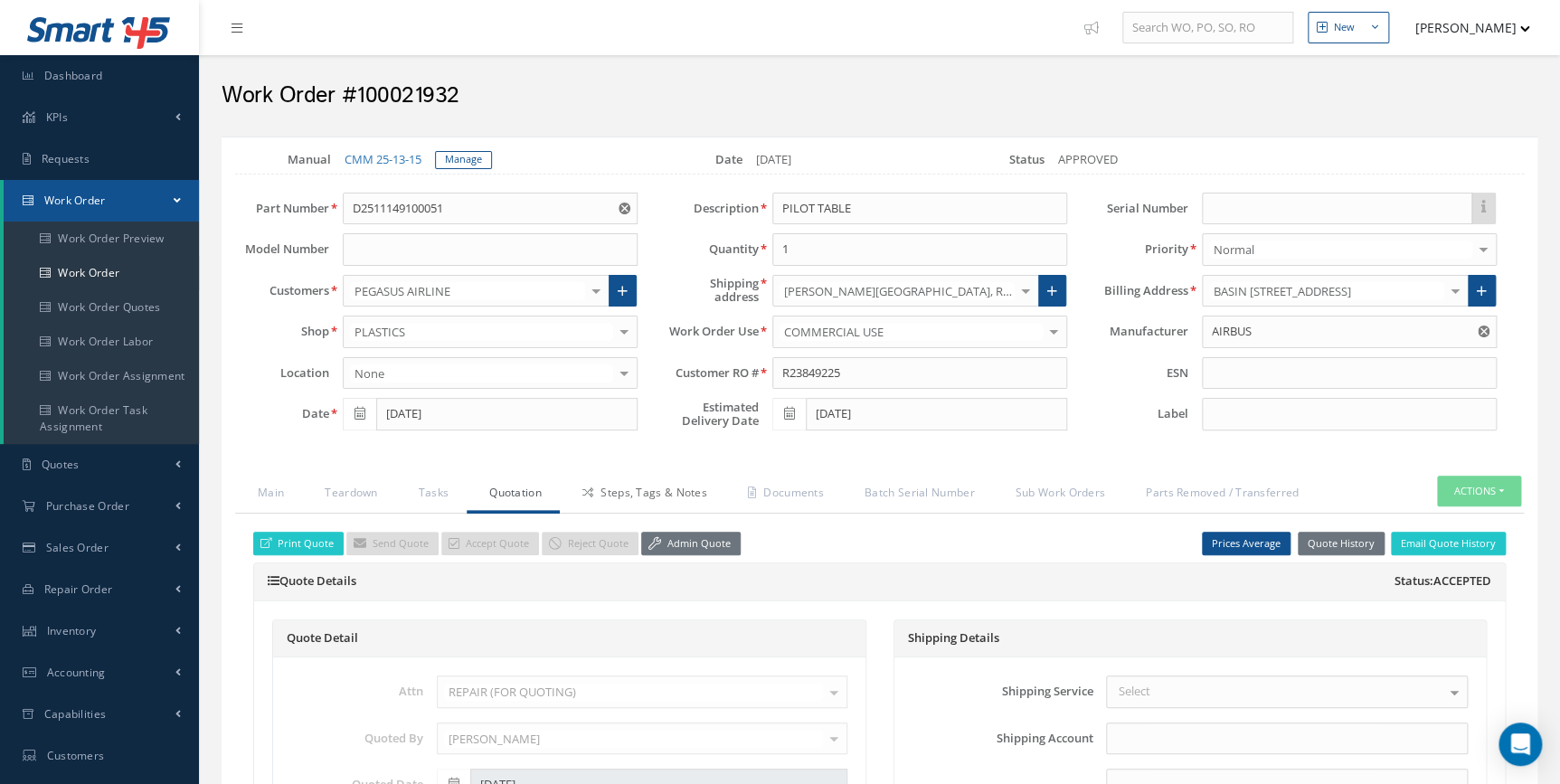
click at [648, 494] on link "Steps, Tags & Notes" at bounding box center [642, 494] width 165 height 38
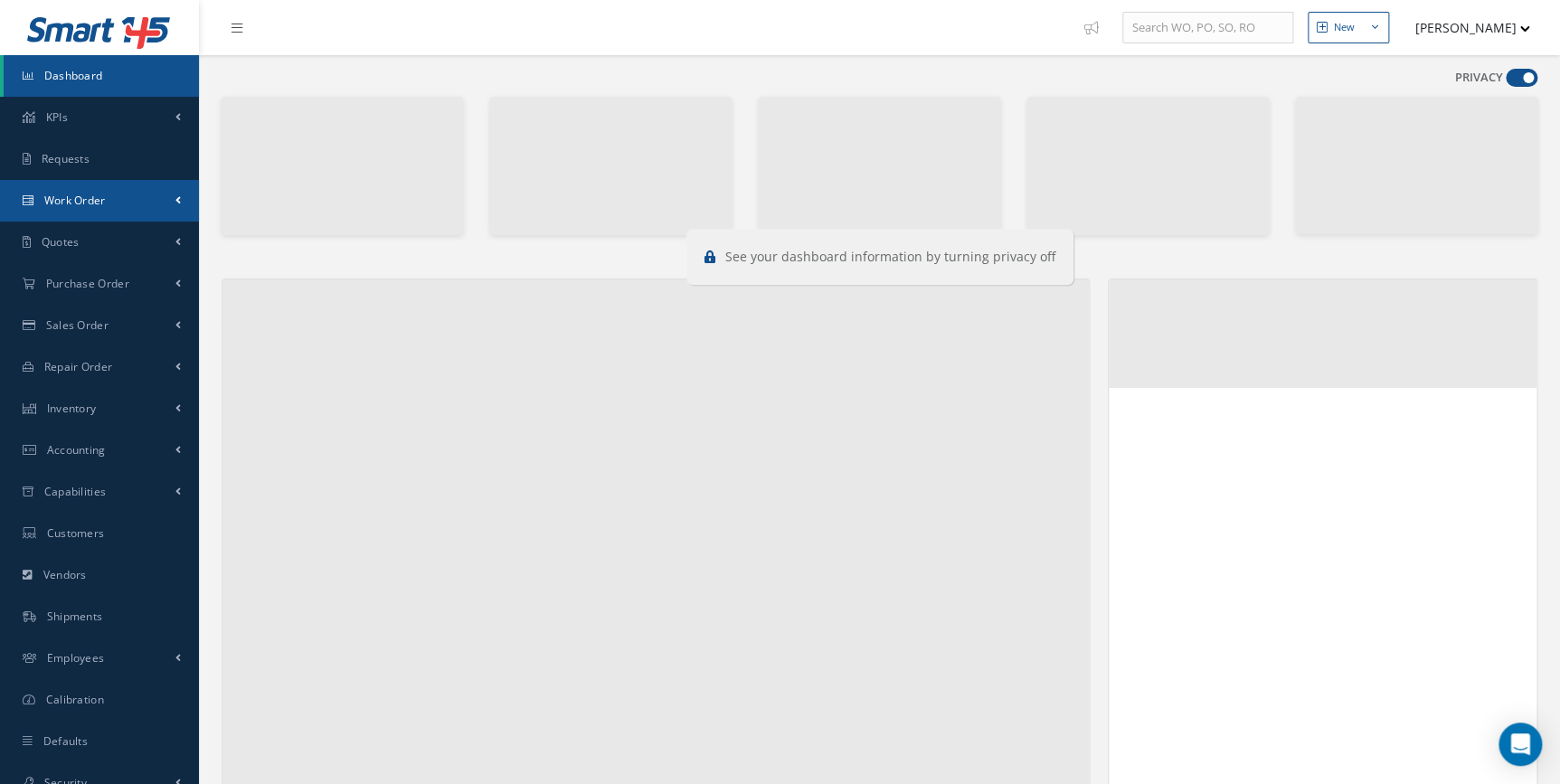
click at [117, 184] on link "Work Order" at bounding box center [99, 200] width 199 height 42
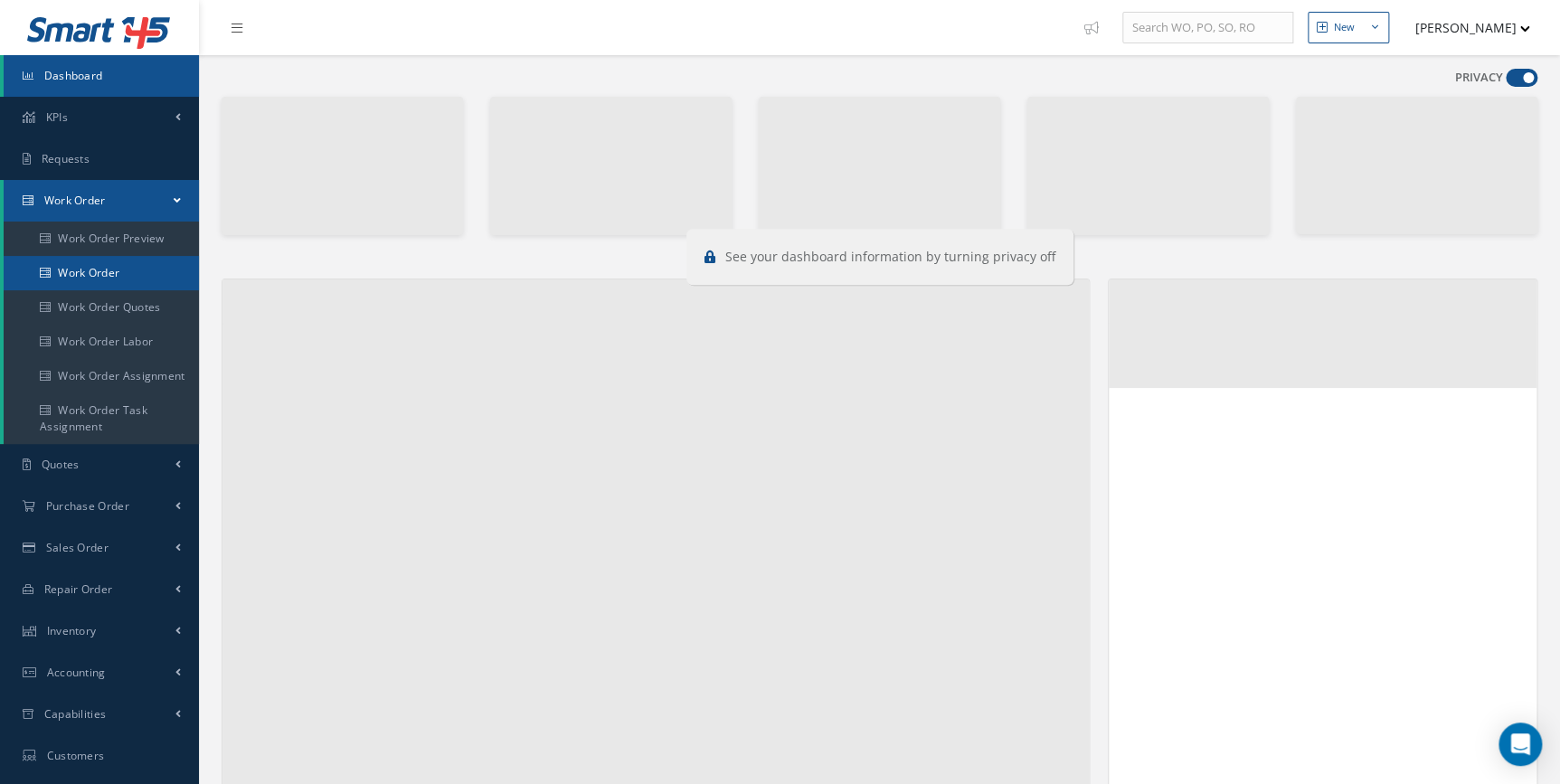
click at [84, 260] on link "Work Order" at bounding box center [101, 272] width 195 height 34
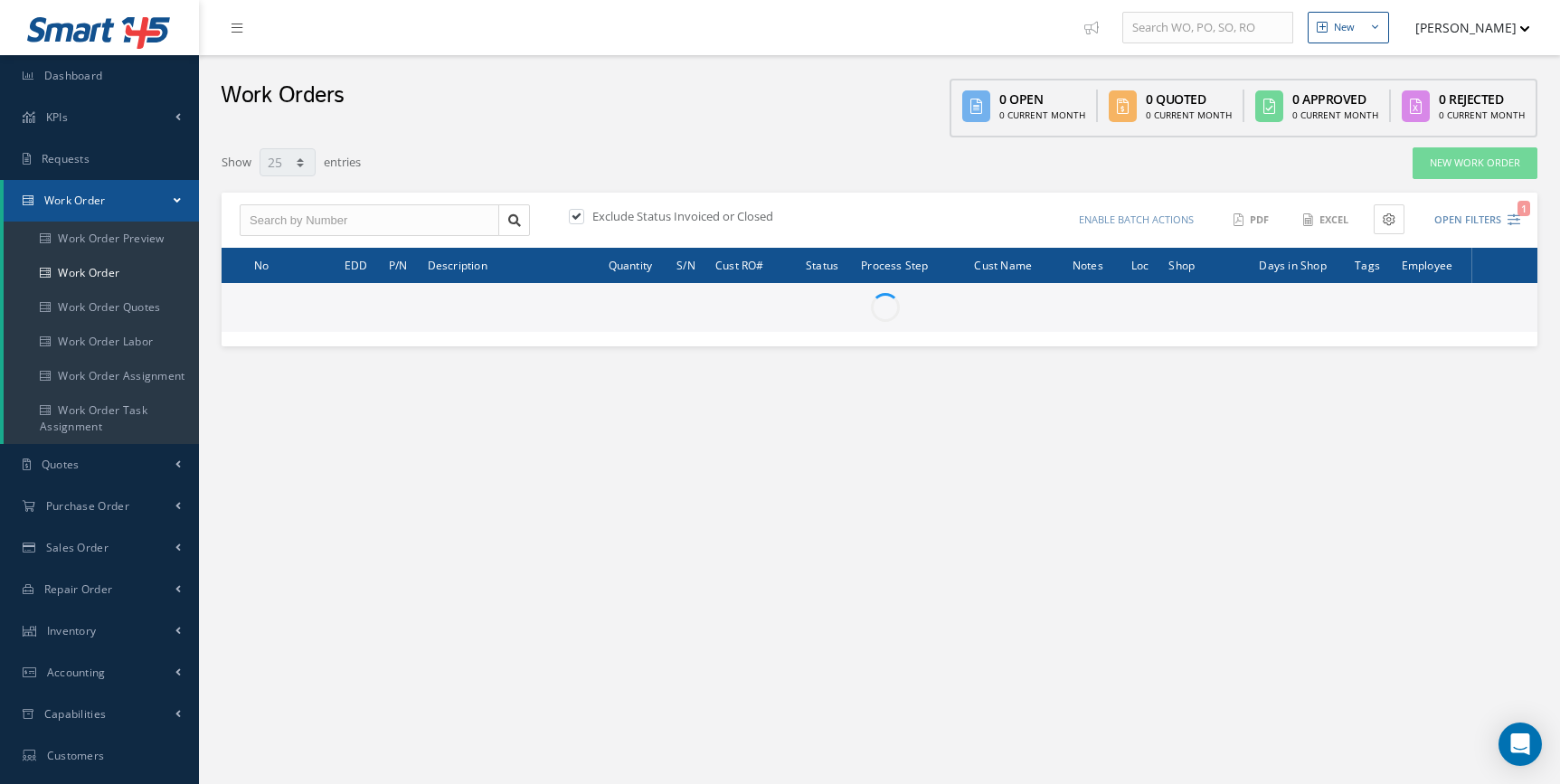
select select "25"
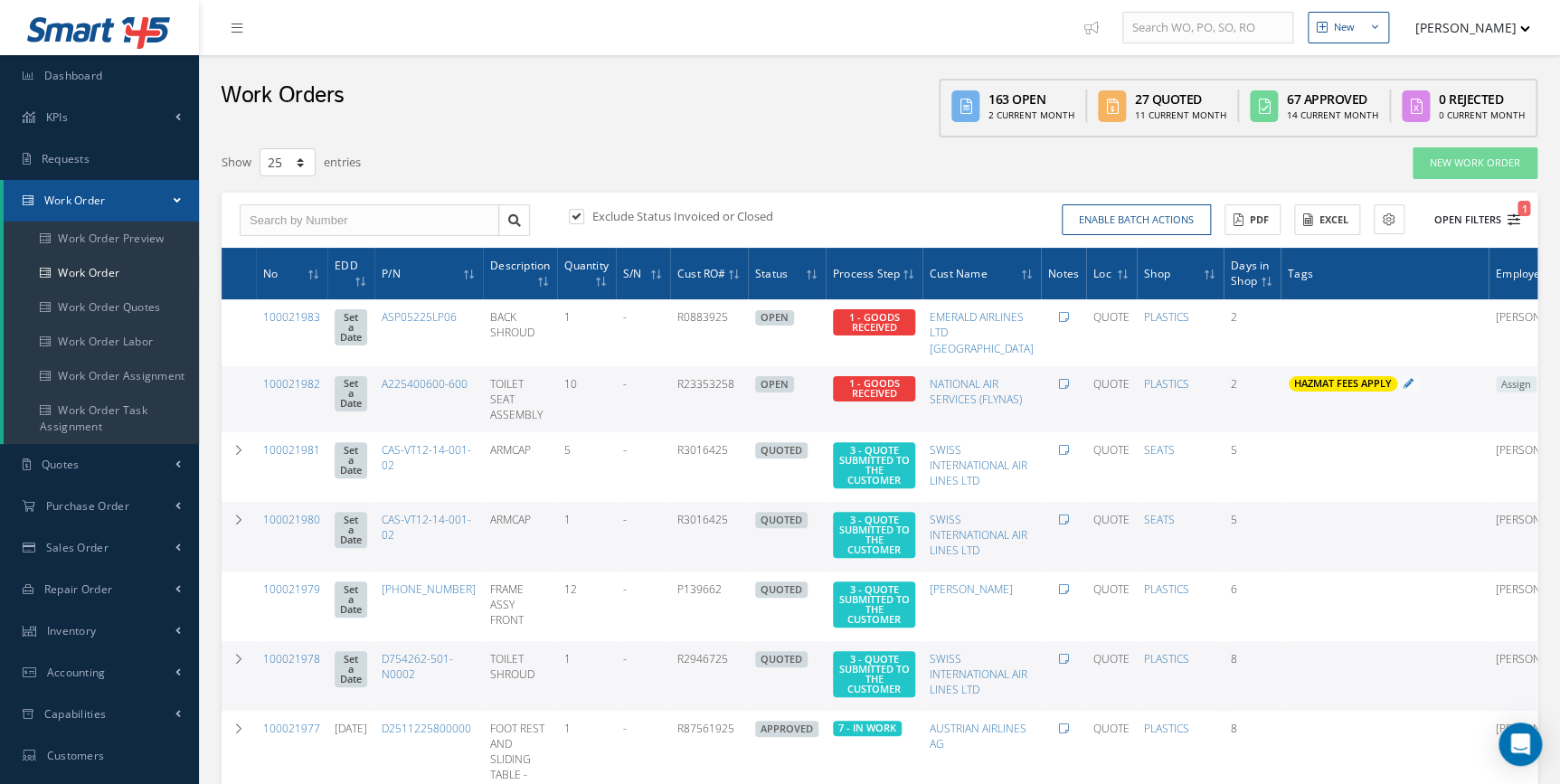
click at [1516, 218] on icon "1" at bounding box center [1513, 220] width 13 height 13
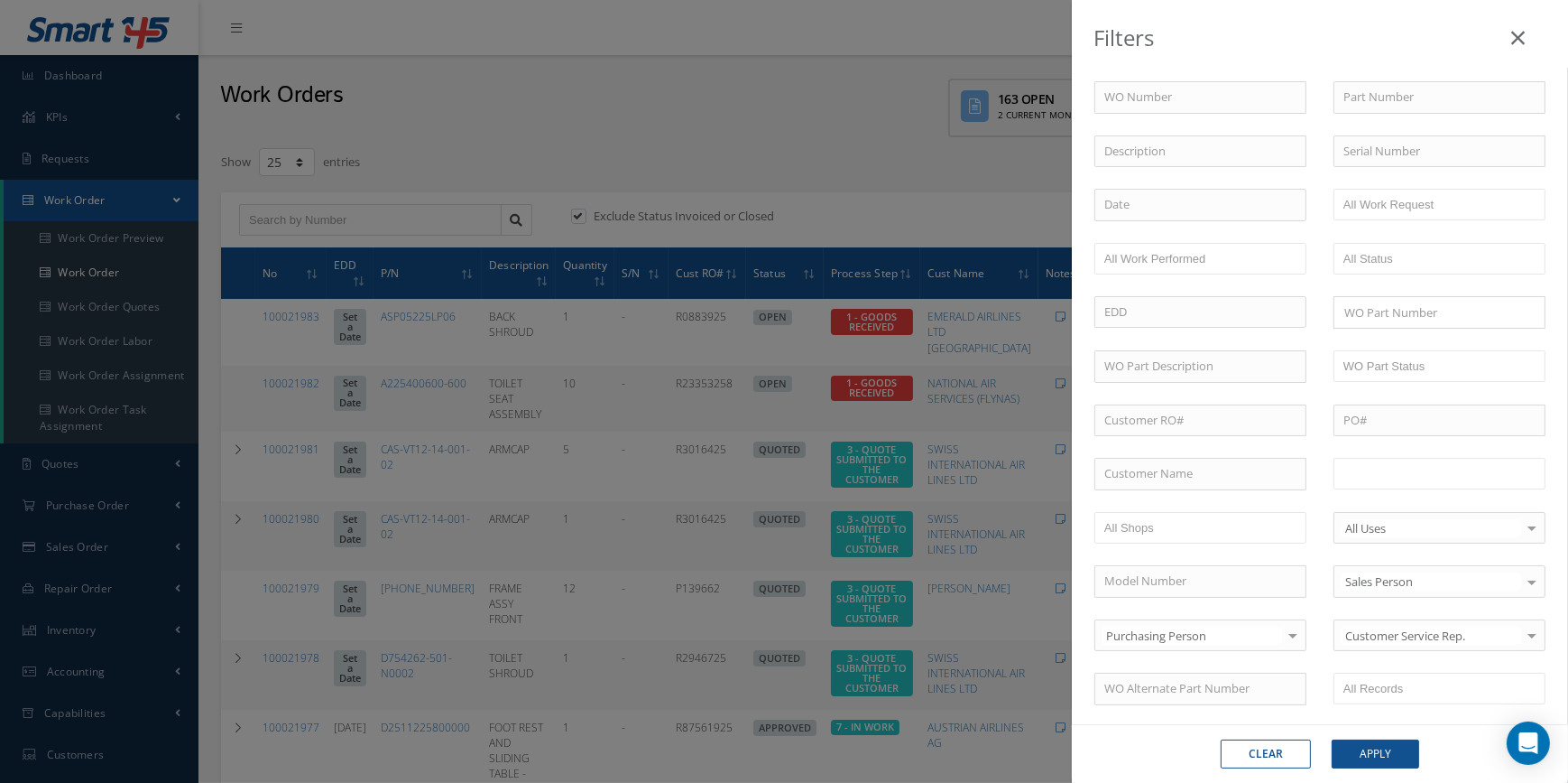
click at [1422, 466] on input "text" at bounding box center [1400, 473] width 114 height 22
click at [1381, 744] on button "Apply" at bounding box center [1375, 753] width 87 height 29
